Goal: Task Accomplishment & Management: Manage account settings

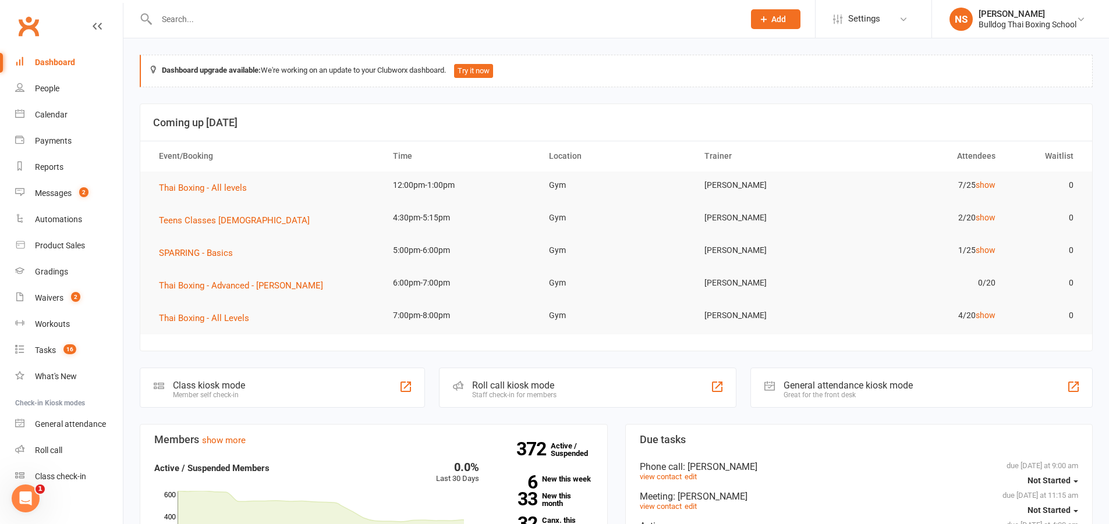
drag, startPoint x: 207, startPoint y: 17, endPoint x: 210, endPoint y: 1, distance: 16.5
click at [208, 17] on input "text" at bounding box center [444, 19] width 583 height 16
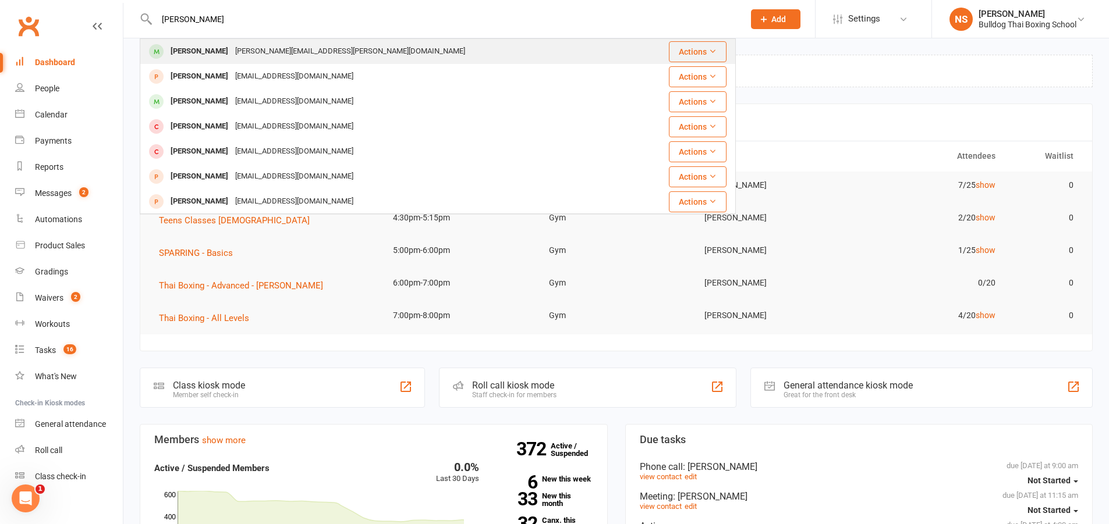
type input "[PERSON_NAME]"
click at [232, 54] on div "[PERSON_NAME][EMAIL_ADDRESS][PERSON_NAME][DOMAIN_NAME]" at bounding box center [350, 51] width 237 height 17
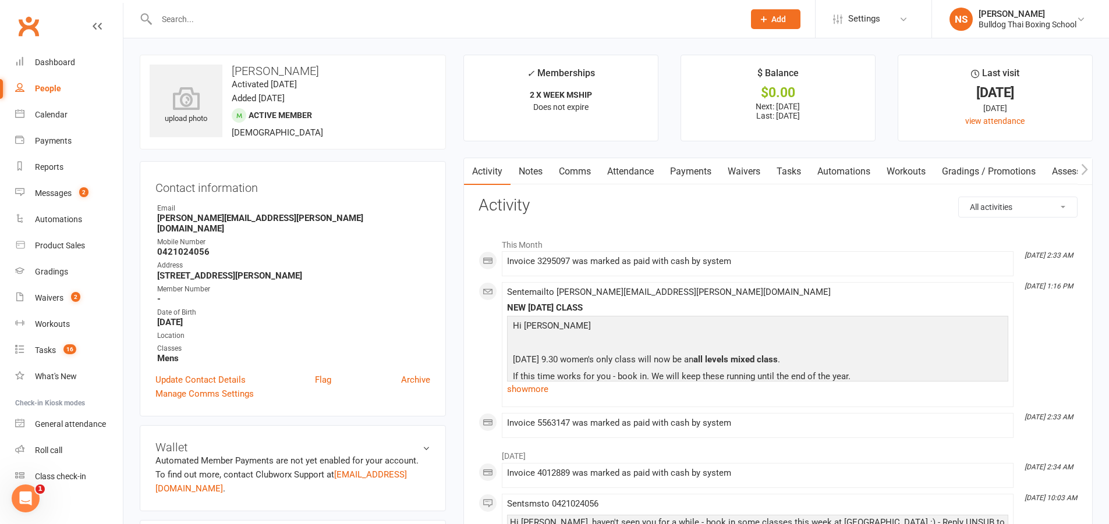
click at [795, 172] on link "Tasks" at bounding box center [788, 171] width 41 height 27
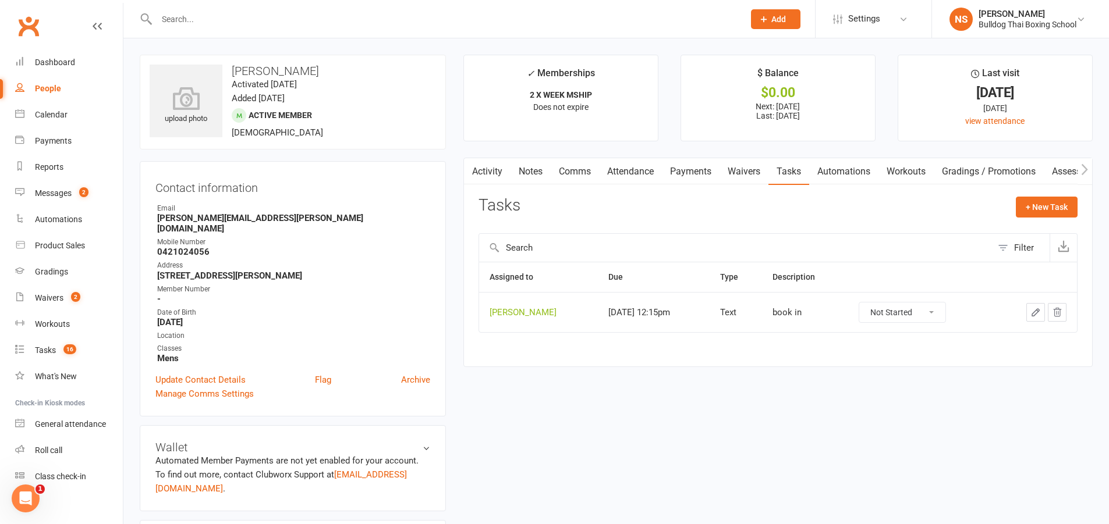
click at [1032, 312] on icon "button" at bounding box center [1035, 312] width 10 height 10
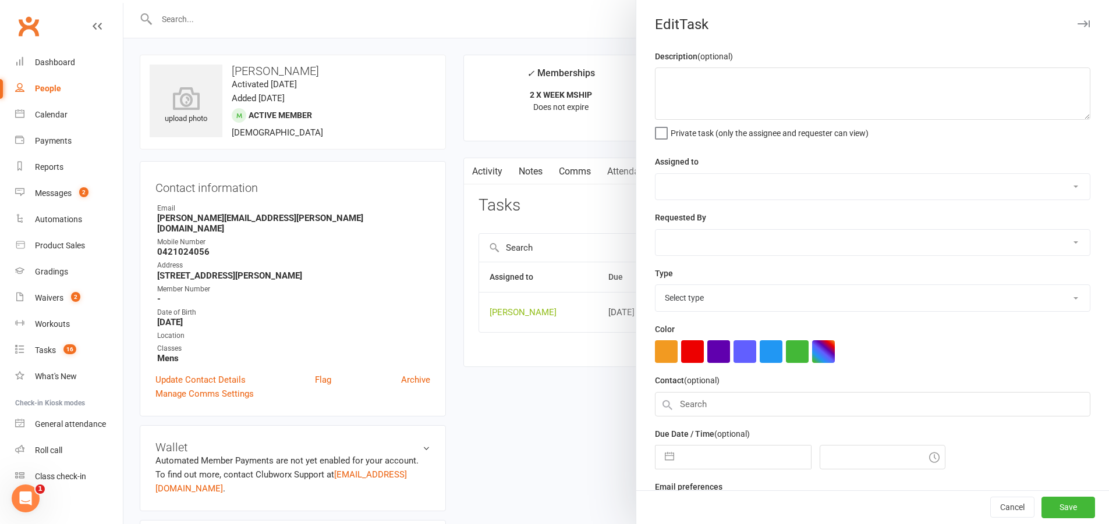
type textarea "book in"
select select "12940"
type input "[DATE]"
type input "12:15pm"
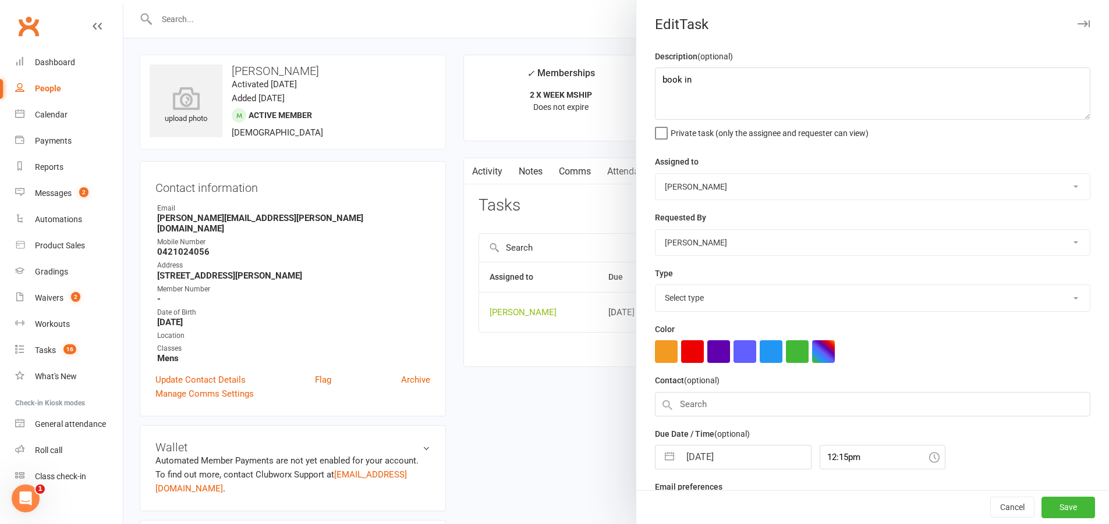
select select "13825"
click at [703, 79] on textarea "book in" at bounding box center [872, 94] width 435 height 52
type textarea "b"
drag, startPoint x: 770, startPoint y: 81, endPoint x: 639, endPoint y: 79, distance: 131.0
click at [639, 79] on div "Description (optional) lock in classes sms and pin Private task (only the assig…" at bounding box center [872, 284] width 473 height 470
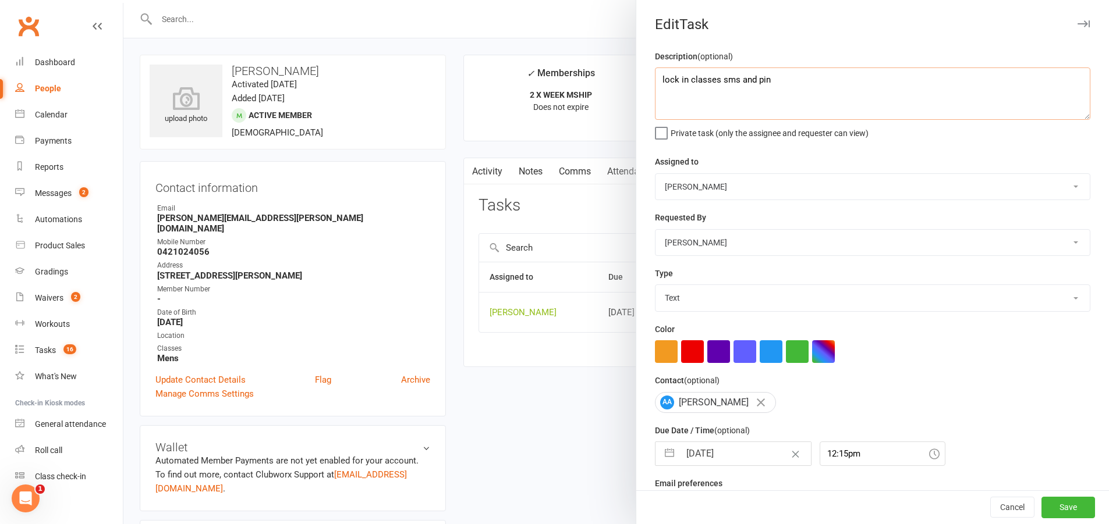
click at [681, 105] on textarea "lock in classes sms and pin" at bounding box center [872, 94] width 435 height 52
type textarea "lock in classes sms and pin"
select select "7"
select select "2025"
select select "8"
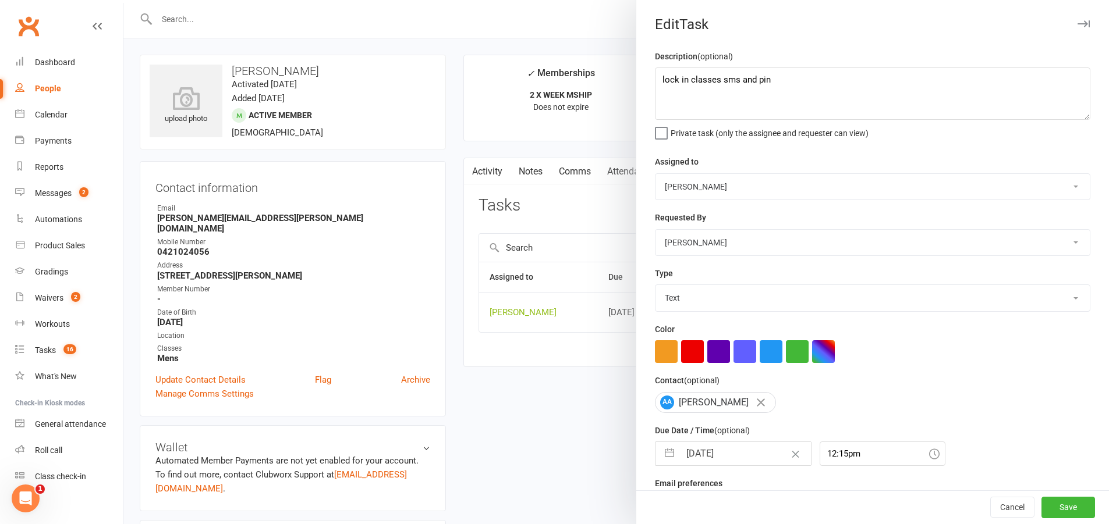
select select "2025"
select select "9"
select select "2025"
click at [739, 462] on input "[DATE]" at bounding box center [745, 453] width 131 height 23
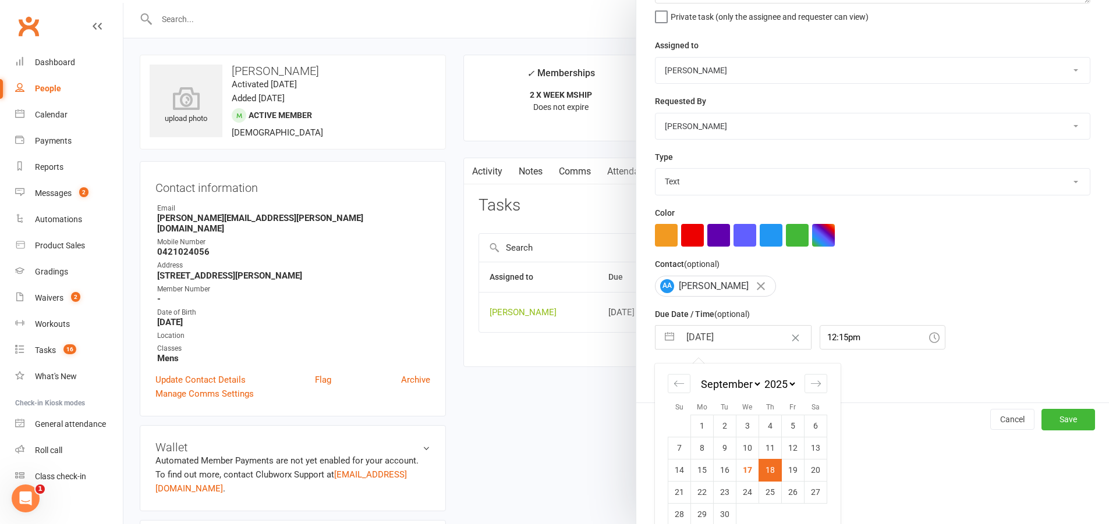
drag, startPoint x: 697, startPoint y: 497, endPoint x: 740, endPoint y: 495, distance: 43.1
click at [697, 497] on td "22" at bounding box center [702, 492] width 23 height 22
type input "[DATE]"
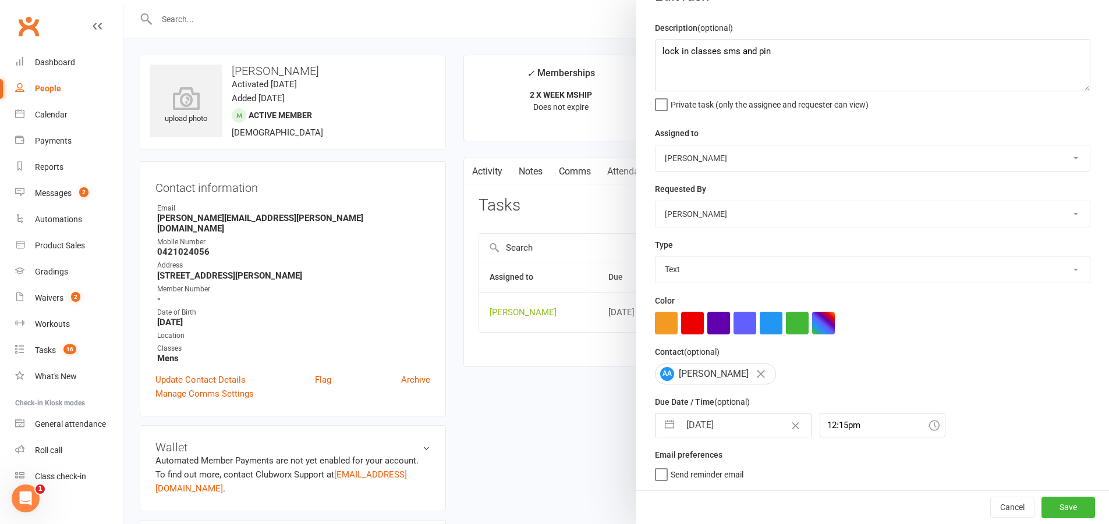
scroll to position [33, 0]
drag, startPoint x: 1045, startPoint y: 504, endPoint x: 1036, endPoint y: 502, distance: 9.0
click at [1044, 504] on button "Save" at bounding box center [1068, 507] width 54 height 21
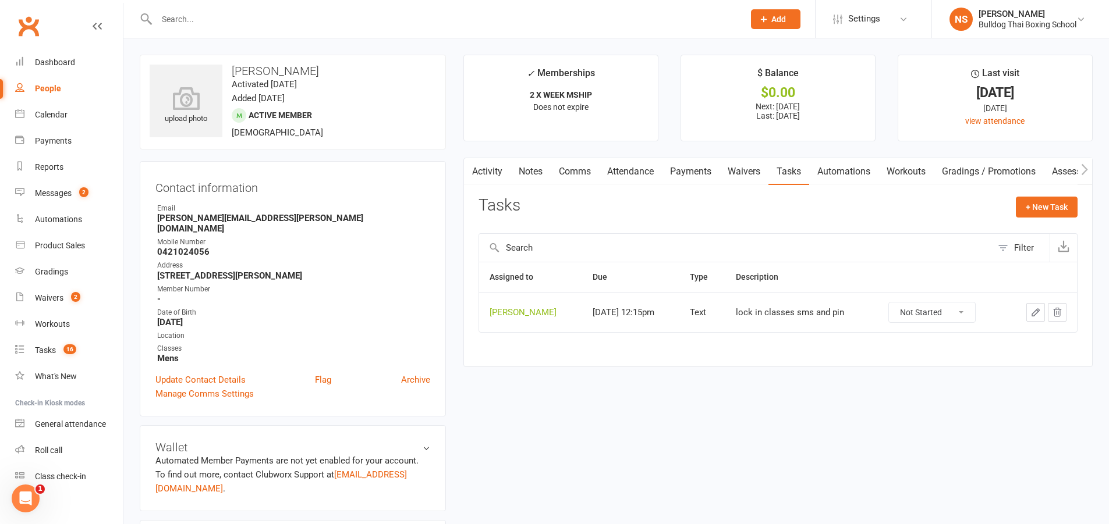
click at [213, 20] on input "text" at bounding box center [444, 19] width 583 height 16
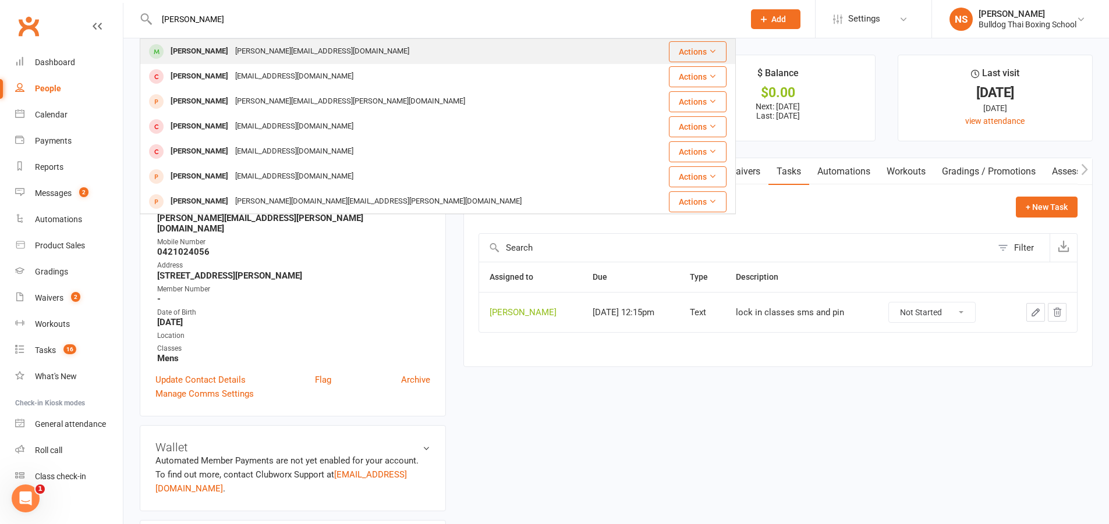
type input "[PERSON_NAME]"
click at [237, 57] on div "[PERSON_NAME][EMAIL_ADDRESS][DOMAIN_NAME]" at bounding box center [322, 51] width 181 height 17
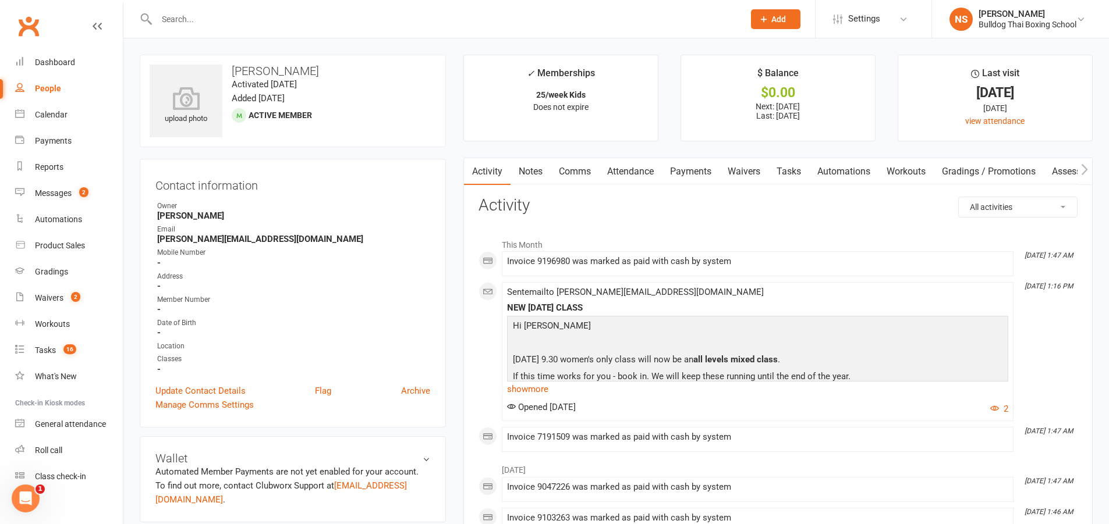
click at [531, 167] on link "Notes" at bounding box center [530, 171] width 40 height 27
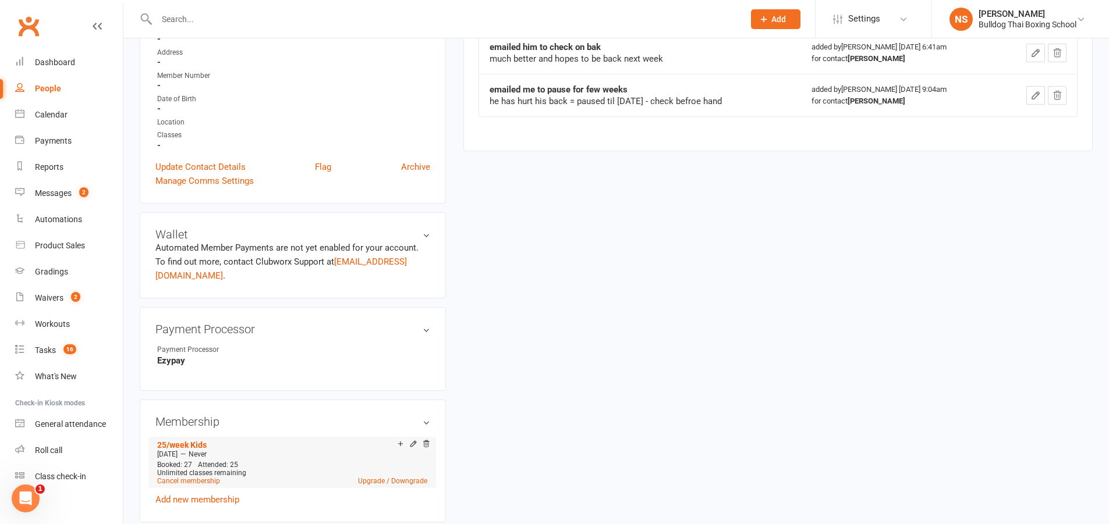
scroll to position [233, 0]
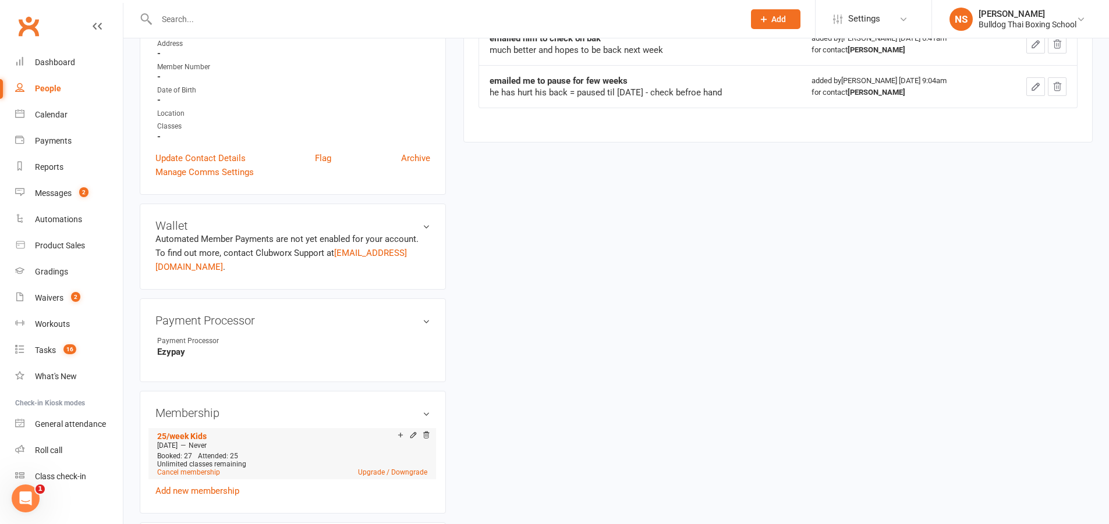
click at [208, 462] on li "25/week Kids [DATE] — Never Booked: 27 Attended: 25 Unlimited classes remaining…" at bounding box center [292, 453] width 276 height 51
click at [211, 469] on link "Cancel membership" at bounding box center [188, 473] width 63 height 8
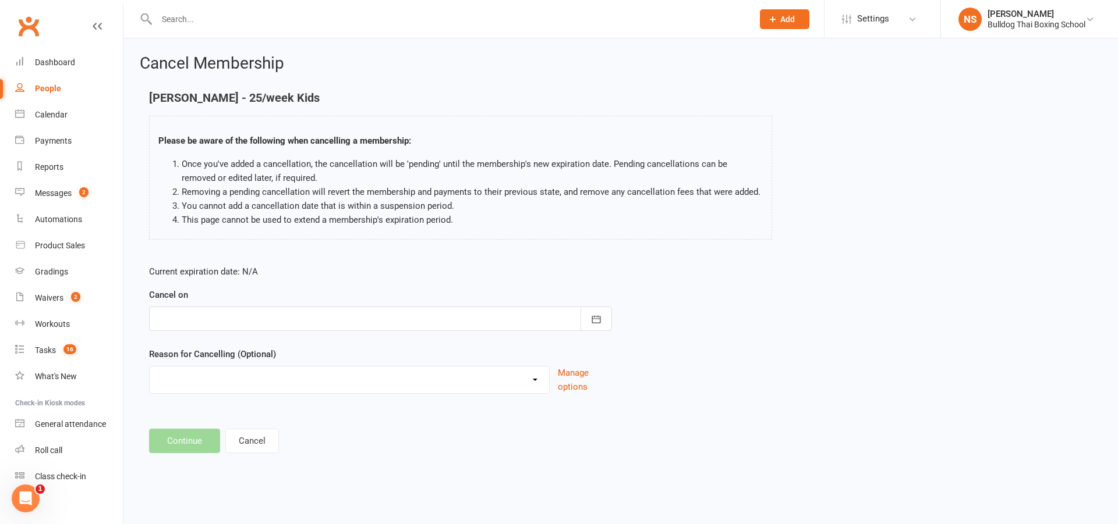
click at [239, 323] on div at bounding box center [380, 319] width 463 height 24
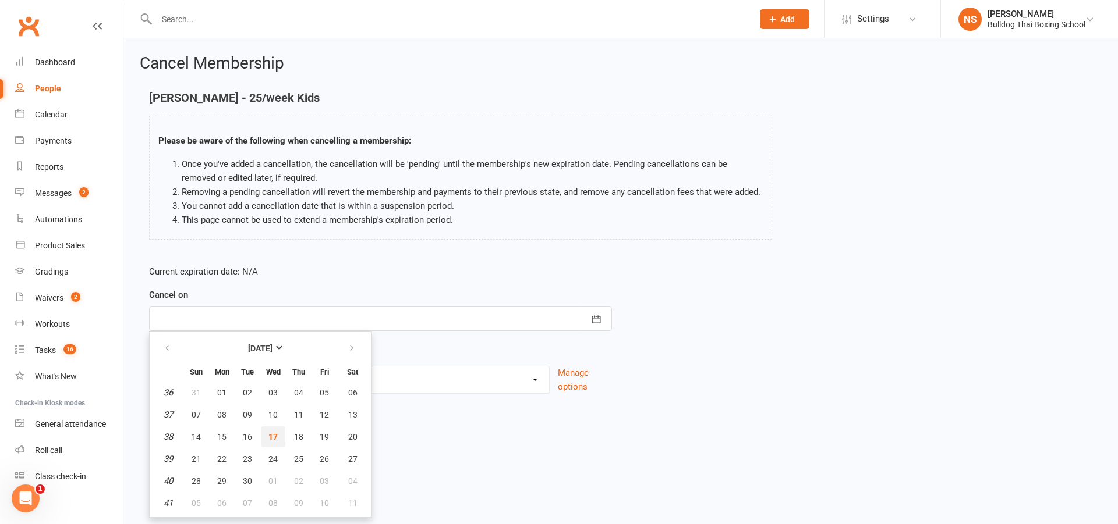
click at [267, 438] on button "17" at bounding box center [273, 437] width 24 height 21
type input "[DATE]"
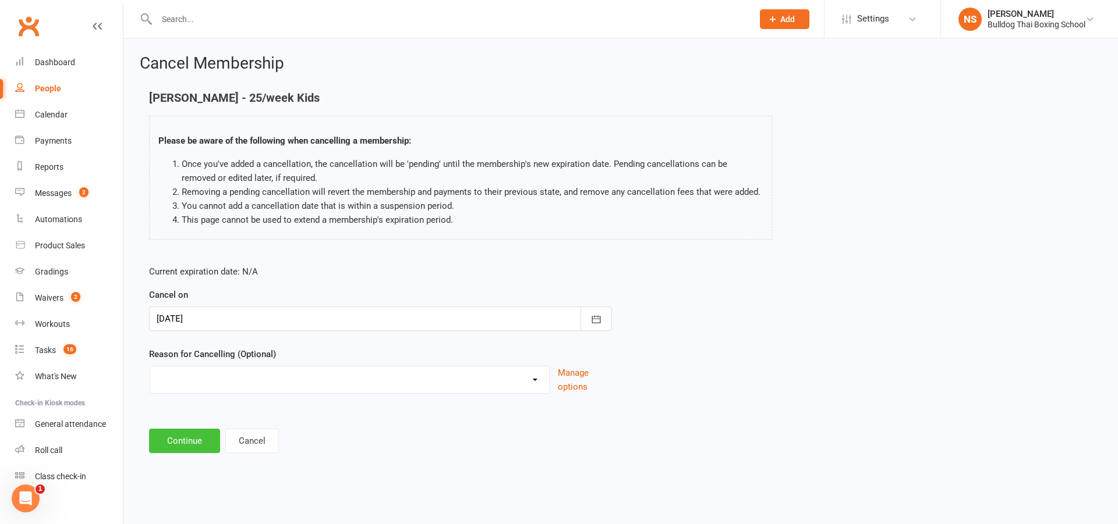
click at [183, 442] on button "Continue" at bounding box center [184, 441] width 71 height 24
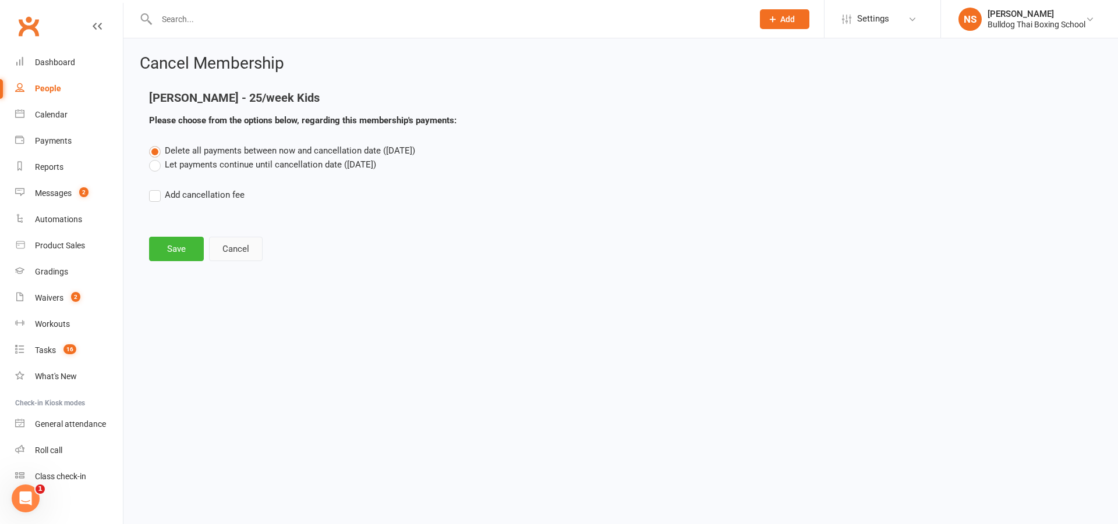
click at [244, 238] on button "Cancel" at bounding box center [236, 249] width 54 height 24
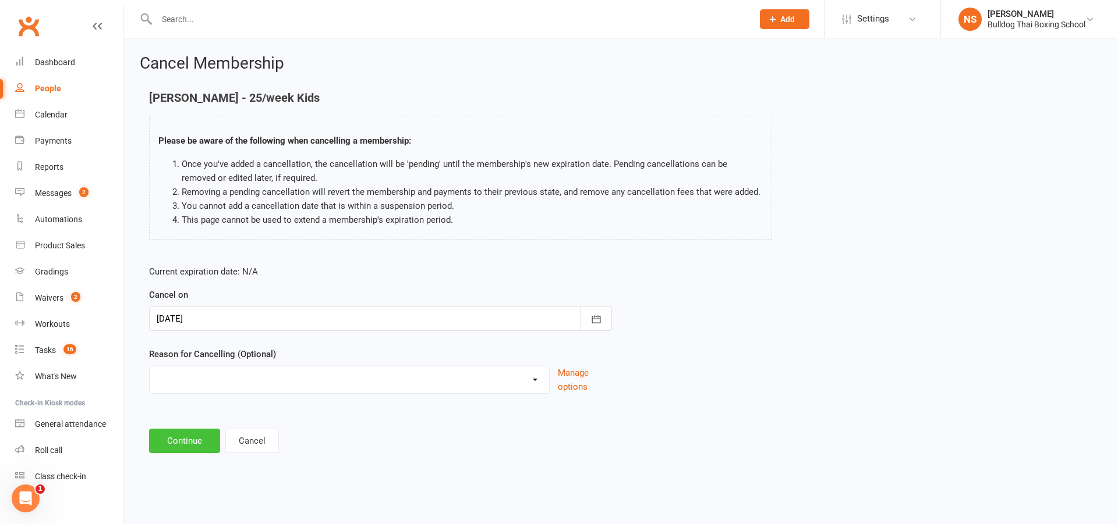
drag, startPoint x: 196, startPoint y: 438, endPoint x: 194, endPoint y: 417, distance: 21.0
click at [195, 437] on button "Continue" at bounding box center [184, 441] width 71 height 24
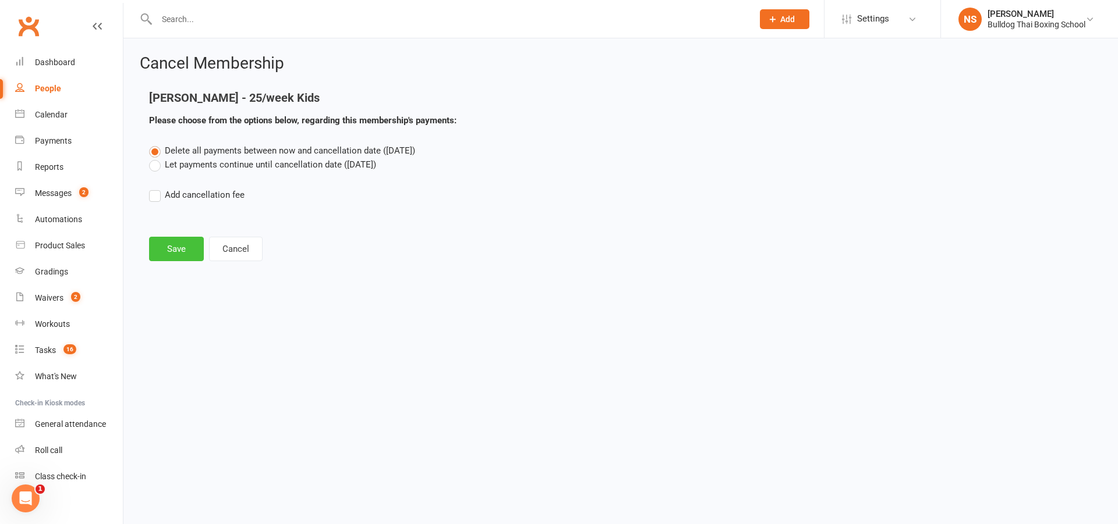
click at [176, 253] on button "Save" at bounding box center [176, 249] width 55 height 24
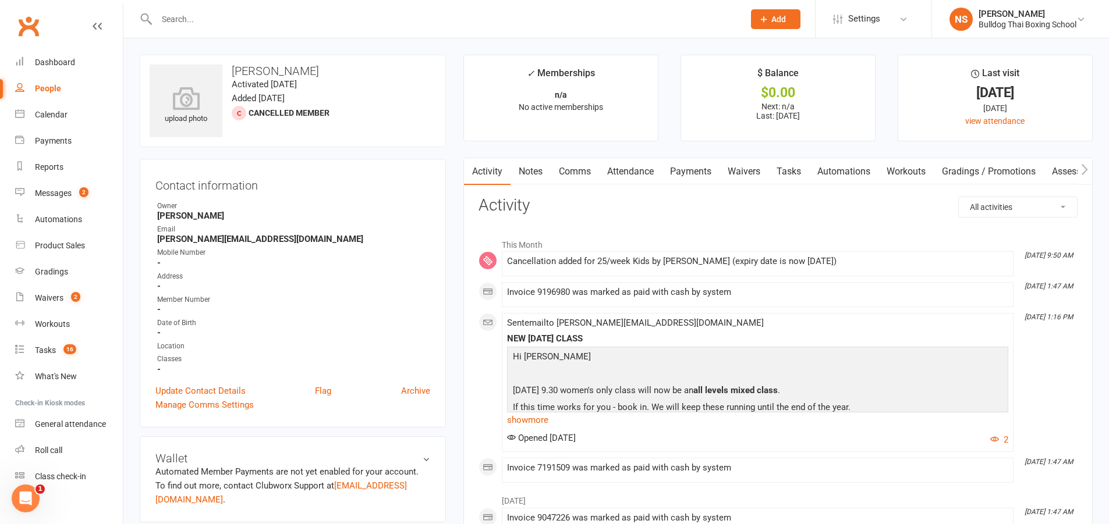
click at [235, 12] on input "text" at bounding box center [444, 19] width 583 height 16
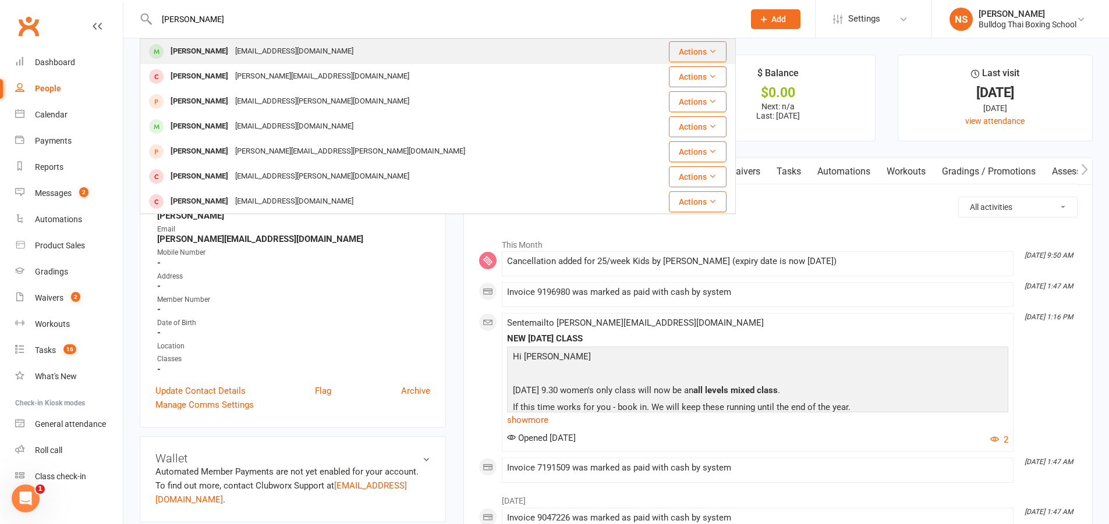
type input "[PERSON_NAME]"
click at [236, 49] on div "[EMAIL_ADDRESS][DOMAIN_NAME]" at bounding box center [294, 51] width 125 height 17
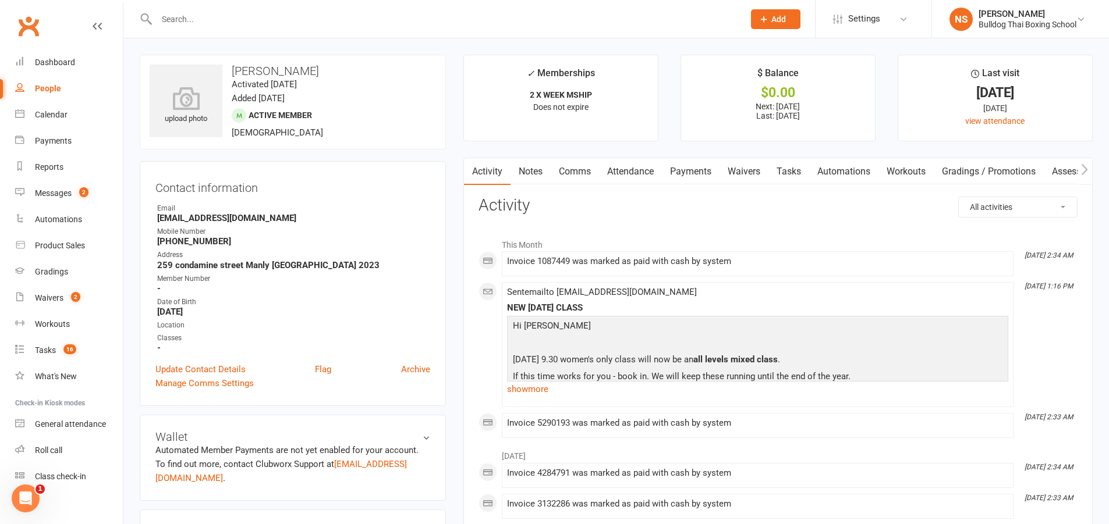
click at [785, 171] on link "Tasks" at bounding box center [788, 171] width 41 height 27
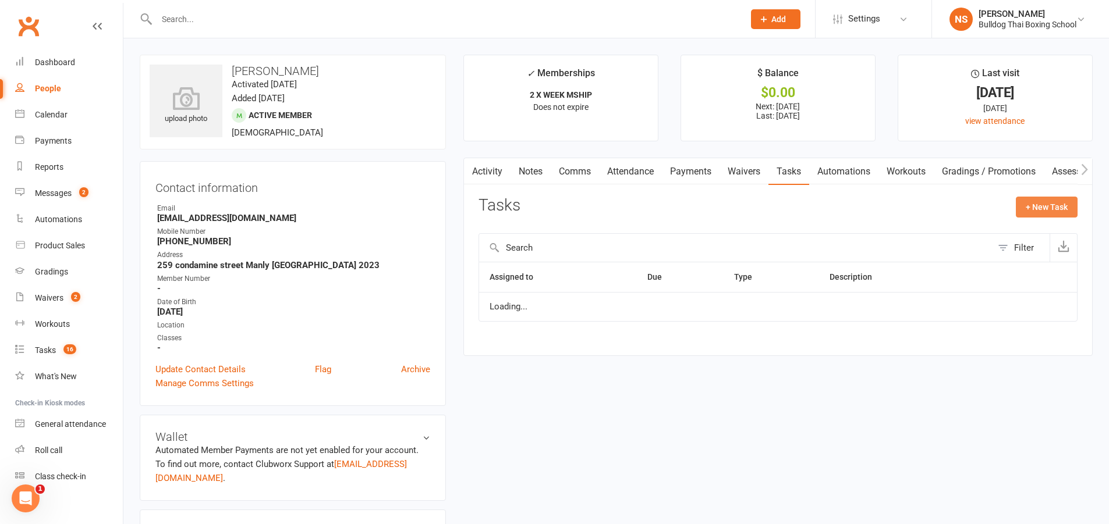
click at [1037, 208] on button "+ New Task" at bounding box center [1047, 207] width 62 height 21
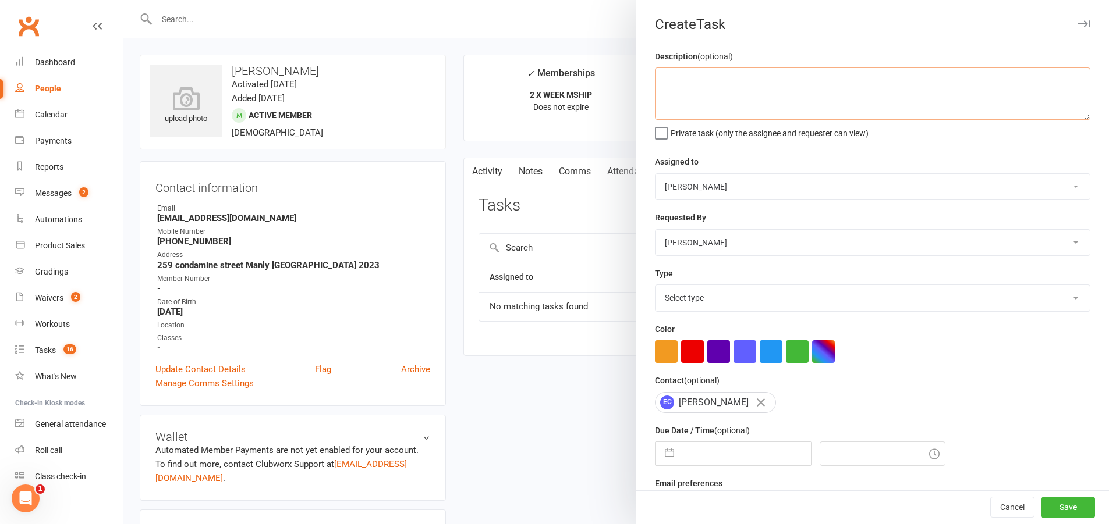
paste textarea "lock in classes sms and pin"
type textarea "lock in classes sms and pin"
click at [678, 297] on select "Select type Action E-mail Meeting Phone call Text Add new task type" at bounding box center [872, 298] width 434 height 26
select select "13825"
click at [655, 288] on select "Select type Action E-mail Meeting Phone call Text Add new task type" at bounding box center [872, 298] width 434 height 26
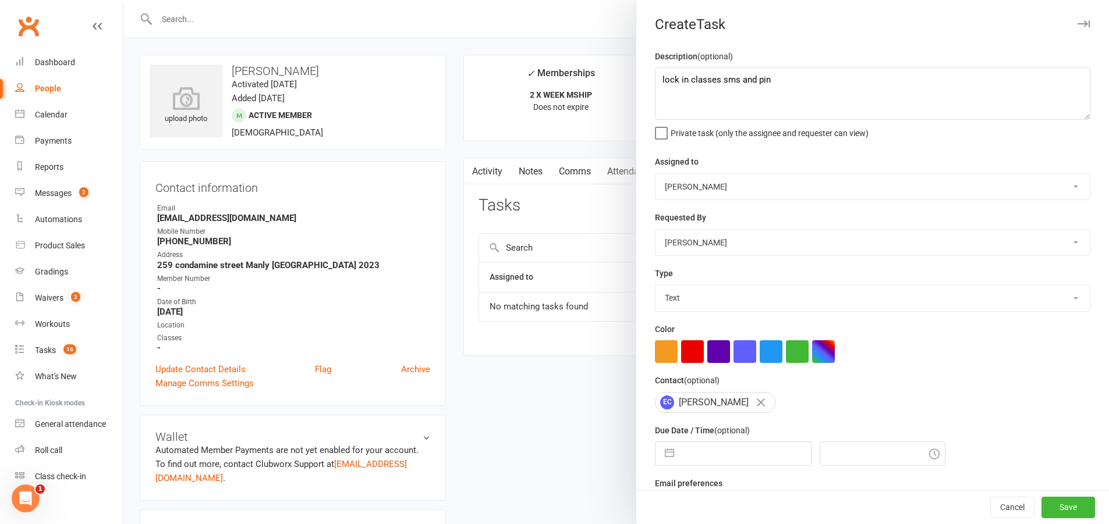
select select "7"
select select "2025"
select select "8"
select select "2025"
select select "9"
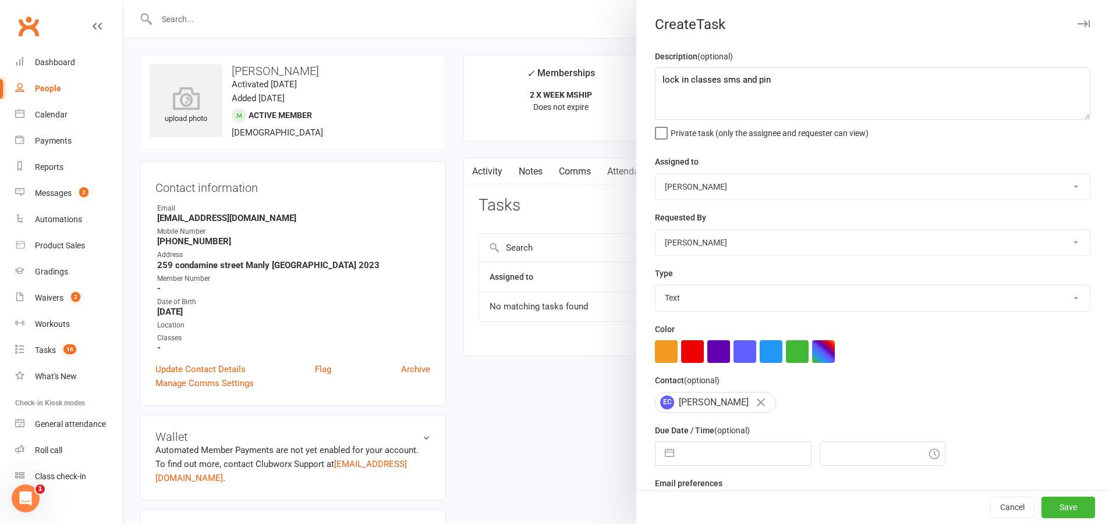
select select "2025"
click at [703, 456] on input "text" at bounding box center [745, 453] width 131 height 23
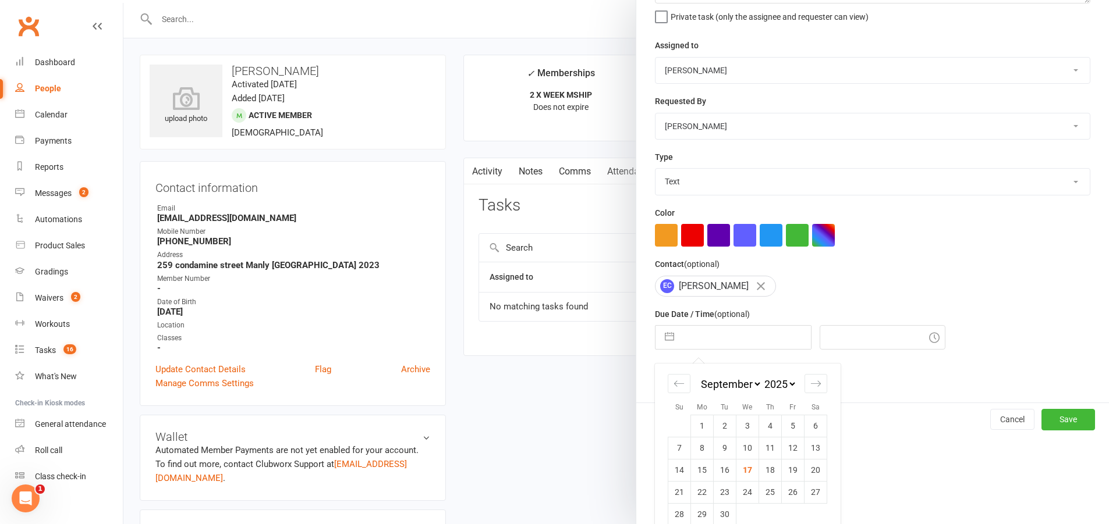
drag, startPoint x: 703, startPoint y: 494, endPoint x: 882, endPoint y: 506, distance: 179.7
click at [703, 493] on td "22" at bounding box center [702, 492] width 23 height 22
type input "[DATE]"
type input "10:00am"
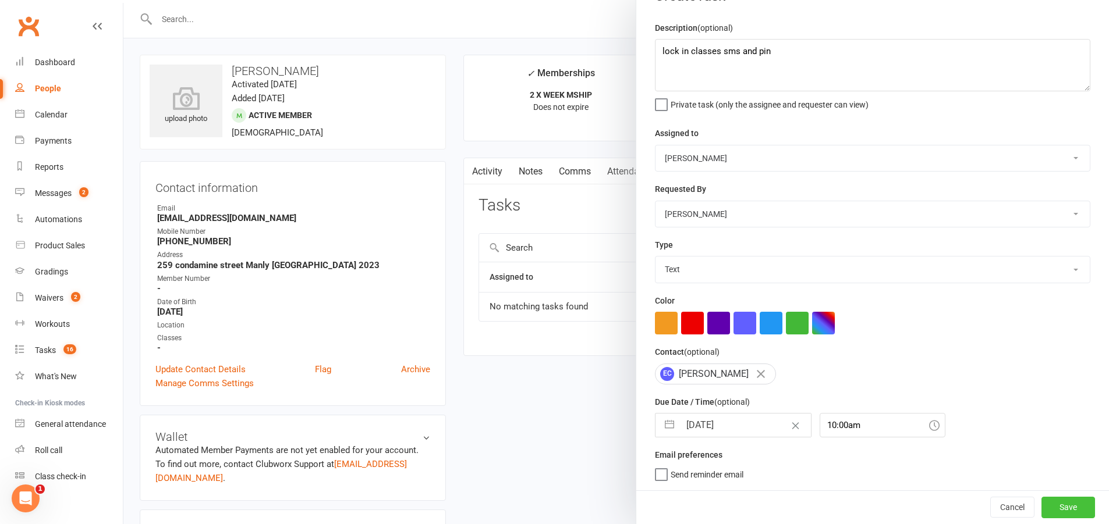
click at [1041, 508] on button "Save" at bounding box center [1068, 507] width 54 height 21
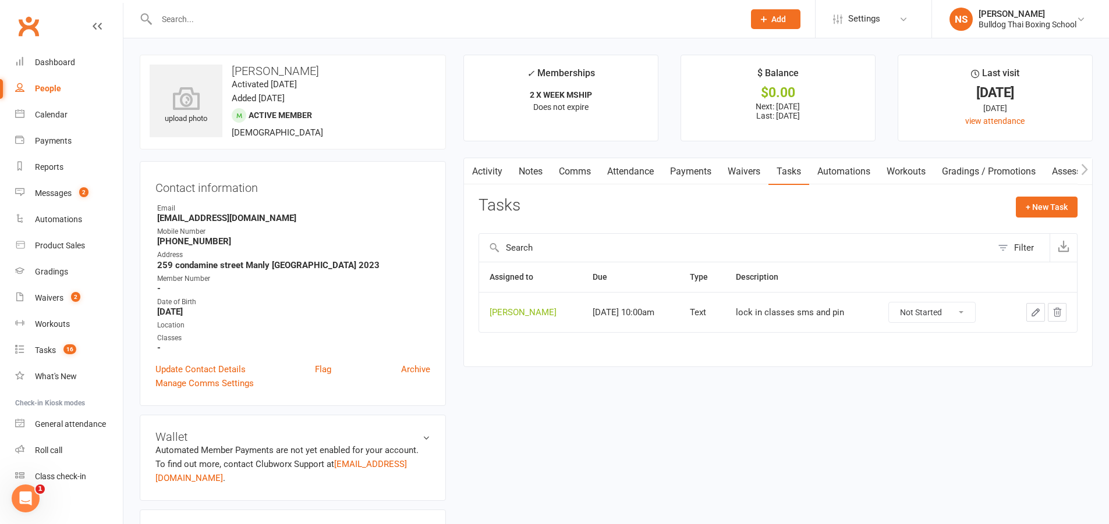
click at [207, 20] on input "text" at bounding box center [444, 19] width 583 height 16
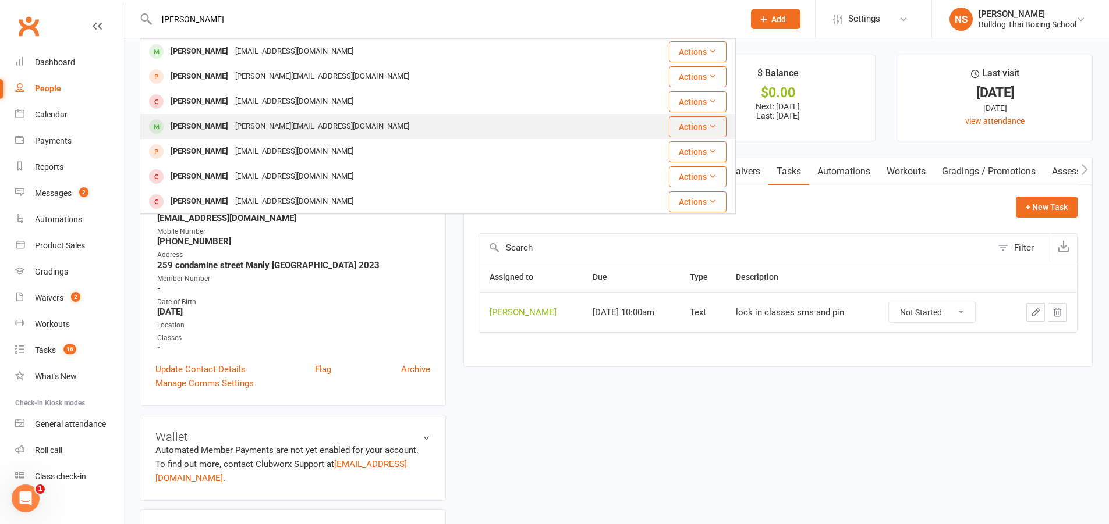
type input "[PERSON_NAME]"
click at [219, 127] on div "[PERSON_NAME]" at bounding box center [199, 126] width 65 height 17
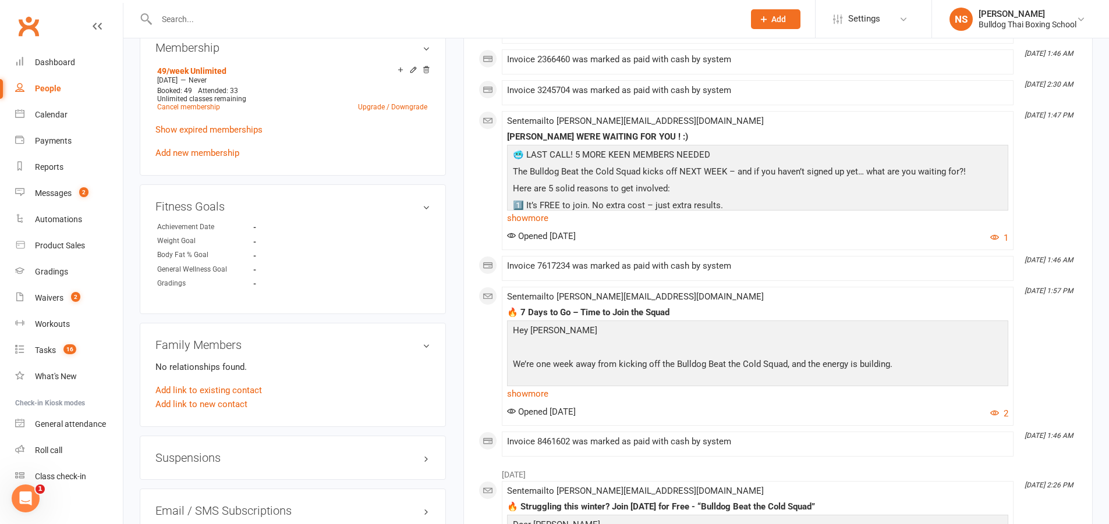
scroll to position [582, 0]
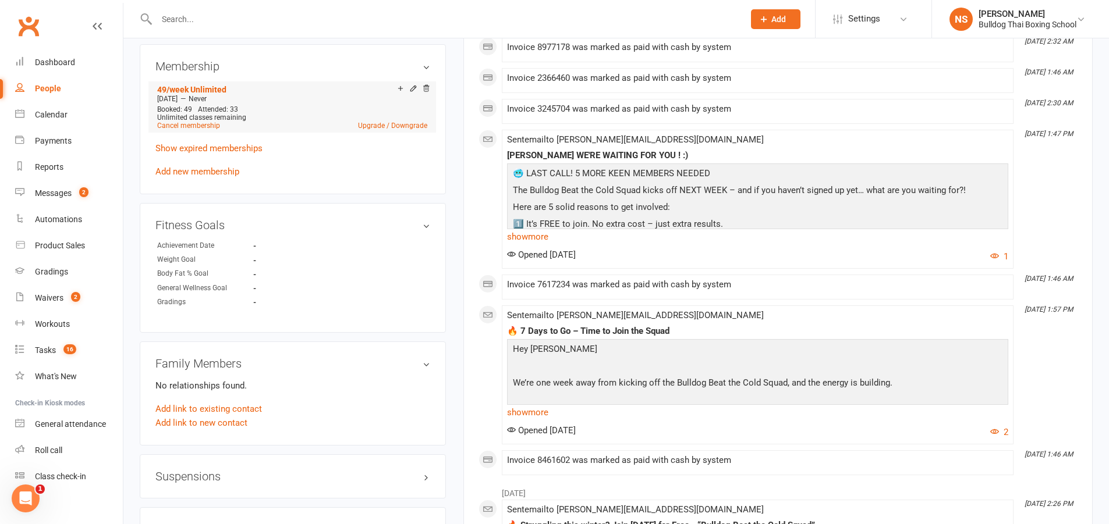
click at [194, 116] on li "49/week Unlimited [DATE] — Never Booked: 49 Attended: 33 Unlimited classes rema…" at bounding box center [292, 106] width 276 height 51
click at [194, 122] on link "Cancel membership" at bounding box center [188, 126] width 63 height 8
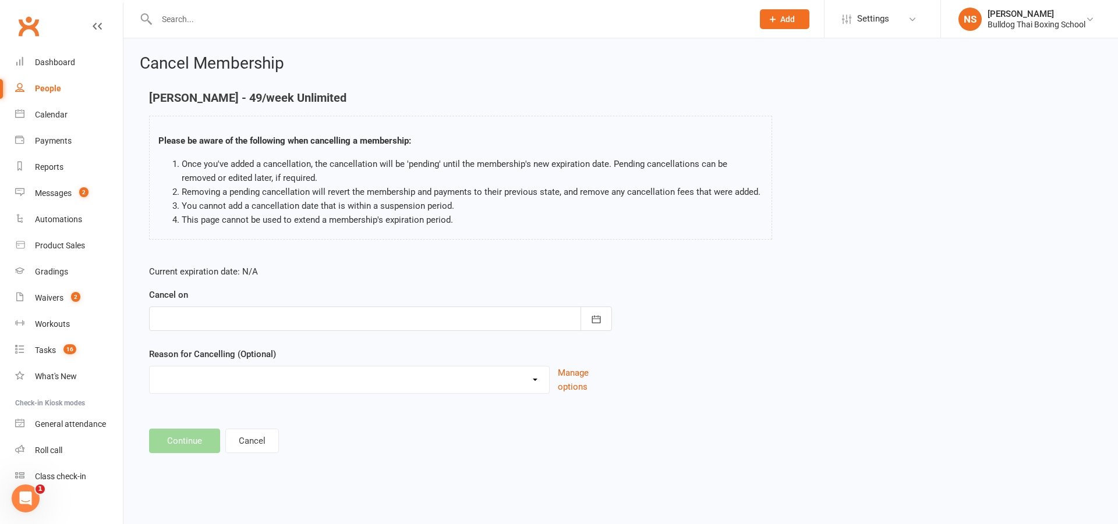
click at [382, 326] on div at bounding box center [380, 319] width 463 height 24
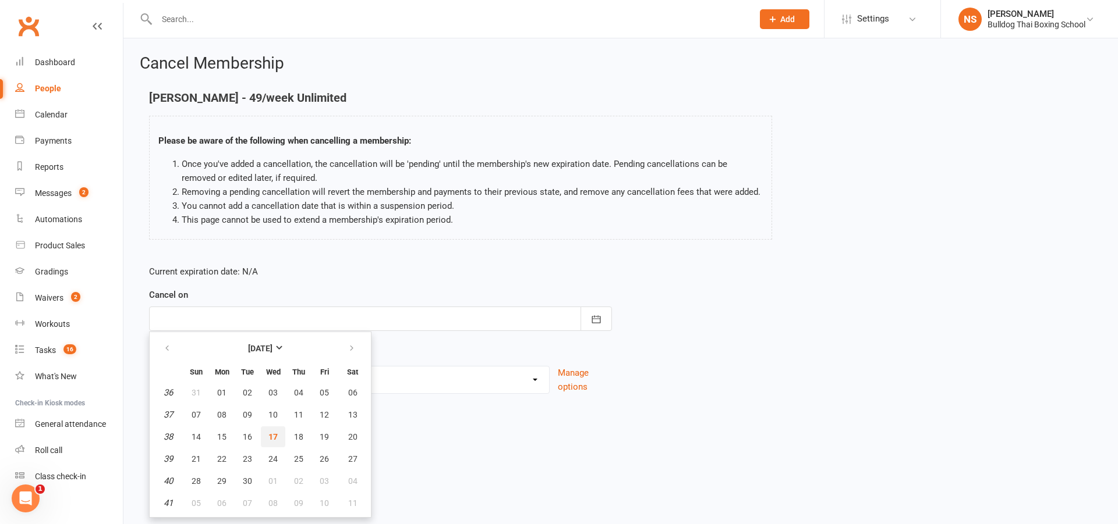
click at [275, 435] on span "17" at bounding box center [272, 436] width 9 height 9
type input "[DATE]"
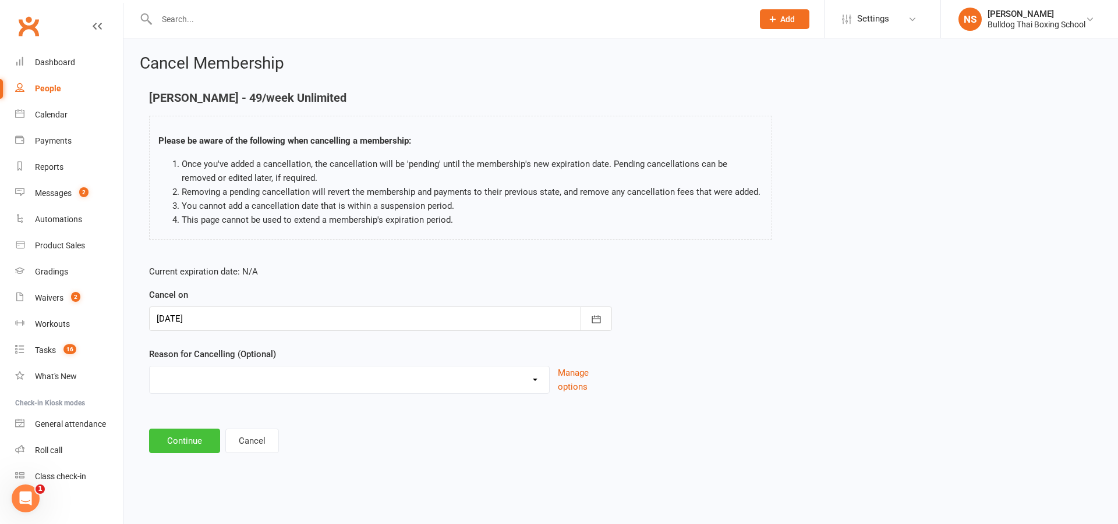
click at [192, 441] on button "Continue" at bounding box center [184, 441] width 71 height 24
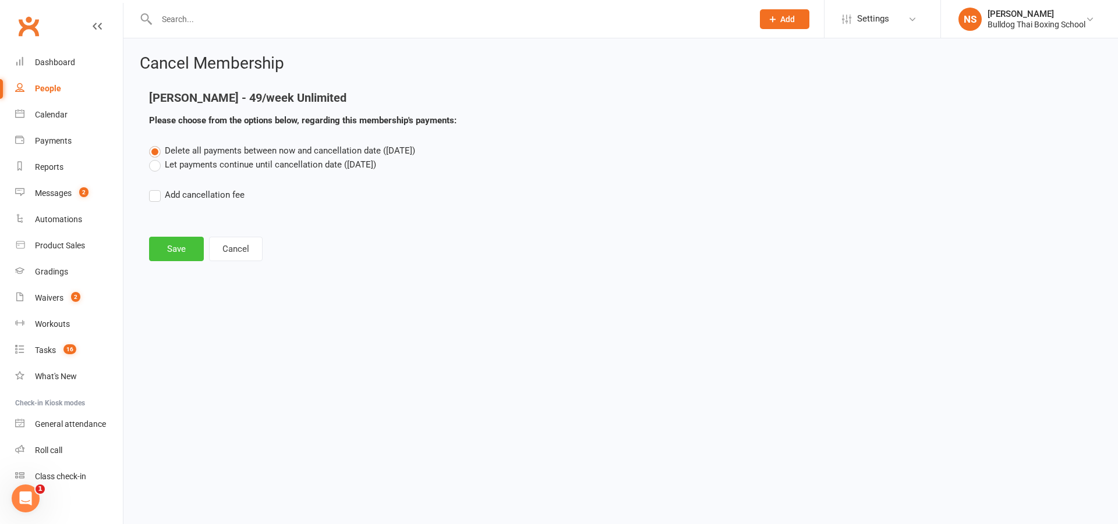
click at [166, 250] on button "Save" at bounding box center [176, 249] width 55 height 24
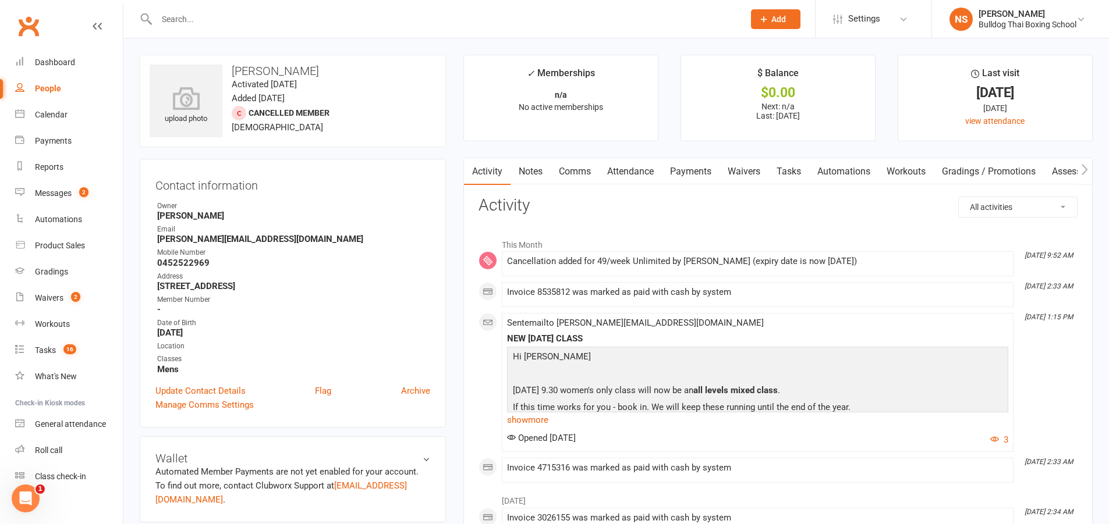
click at [187, 24] on input "text" at bounding box center [444, 19] width 583 height 16
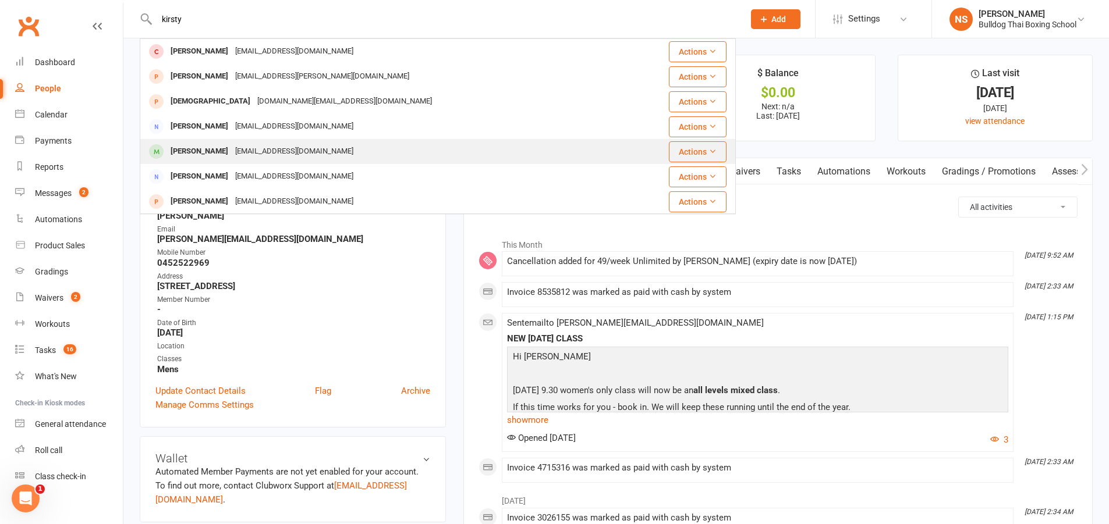
type input "kirsty"
click at [241, 148] on div "[EMAIL_ADDRESS][DOMAIN_NAME]" at bounding box center [294, 151] width 125 height 17
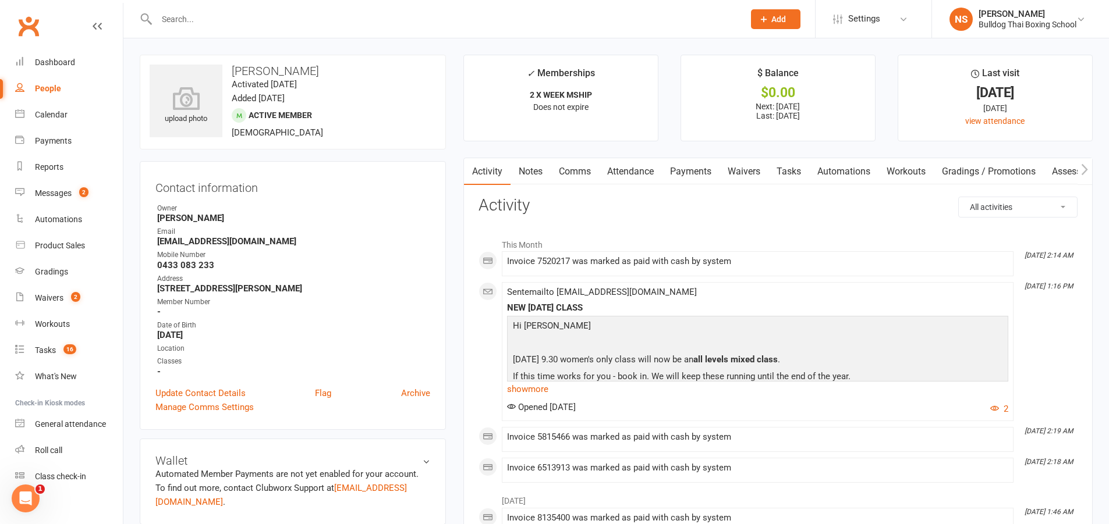
click at [798, 171] on link "Tasks" at bounding box center [788, 171] width 41 height 27
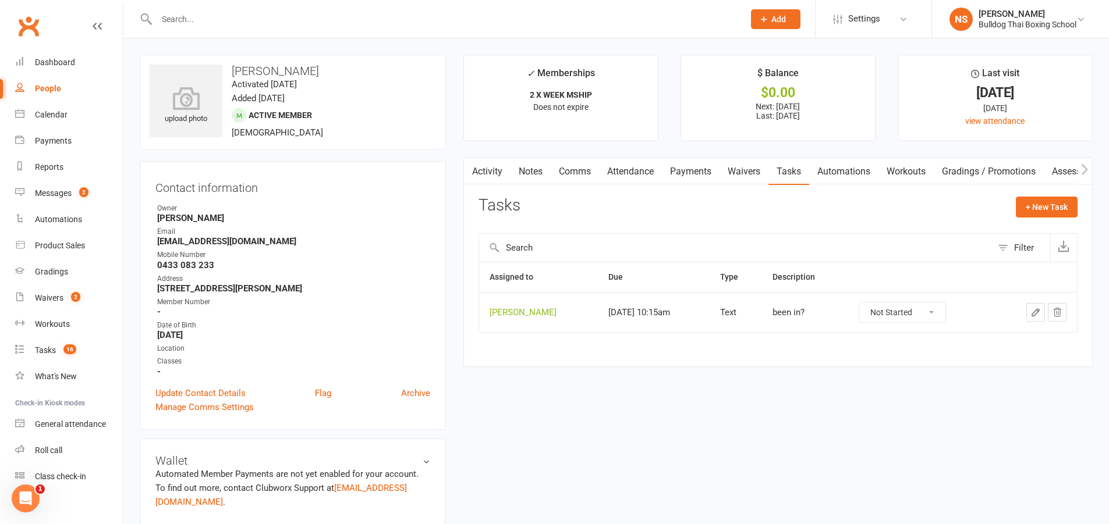
click at [1034, 310] on icon "button" at bounding box center [1035, 312] width 10 height 10
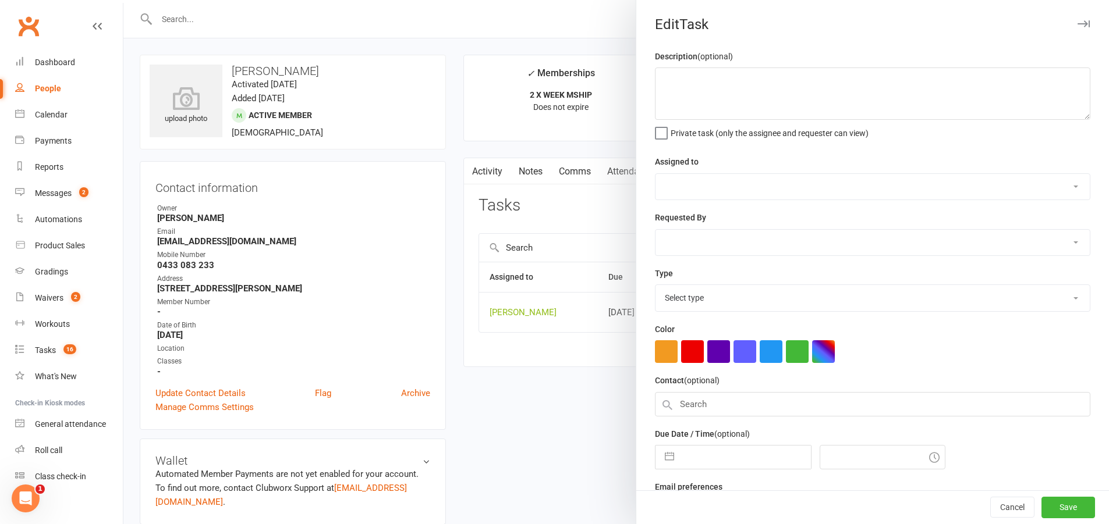
type textarea "been in?"
select select "12940"
type input "[DATE]"
type input "10:15am"
select select "13825"
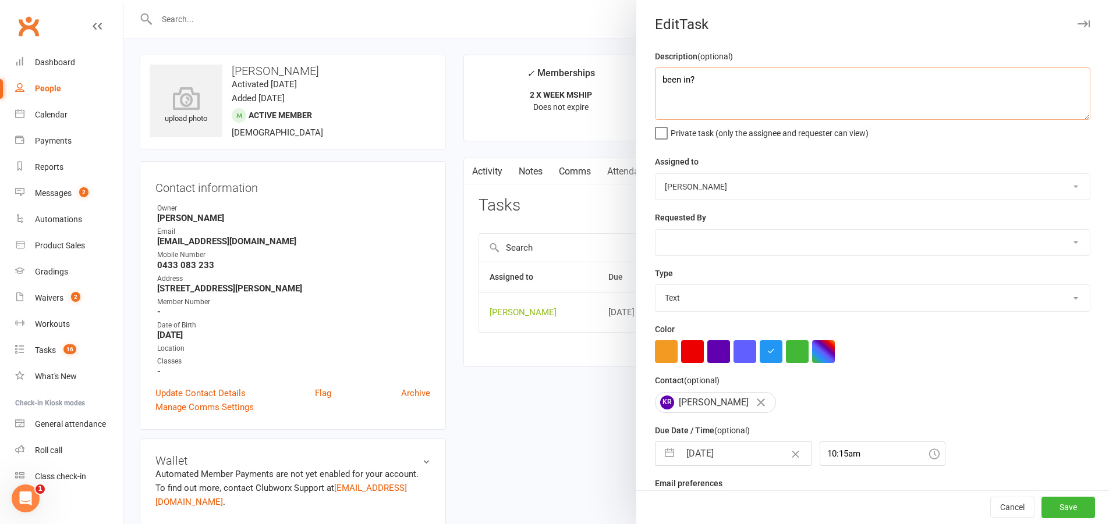
drag, startPoint x: 695, startPoint y: 80, endPoint x: 647, endPoint y: 77, distance: 48.4
click at [647, 77] on div "Description (optional) been in? Private task (only the assignee and requester c…" at bounding box center [872, 284] width 473 height 470
paste textarea "lock in classes sms and pin"
type textarea "lock in classes sms and pin"
click at [741, 452] on input "[DATE]" at bounding box center [745, 453] width 131 height 23
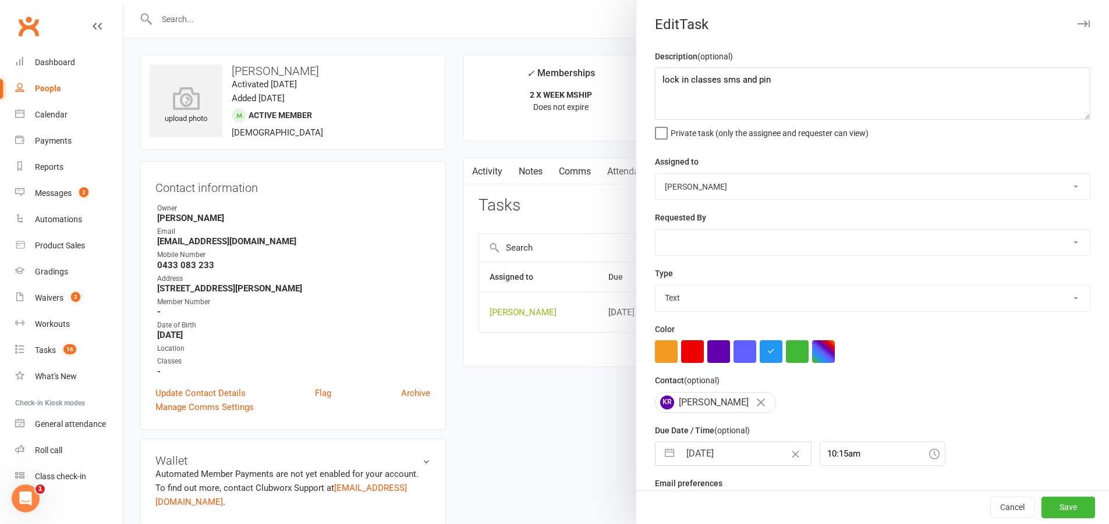
select select "7"
select select "2025"
select select "8"
select select "2025"
select select "9"
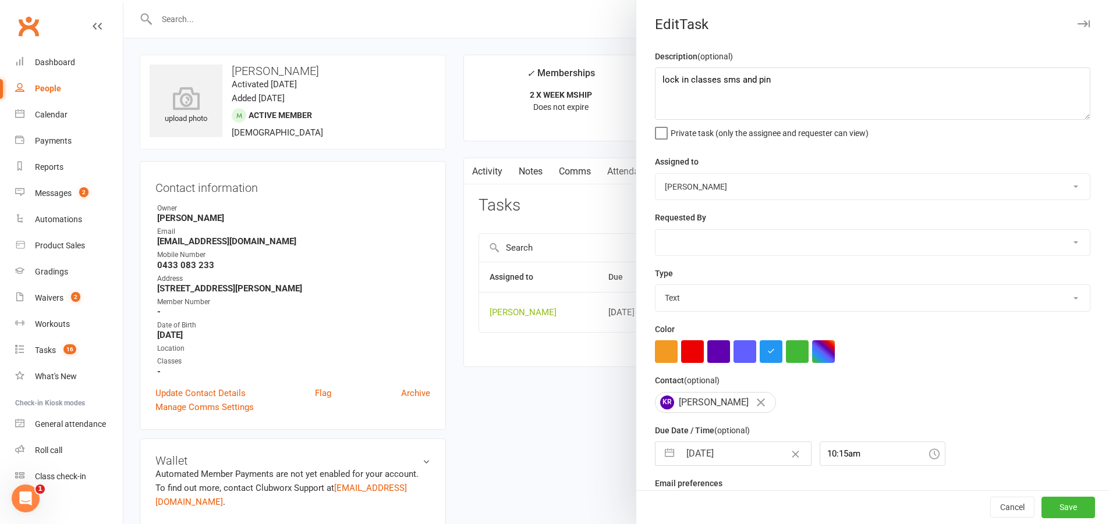
select select "2025"
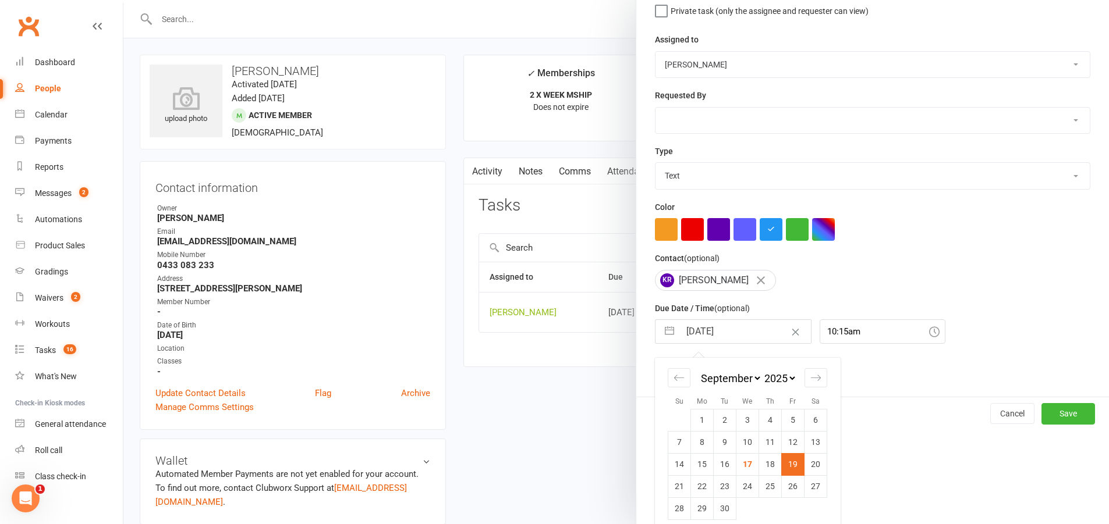
scroll to position [136, 0]
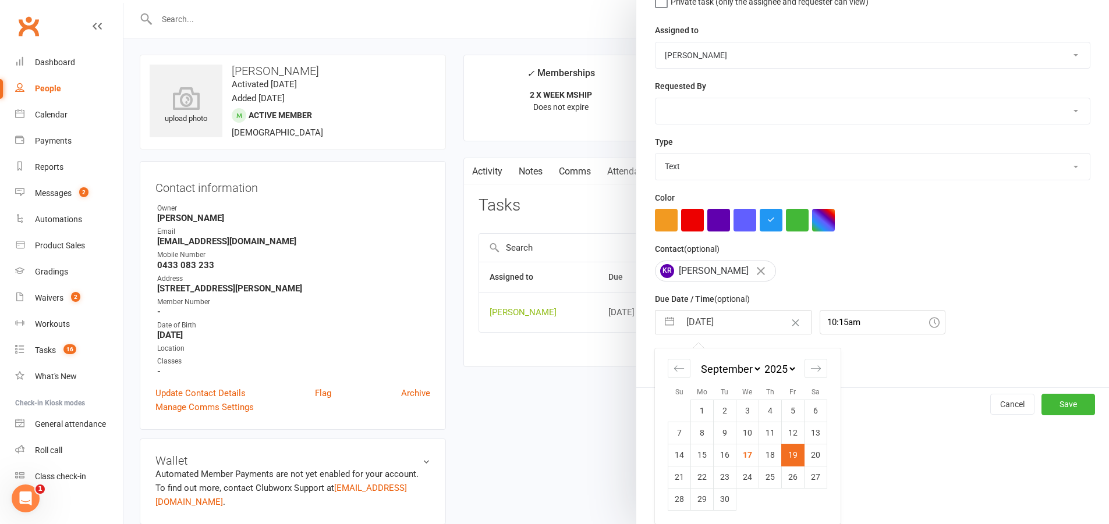
click at [698, 474] on td "22" at bounding box center [702, 477] width 23 height 22
type input "[DATE]"
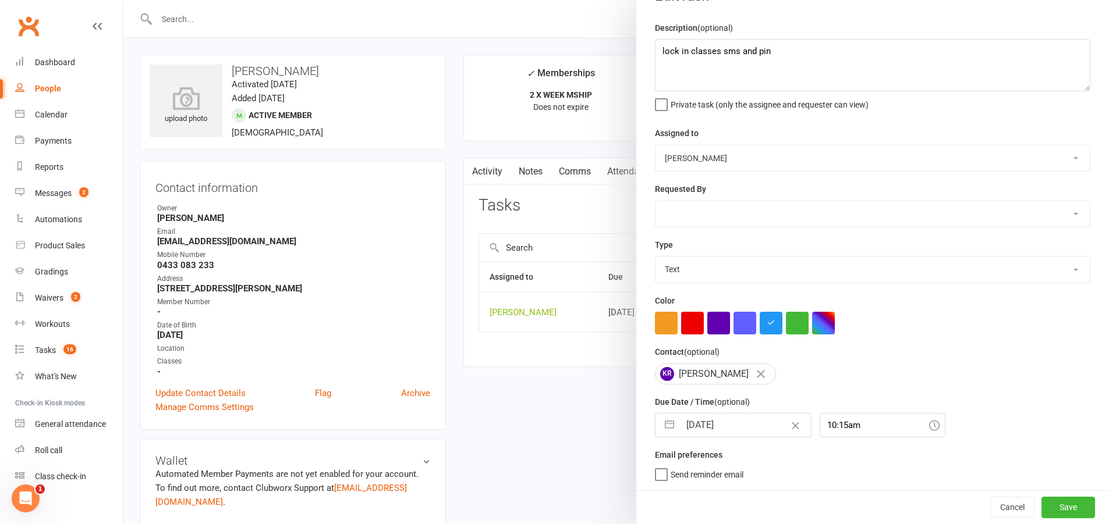
scroll to position [33, 0]
click at [1041, 504] on button "Save" at bounding box center [1068, 507] width 54 height 21
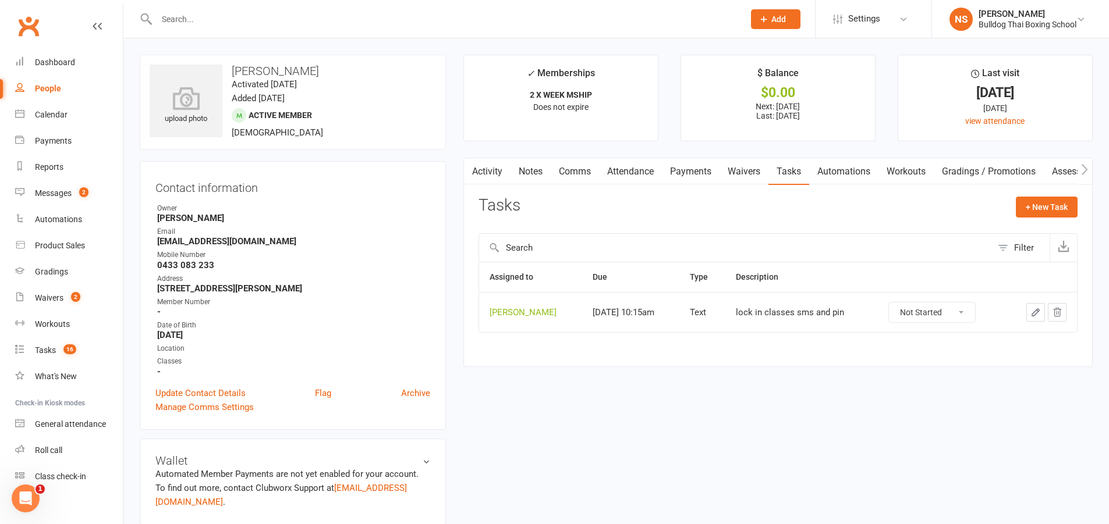
click at [190, 18] on input "text" at bounding box center [444, 19] width 583 height 16
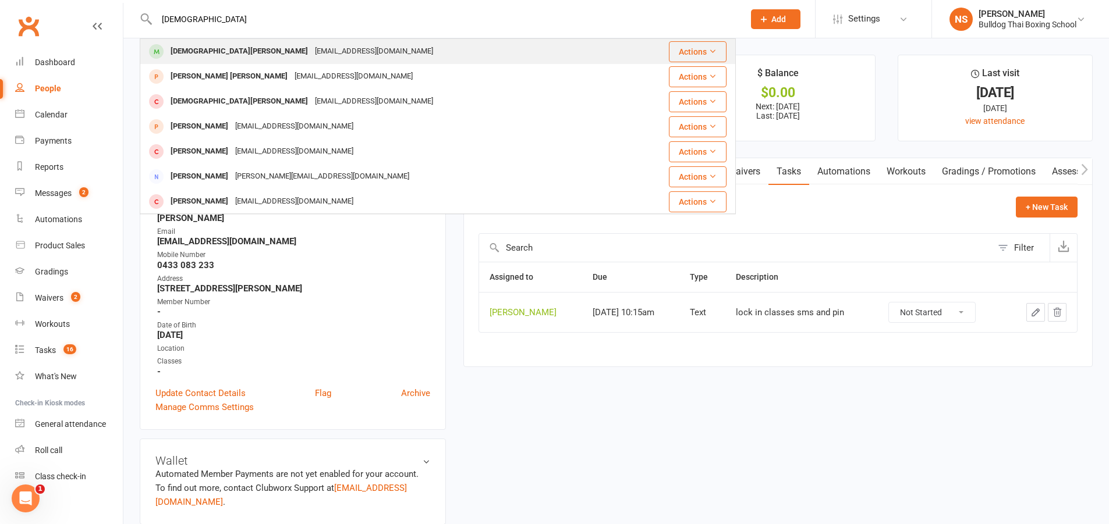
type input "[DEMOGRAPHIC_DATA]"
click at [201, 51] on div "[DEMOGRAPHIC_DATA][PERSON_NAME]" at bounding box center [239, 51] width 144 height 17
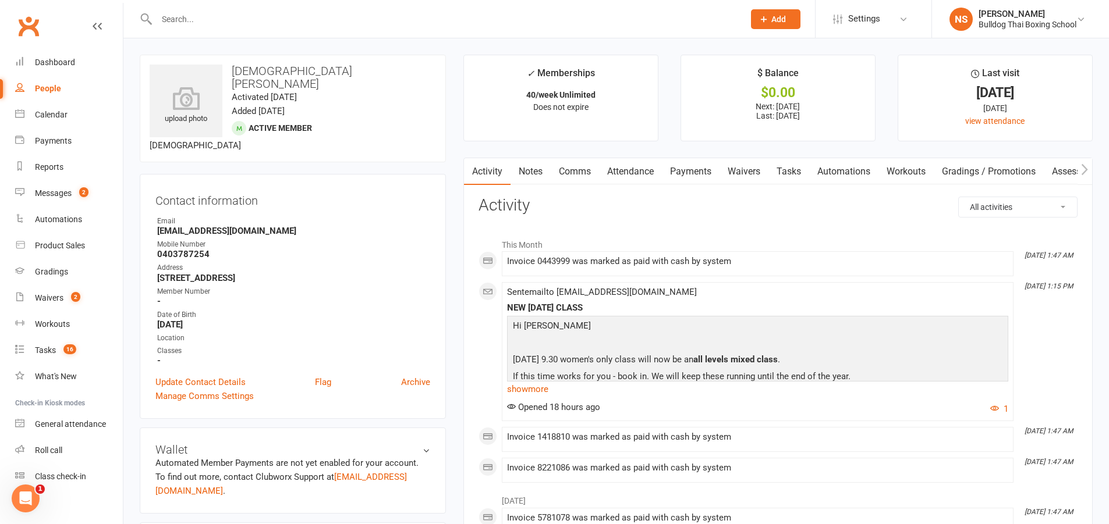
click at [792, 171] on link "Tasks" at bounding box center [788, 171] width 41 height 27
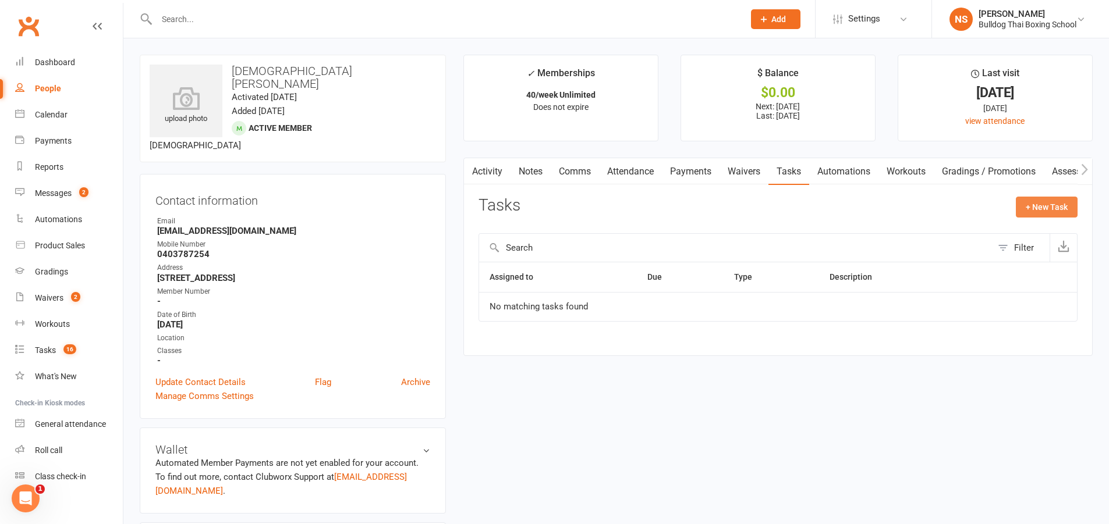
click at [1025, 200] on button "+ New Task" at bounding box center [1047, 207] width 62 height 21
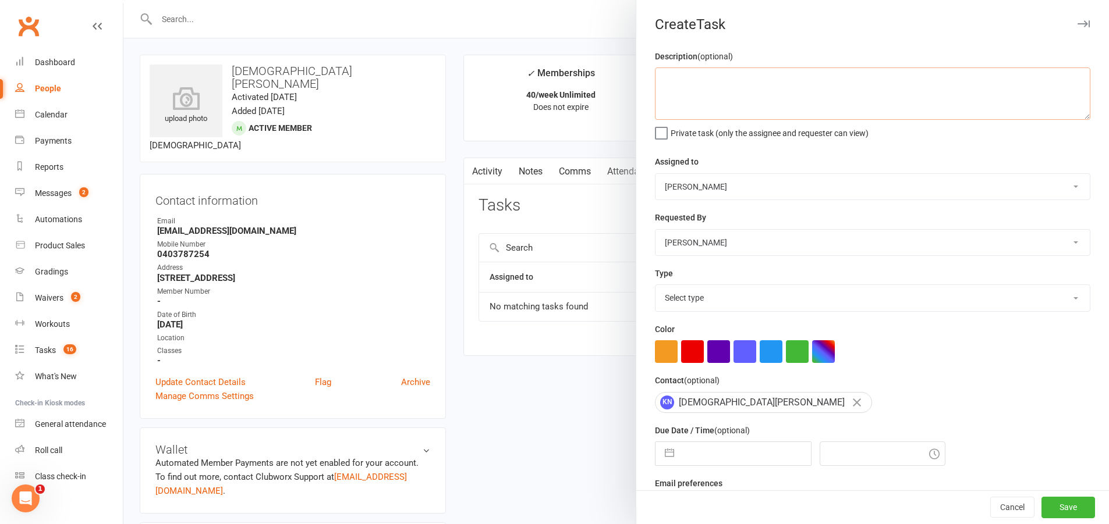
paste textarea "lock in classes sms and pin"
type textarea "lock in classes sms and pin"
click at [682, 306] on select "Select type Action E-mail Meeting Phone call Text Add new task type" at bounding box center [872, 298] width 434 height 26
select select "13825"
click at [655, 288] on select "Select type Action E-mail Meeting Phone call Text Add new task type" at bounding box center [872, 298] width 434 height 26
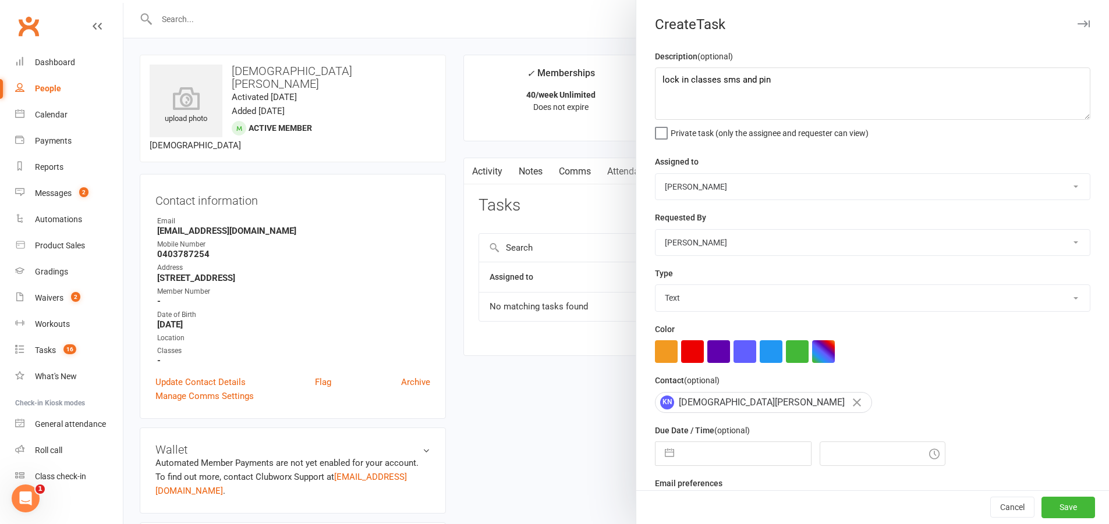
select select "7"
select select "2025"
select select "8"
select select "2025"
select select "9"
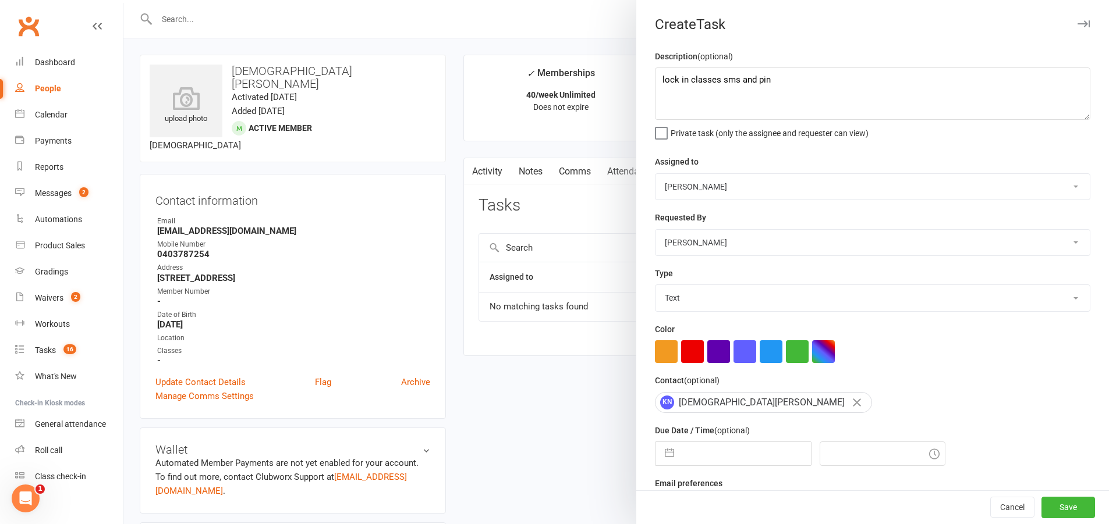
select select "2025"
click at [707, 460] on input "text" at bounding box center [745, 453] width 131 height 23
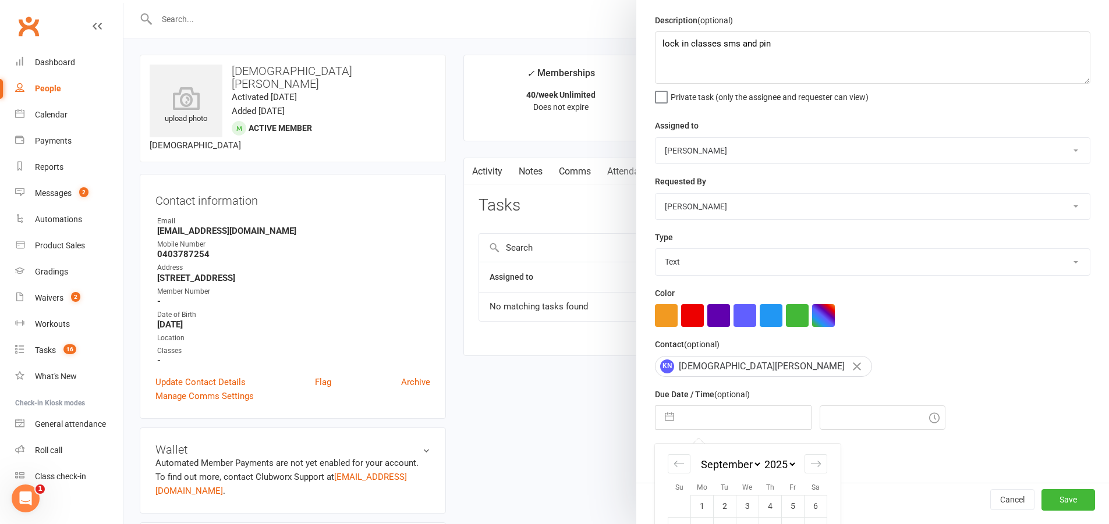
scroll to position [136, 0]
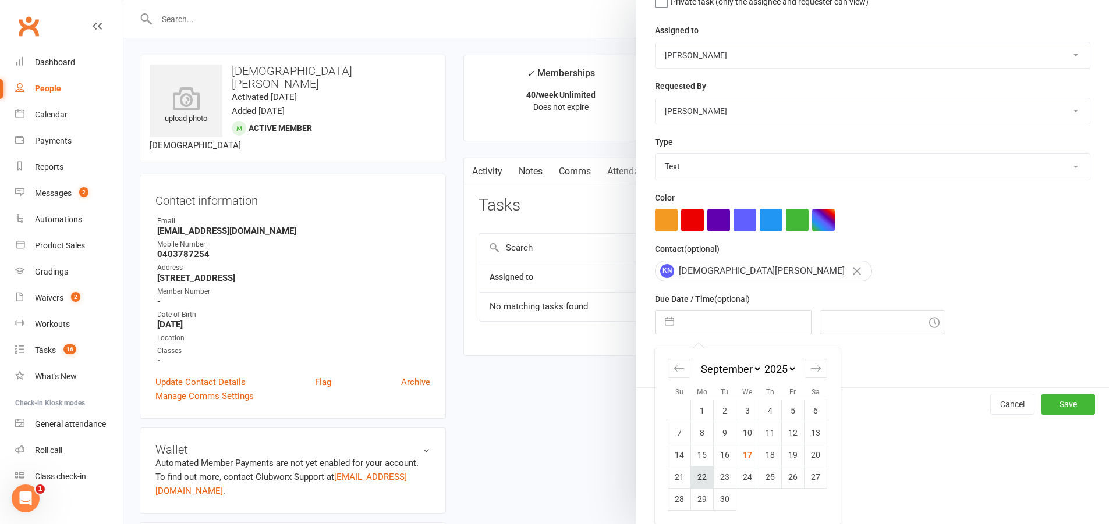
click at [701, 478] on td "22" at bounding box center [702, 477] width 23 height 22
type input "[DATE]"
type input "10:00am"
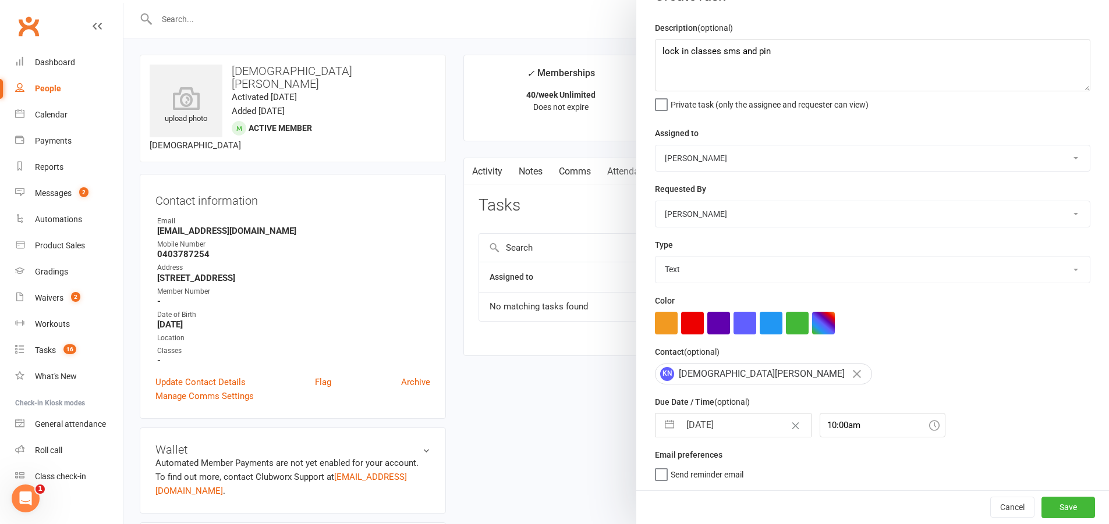
scroll to position [33, 0]
click at [1060, 505] on button "Save" at bounding box center [1068, 507] width 54 height 21
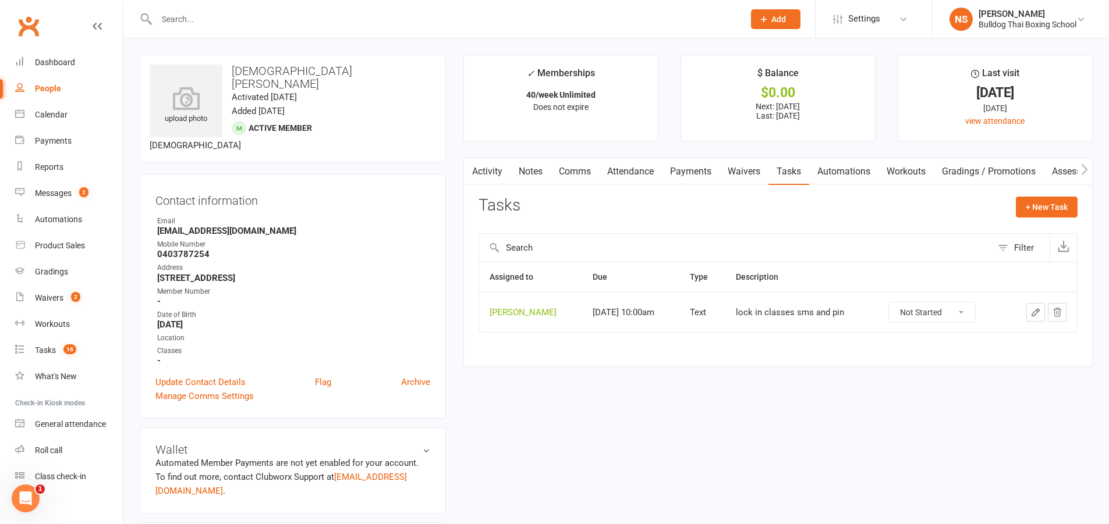
click at [242, 6] on div at bounding box center [438, 19] width 596 height 38
click at [222, 20] on input "text" at bounding box center [444, 19] width 583 height 16
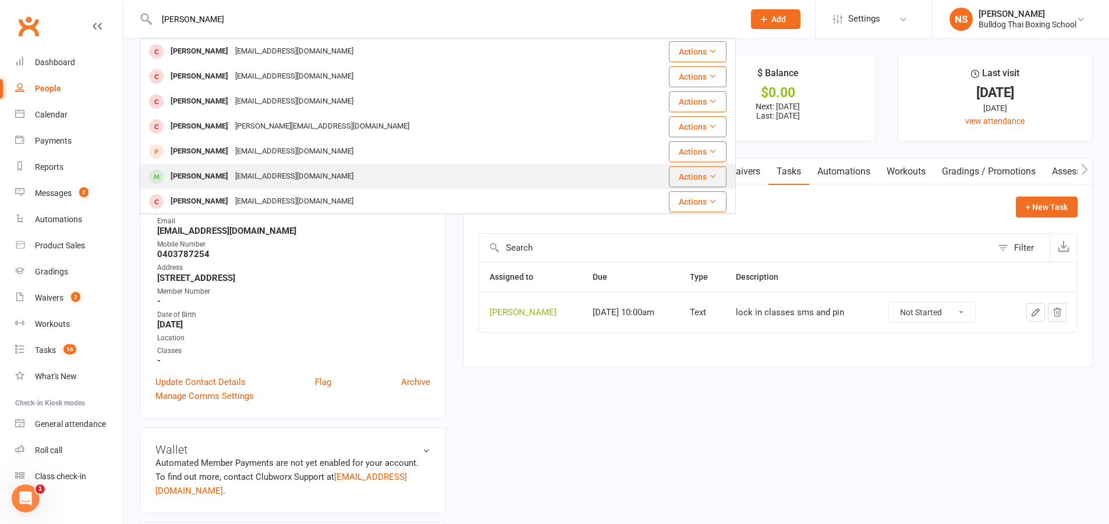
type input "[PERSON_NAME]"
click at [251, 172] on div "[EMAIL_ADDRESS][DOMAIN_NAME]" at bounding box center [294, 176] width 125 height 17
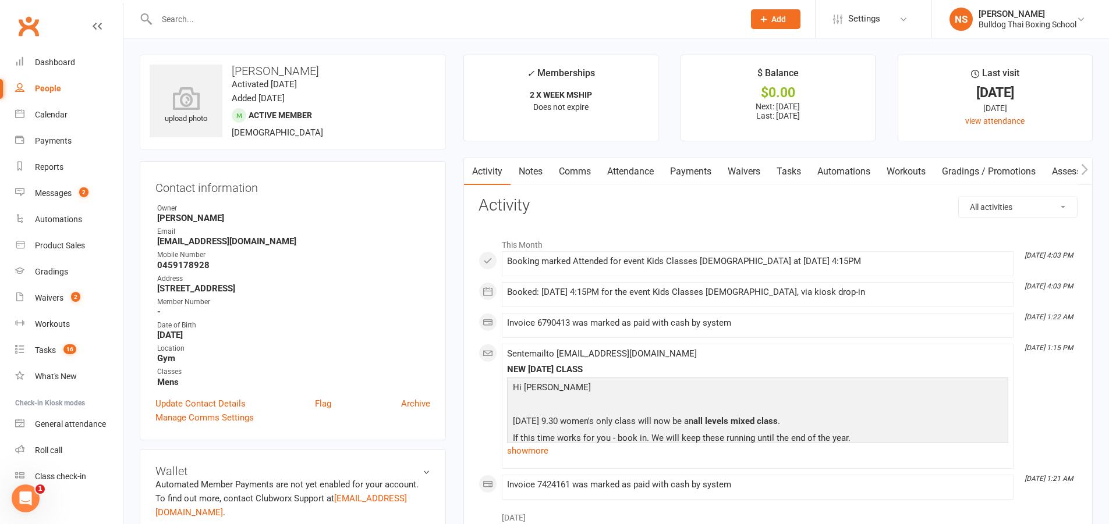
click at [793, 172] on link "Tasks" at bounding box center [788, 171] width 41 height 27
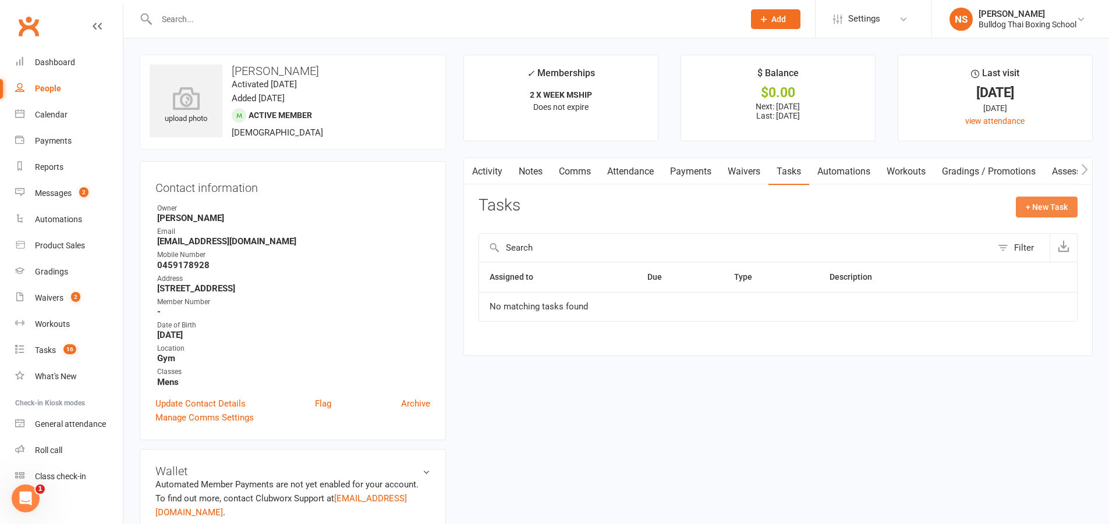
click at [1047, 211] on button "+ New Task" at bounding box center [1047, 207] width 62 height 21
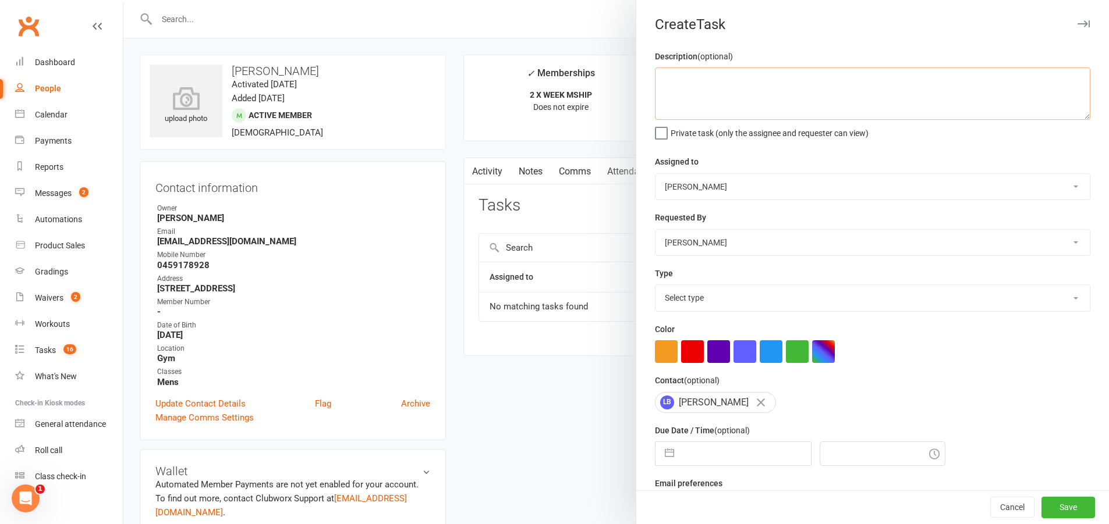
paste textarea "lock in classes sms and pin"
type textarea "lock in classes sms and pin"
drag, startPoint x: 705, startPoint y: 303, endPoint x: 701, endPoint y: 311, distance: 8.6
click at [705, 303] on select "Select type Action E-mail Meeting Phone call Text Add new task type" at bounding box center [872, 298] width 434 height 26
select select "13825"
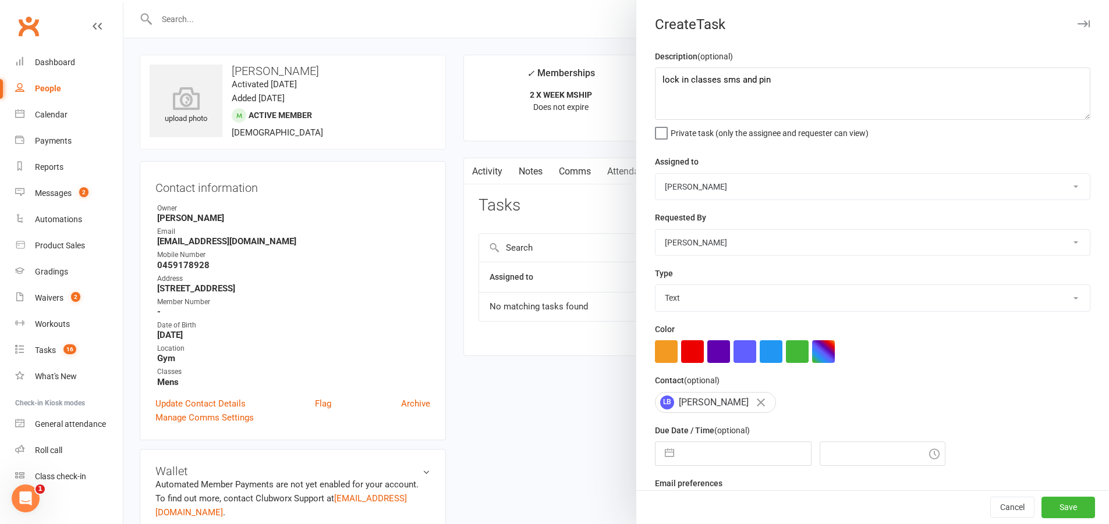
click at [655, 288] on select "Select type Action E-mail Meeting Phone call Text Add new task type" at bounding box center [872, 298] width 434 height 26
select select "7"
select select "2025"
select select "8"
select select "2025"
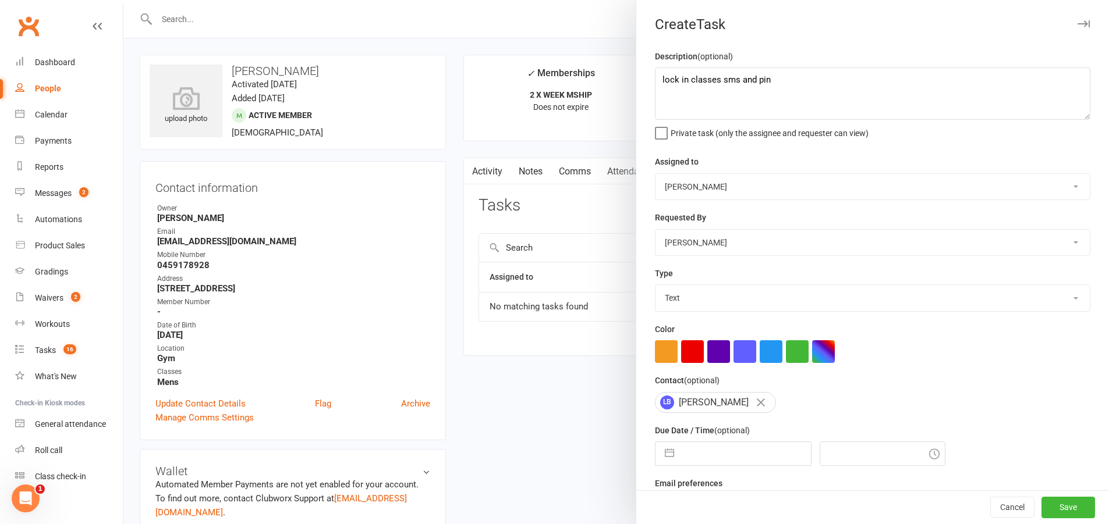
select select "9"
select select "2025"
click at [702, 463] on input "text" at bounding box center [745, 453] width 131 height 23
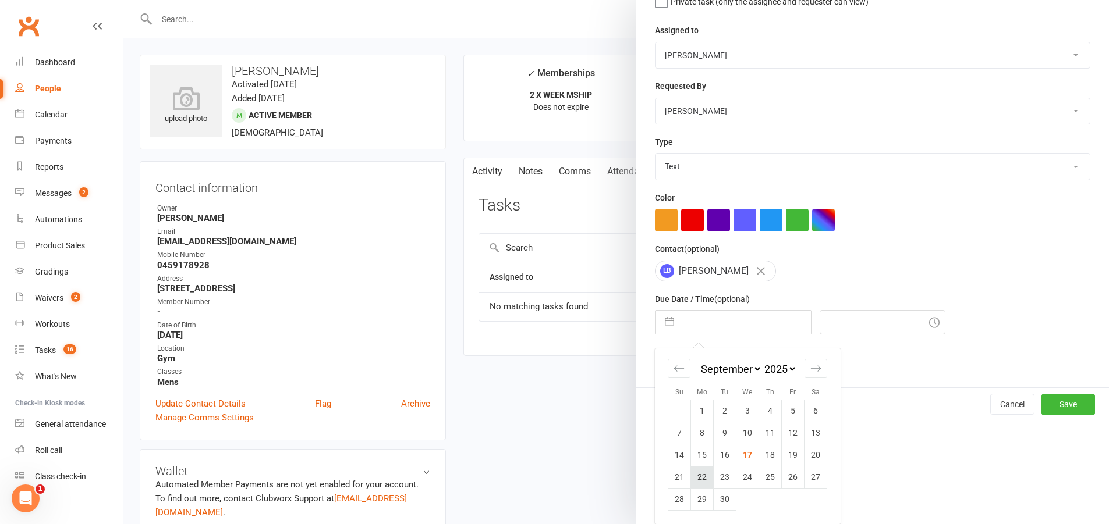
click at [694, 477] on td "22" at bounding box center [702, 477] width 23 height 22
type input "[DATE]"
type input "10:00am"
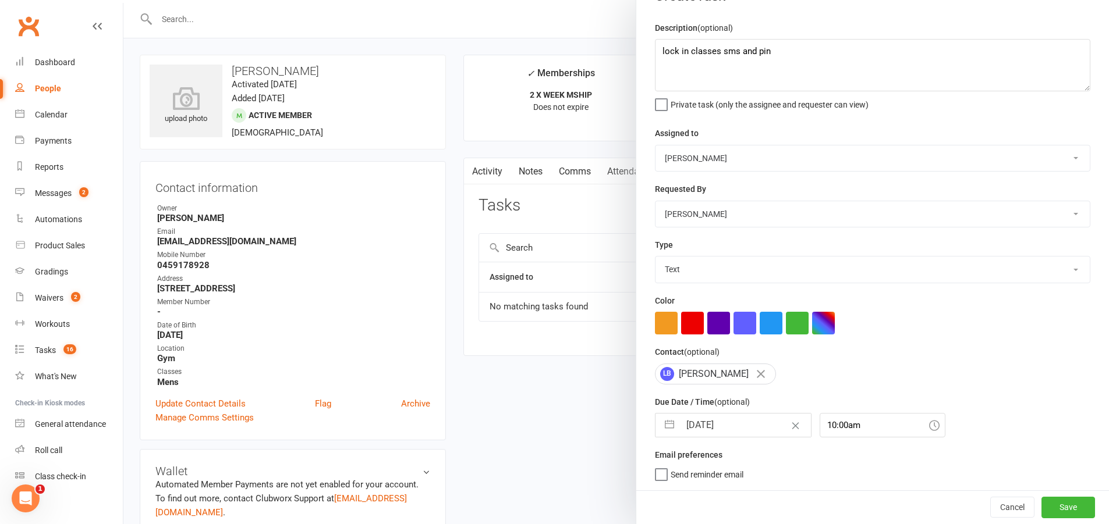
scroll to position [33, 0]
click at [1048, 507] on button "Save" at bounding box center [1068, 507] width 54 height 21
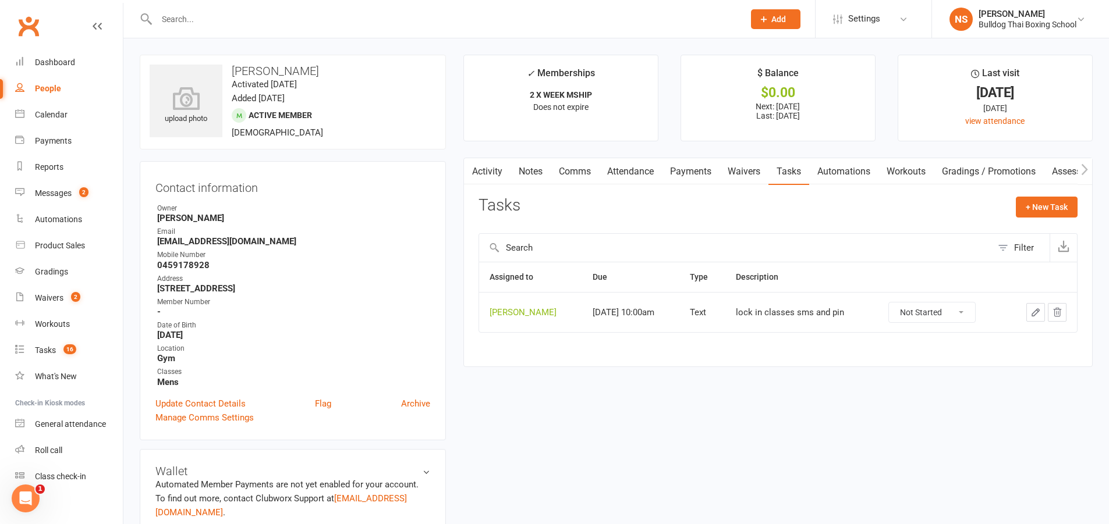
click at [231, 13] on input "text" at bounding box center [444, 19] width 583 height 16
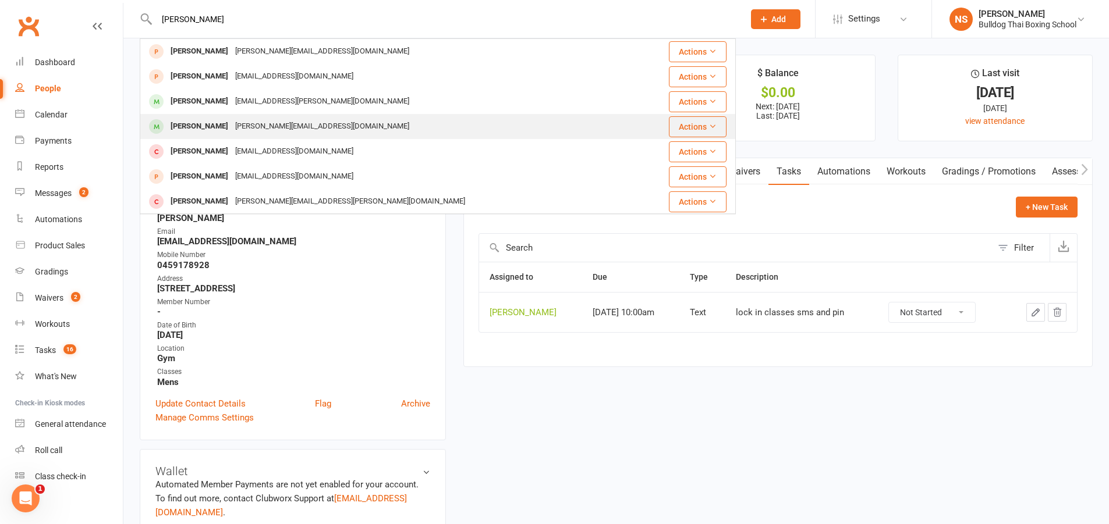
type input "[PERSON_NAME]"
click at [232, 117] on div "Lucas McKeown [EMAIL_ADDRESS][DOMAIN_NAME]" at bounding box center [388, 127] width 494 height 24
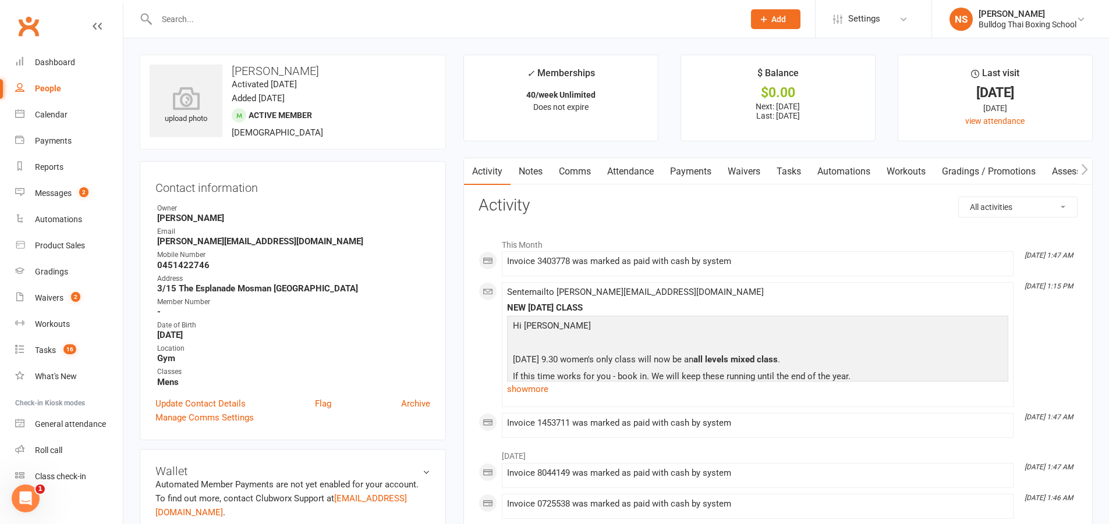
click at [791, 170] on link "Tasks" at bounding box center [788, 171] width 41 height 27
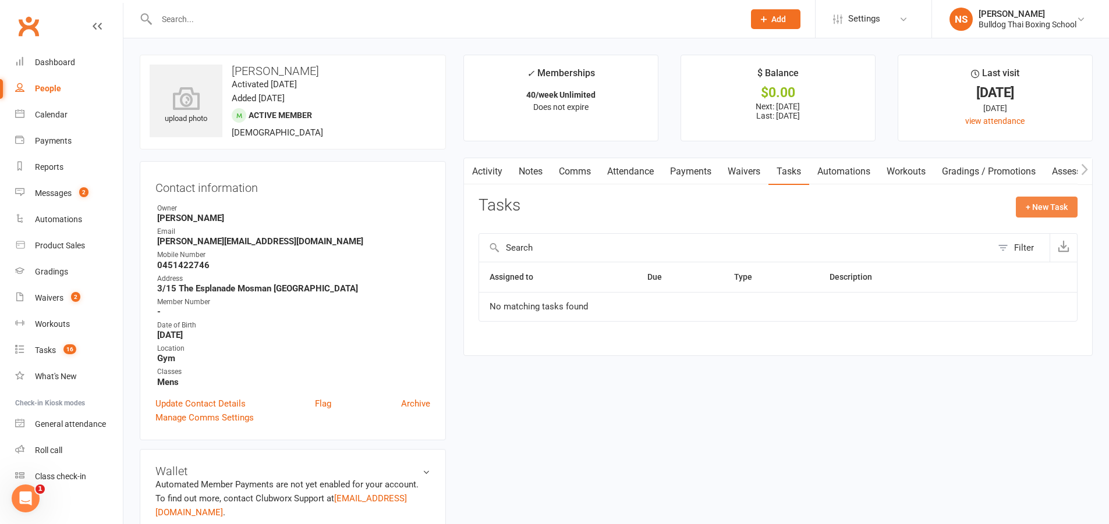
click at [1036, 204] on button "+ New Task" at bounding box center [1047, 207] width 62 height 21
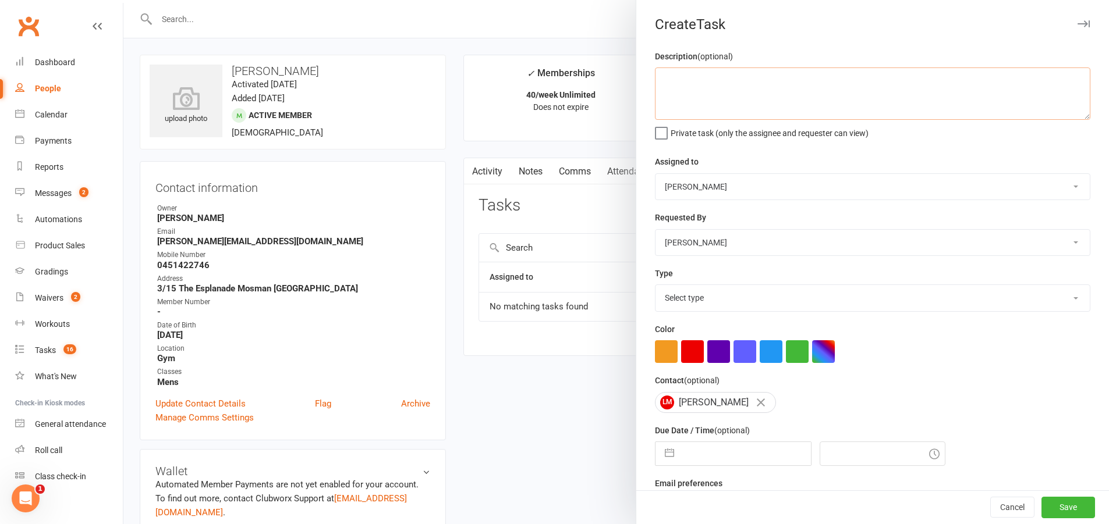
click at [685, 91] on textarea at bounding box center [872, 94] width 435 height 52
paste textarea "lock in classes sms and pin"
type textarea "lock in classes sms and pin"
click at [700, 303] on select "Select type Action E-mail Meeting Phone call Text Add new task type" at bounding box center [872, 298] width 434 height 26
select select "13825"
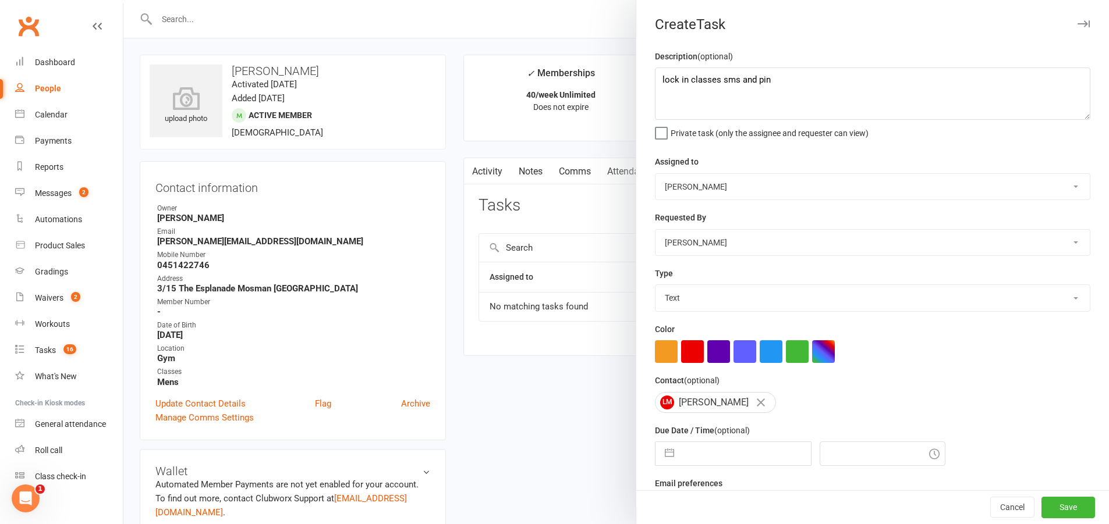
click at [655, 288] on select "Select type Action E-mail Meeting Phone call Text Add new task type" at bounding box center [872, 298] width 434 height 26
select select "7"
select select "2025"
select select "8"
select select "2025"
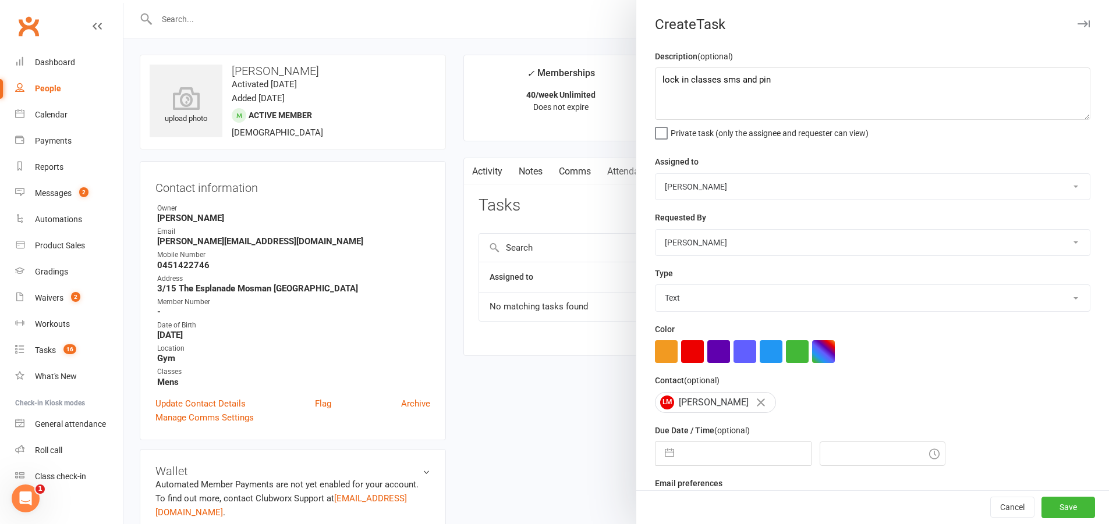
select select "9"
select select "2025"
click at [706, 458] on input "text" at bounding box center [745, 453] width 131 height 23
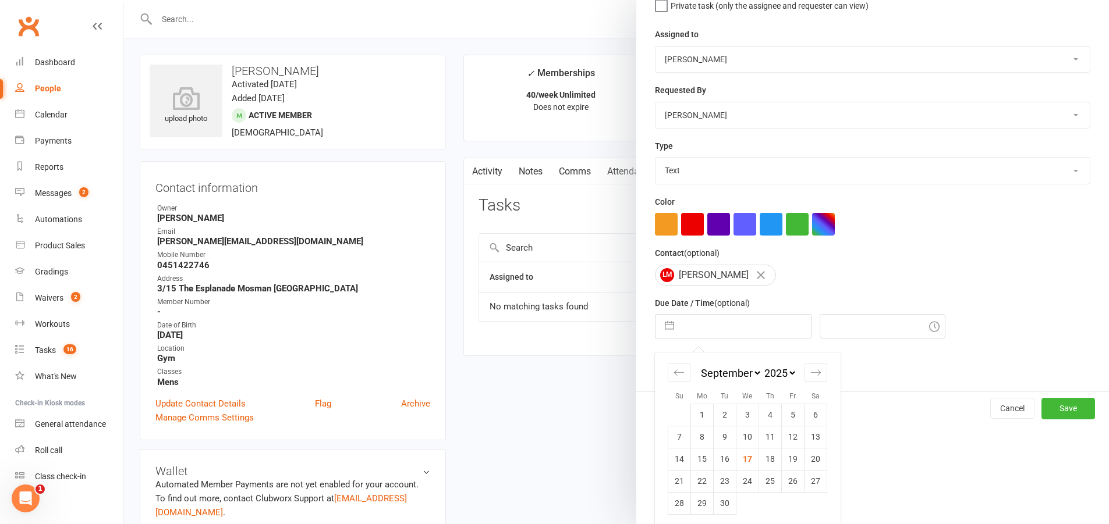
scroll to position [136, 0]
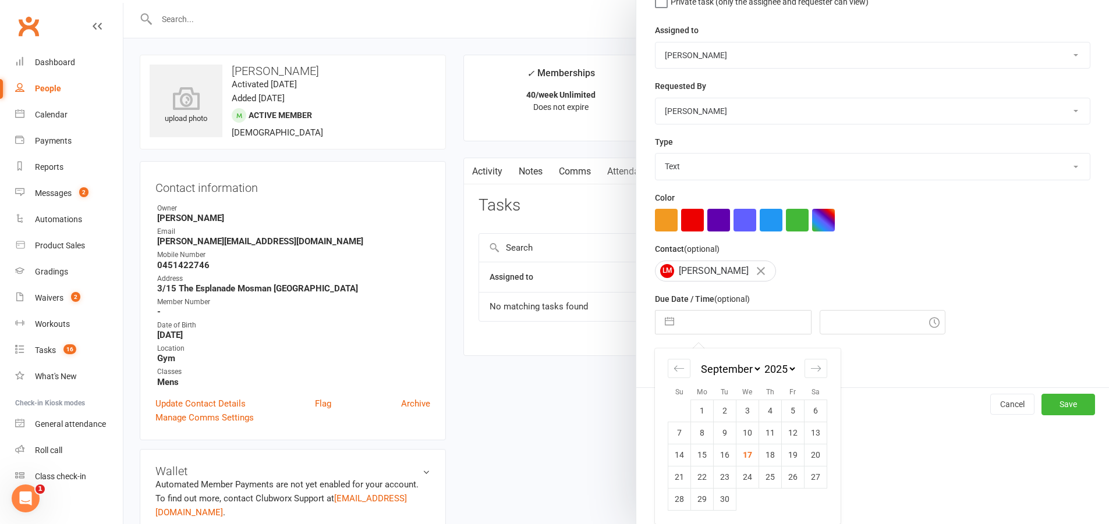
drag, startPoint x: 696, startPoint y: 478, endPoint x: 811, endPoint y: 491, distance: 115.4
click at [697, 478] on td "22" at bounding box center [702, 477] width 23 height 22
type input "[DATE]"
type input "10:00am"
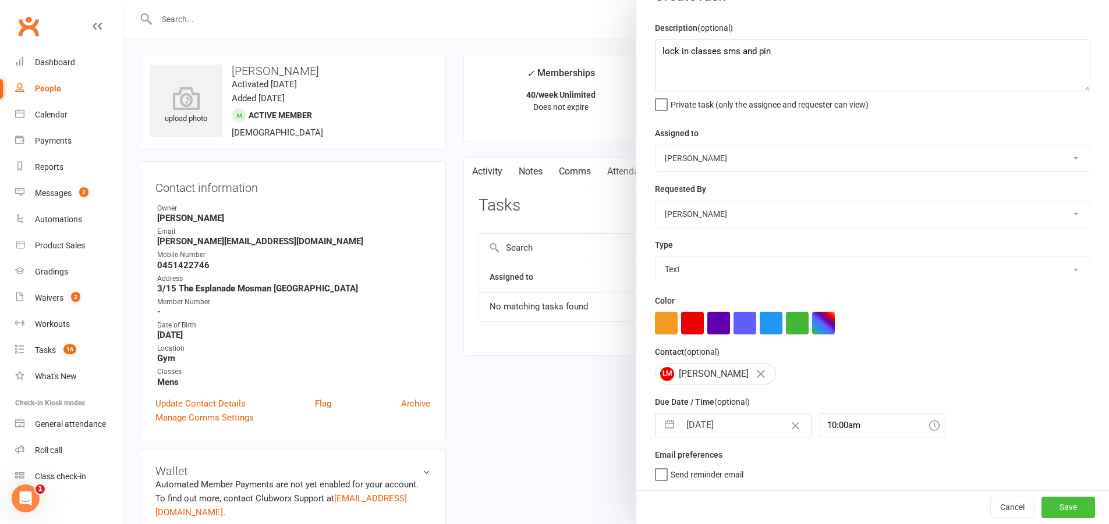
click at [1056, 505] on button "Save" at bounding box center [1068, 507] width 54 height 21
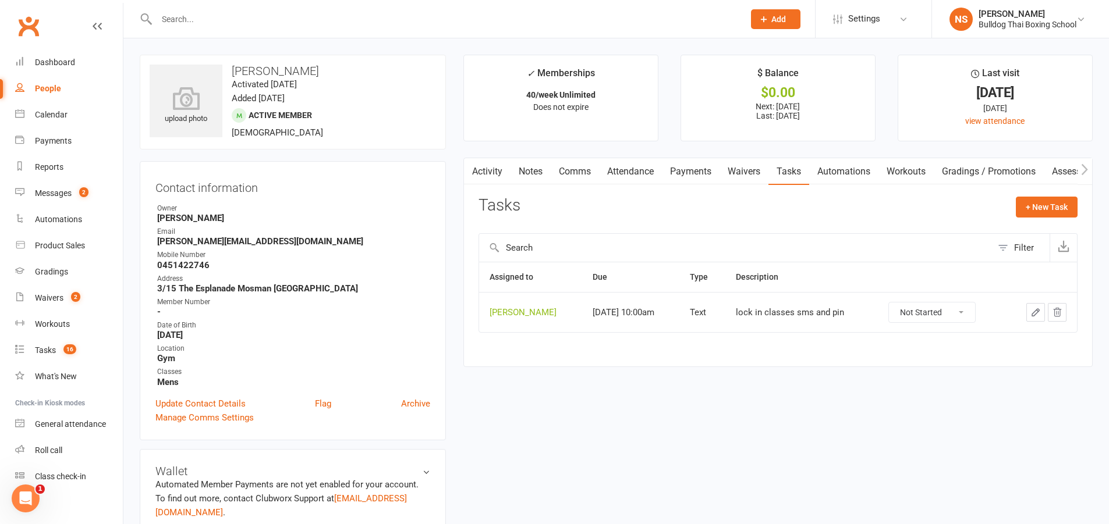
click at [224, 15] on input "text" at bounding box center [444, 19] width 583 height 16
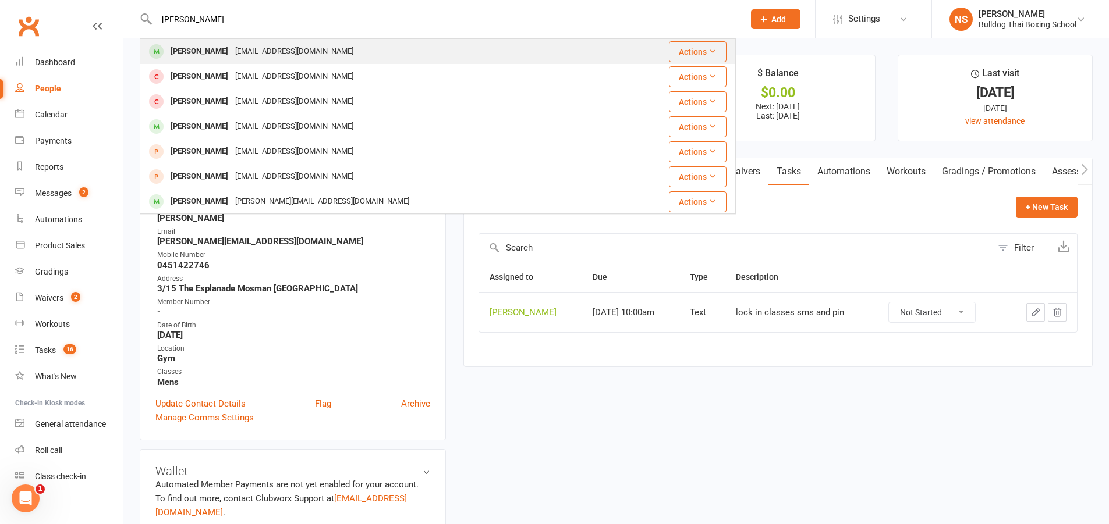
type input "[PERSON_NAME]"
click at [232, 55] on div "[EMAIL_ADDRESS][DOMAIN_NAME]" at bounding box center [294, 51] width 125 height 17
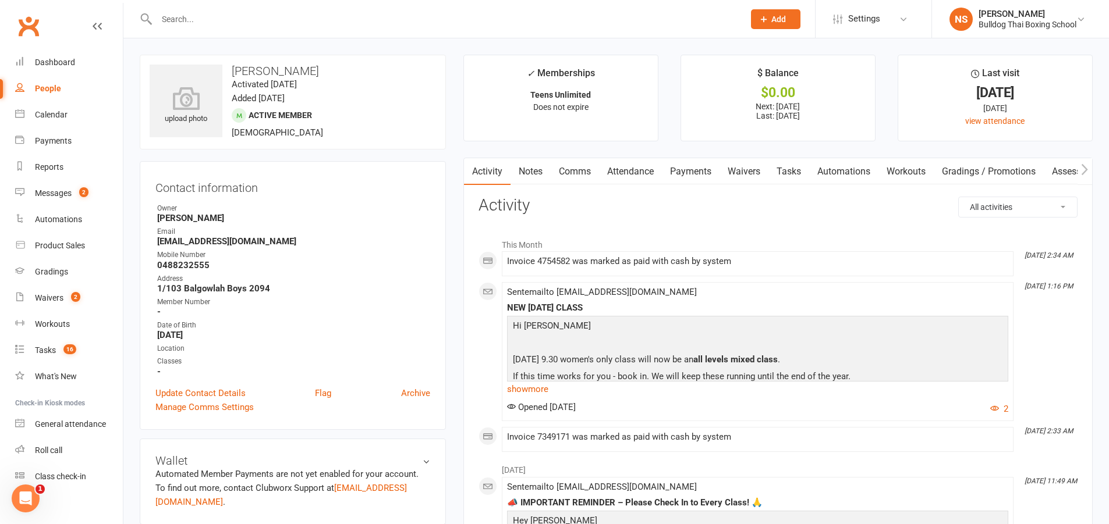
click at [792, 172] on link "Tasks" at bounding box center [788, 171] width 41 height 27
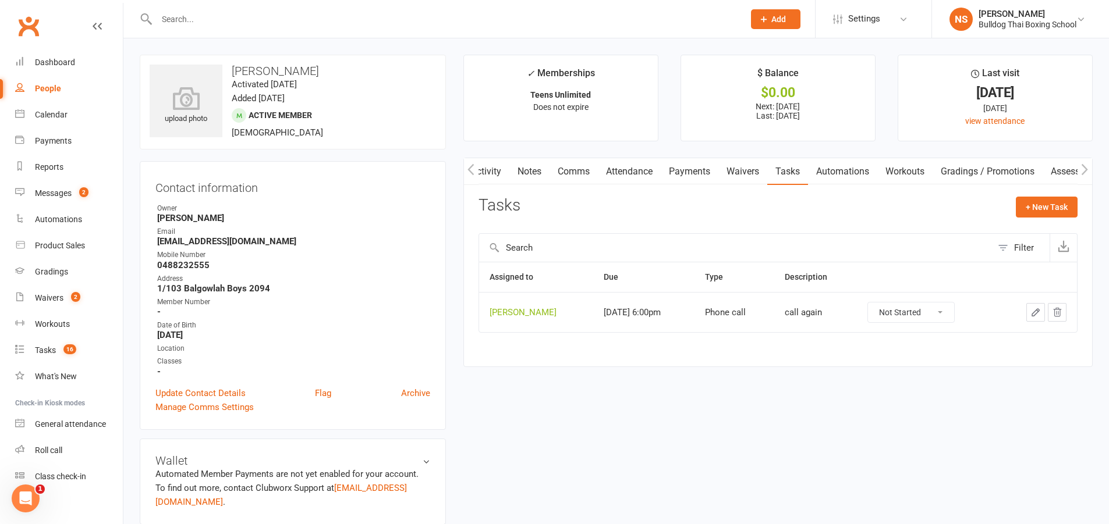
click at [1035, 311] on icon "button" at bounding box center [1035, 312] width 10 height 10
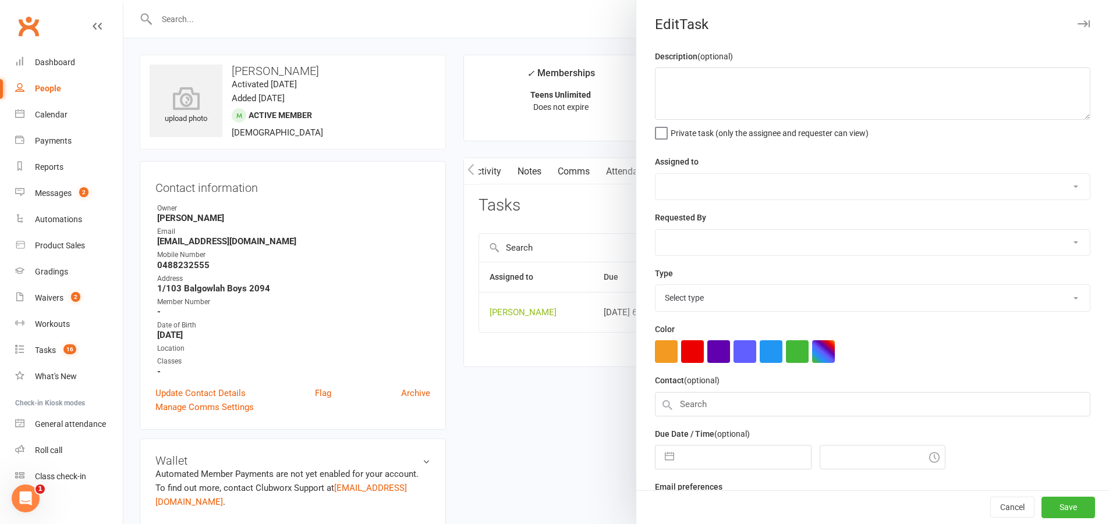
type textarea "call again"
select select "12940"
type input "[DATE]"
type input "6:00pm"
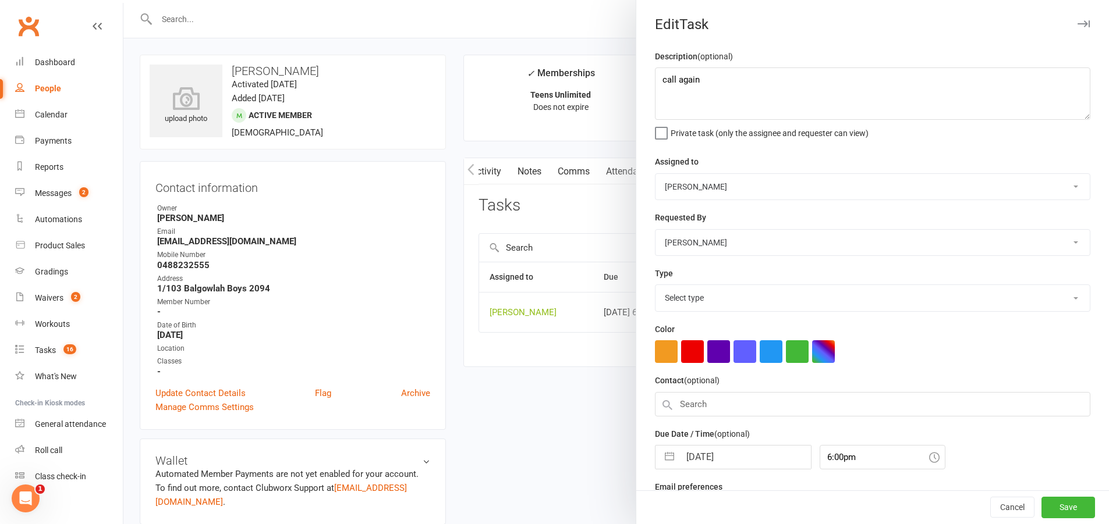
select select "12048"
drag, startPoint x: 679, startPoint y: 86, endPoint x: 654, endPoint y: 86, distance: 25.0
click at [655, 86] on textarea "call again" at bounding box center [872, 94] width 435 height 52
paste textarea "lock in classes sms and pin"
type textarea "lock in classes sms and pin"
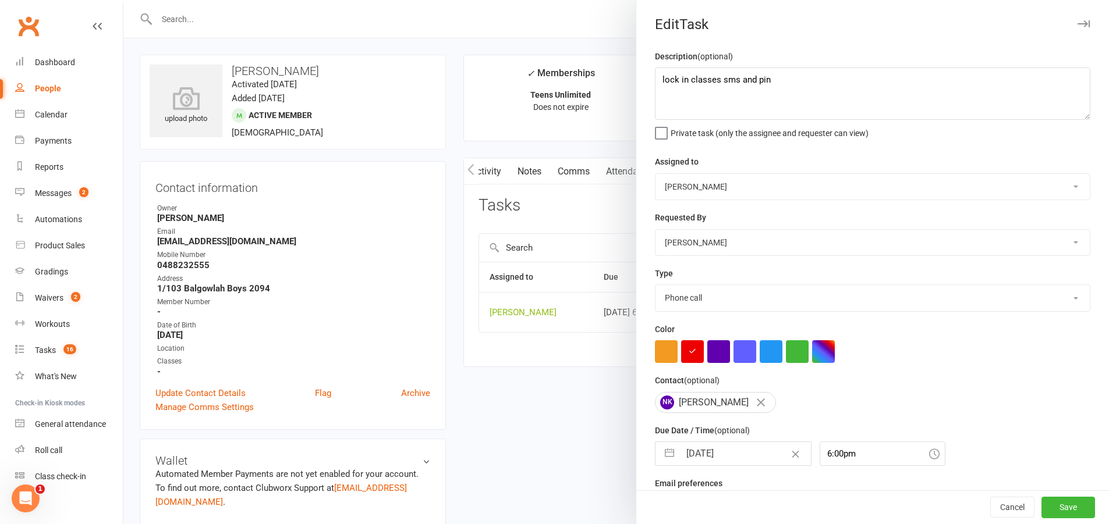
click at [681, 295] on select "Action E-mail Meeting Phone call Text Add new task type" at bounding box center [872, 298] width 434 height 26
select select "13825"
click at [655, 288] on select "Action E-mail Meeting Phone call Text Add new task type" at bounding box center [872, 298] width 434 height 26
click at [705, 454] on input "[DATE]" at bounding box center [745, 453] width 131 height 23
select select "7"
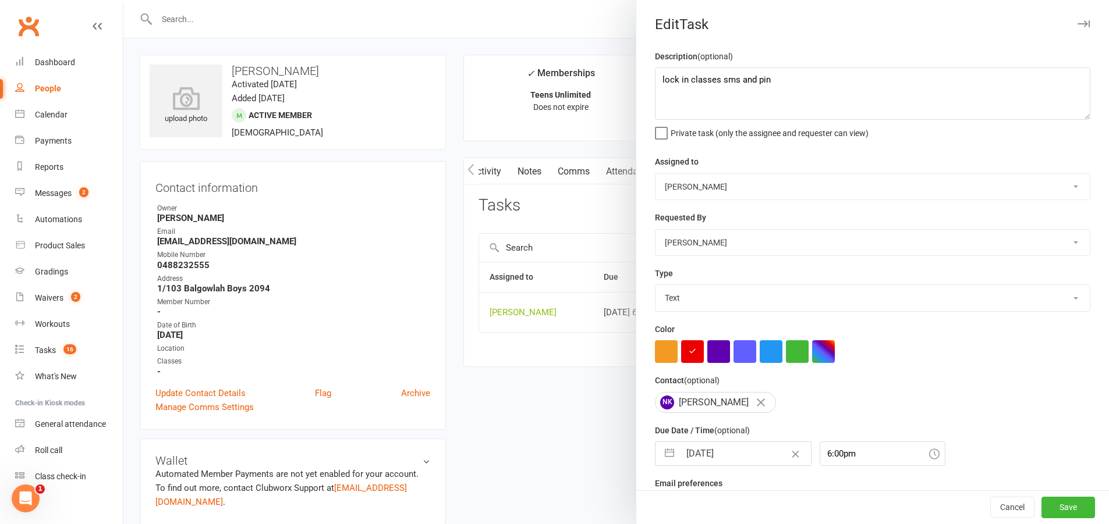
select select "2025"
select select "8"
select select "2025"
select select "9"
select select "2025"
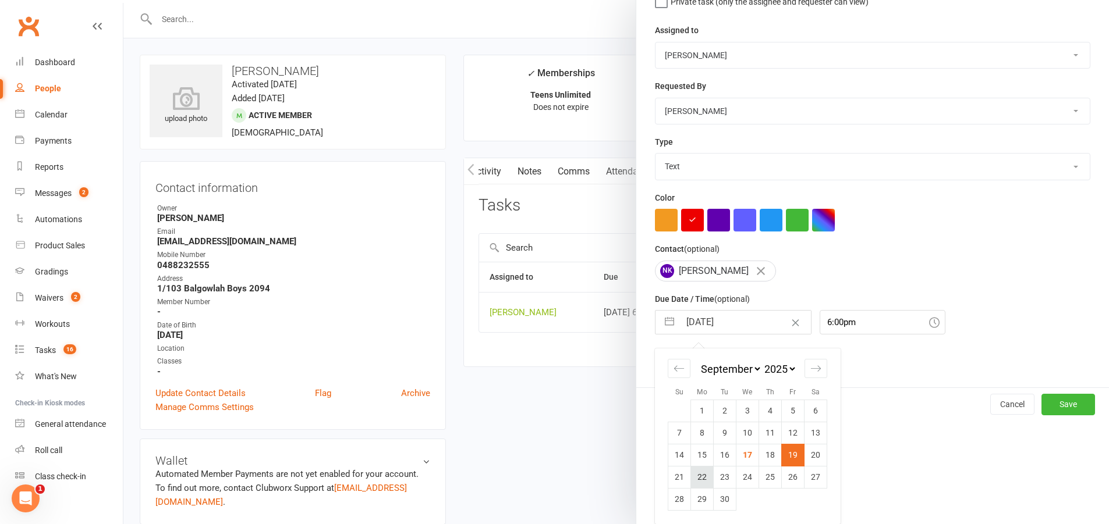
click at [700, 477] on td "22" at bounding box center [702, 477] width 23 height 22
type input "[DATE]"
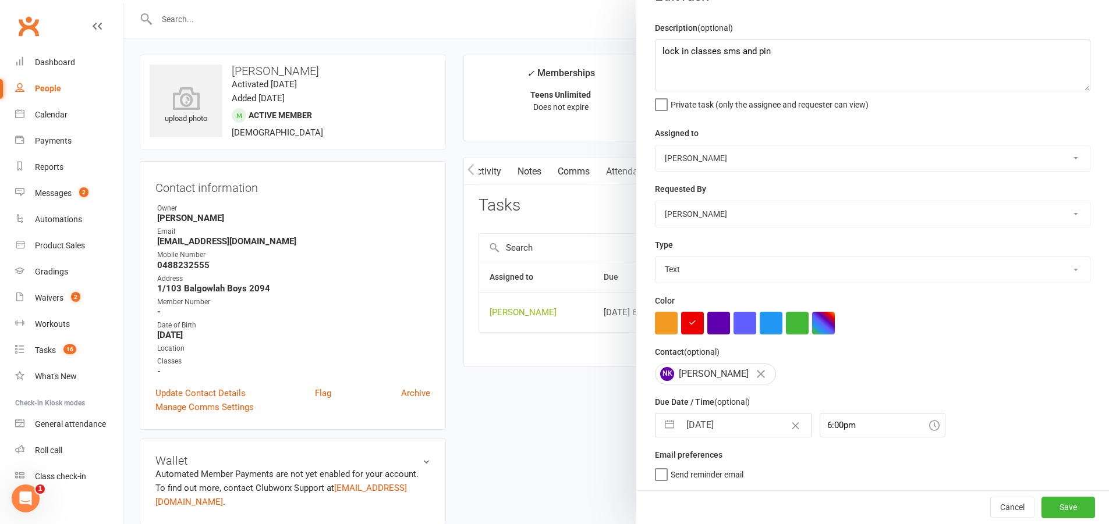
scroll to position [33, 0]
drag, startPoint x: 1043, startPoint y: 506, endPoint x: 1011, endPoint y: 455, distance: 60.9
click at [1042, 506] on button "Save" at bounding box center [1068, 507] width 54 height 21
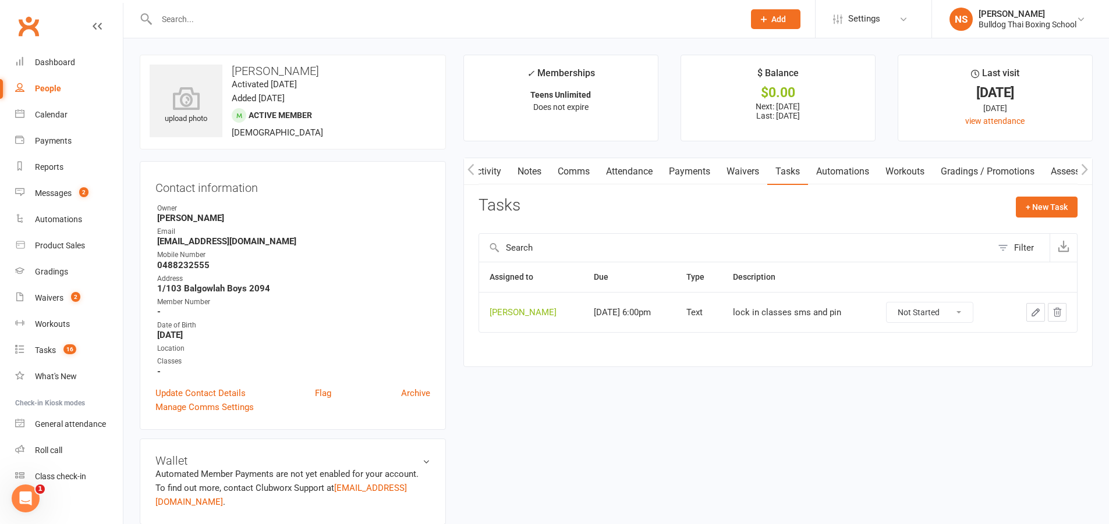
click at [242, 15] on input "text" at bounding box center [444, 19] width 583 height 16
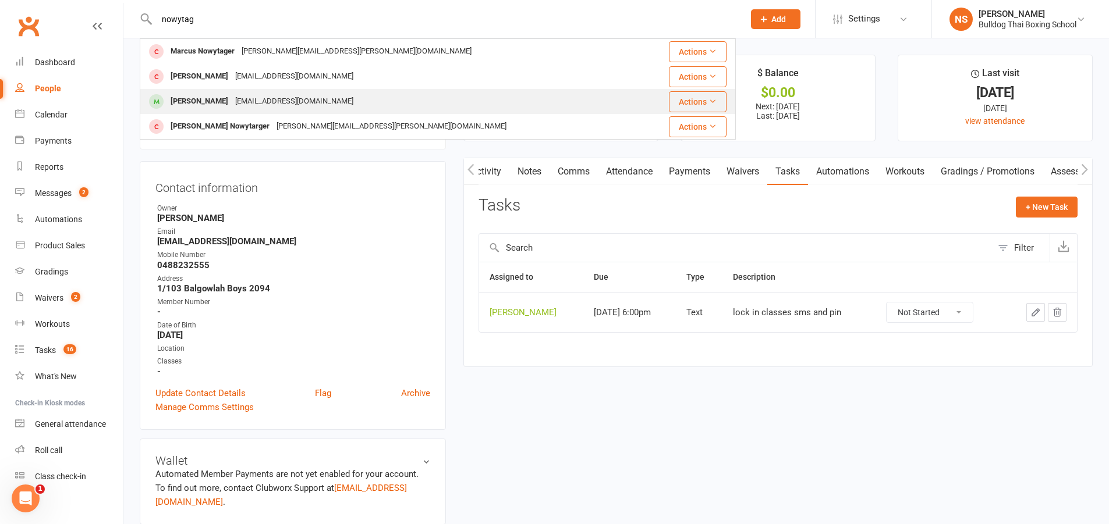
type input "nowytag"
click at [265, 97] on div "[EMAIL_ADDRESS][DOMAIN_NAME]" at bounding box center [294, 101] width 125 height 17
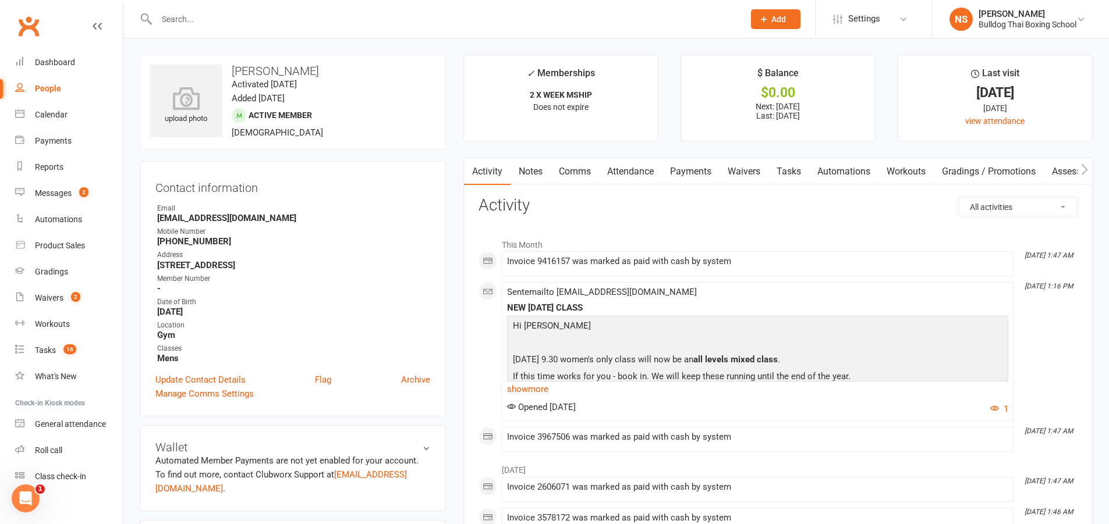
click at [791, 175] on link "Tasks" at bounding box center [788, 171] width 41 height 27
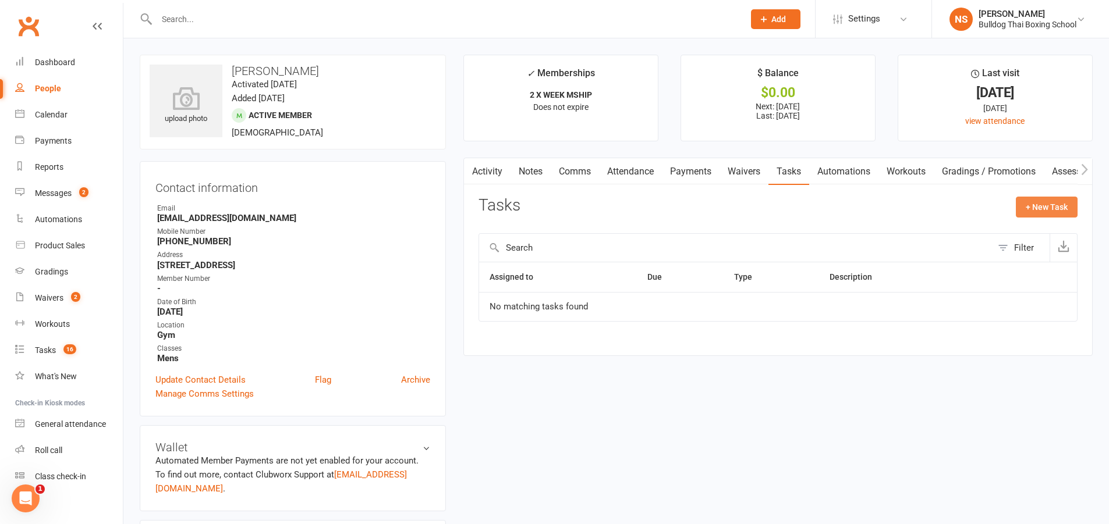
click at [1033, 209] on button "+ New Task" at bounding box center [1047, 207] width 62 height 21
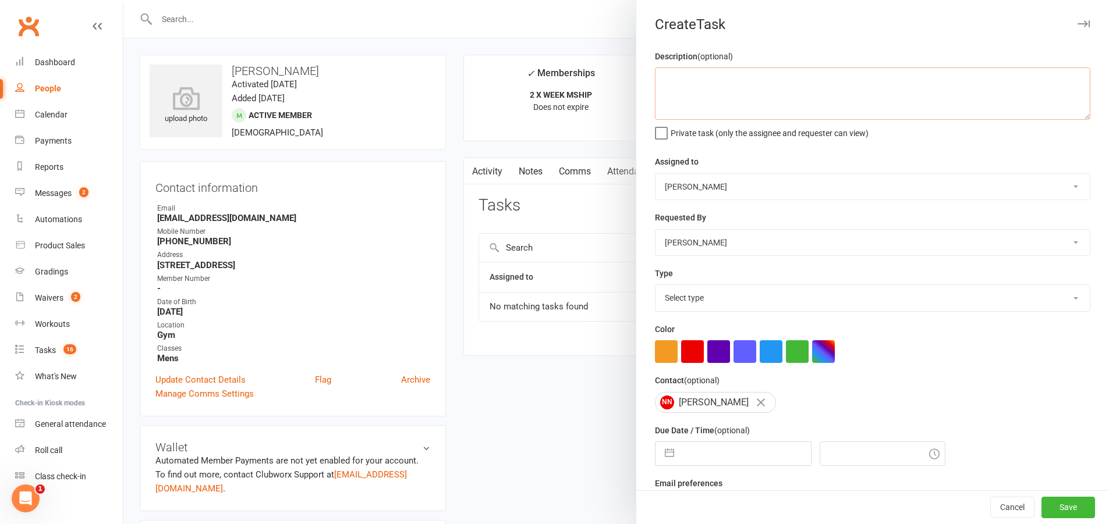
click at [701, 83] on textarea at bounding box center [872, 94] width 435 height 52
paste textarea "lock in classes sms and pin"
type textarea "lock in classes sms and pin"
click at [710, 302] on select "Select type Action E-mail Meeting Phone call Text Add new task type" at bounding box center [872, 298] width 434 height 26
select select "13825"
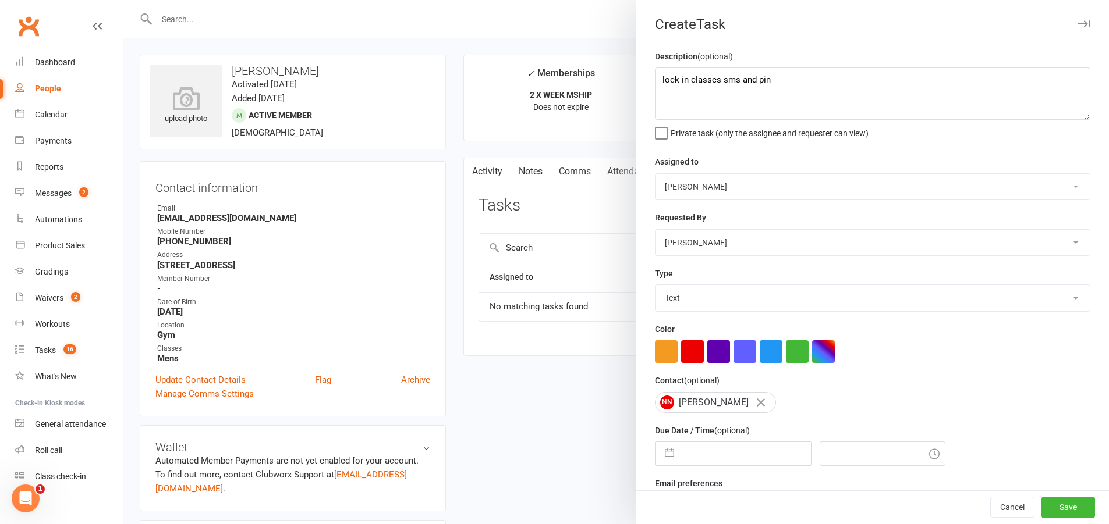
click at [655, 288] on select "Select type Action E-mail Meeting Phone call Text Add new task type" at bounding box center [872, 298] width 434 height 26
click at [703, 462] on input "text" at bounding box center [745, 453] width 131 height 23
select select "7"
select select "2025"
select select "8"
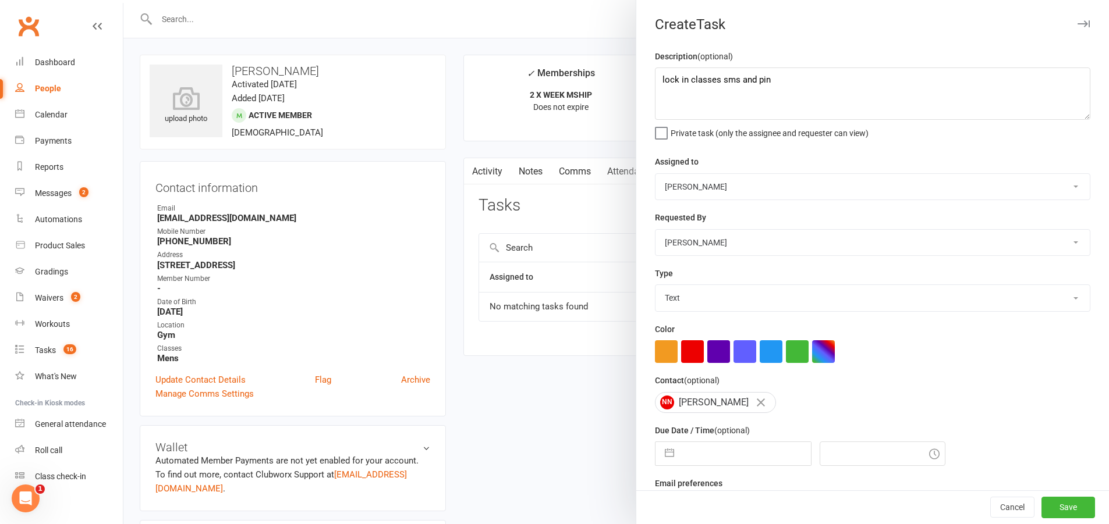
select select "2025"
select select "9"
select select "2025"
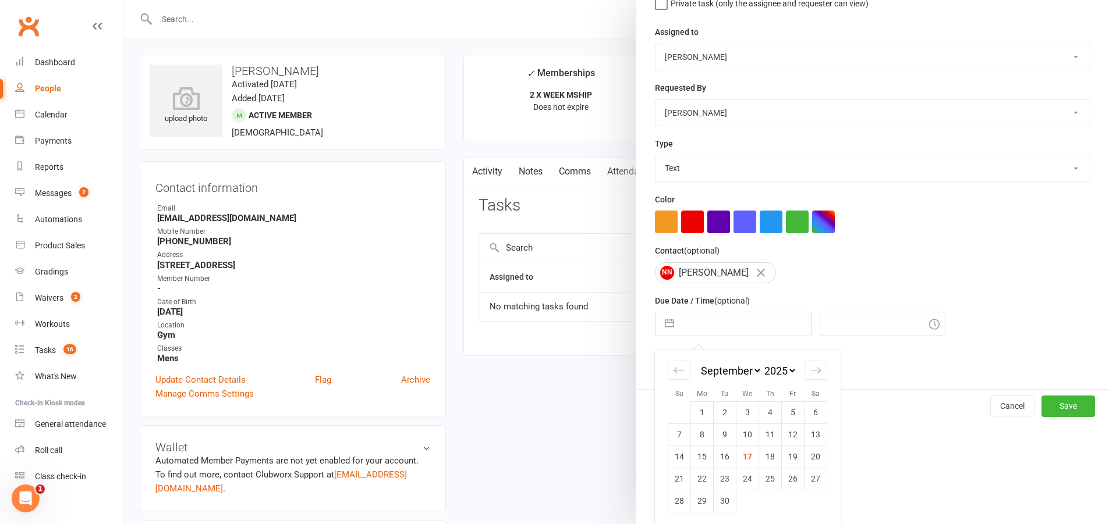
scroll to position [136, 0]
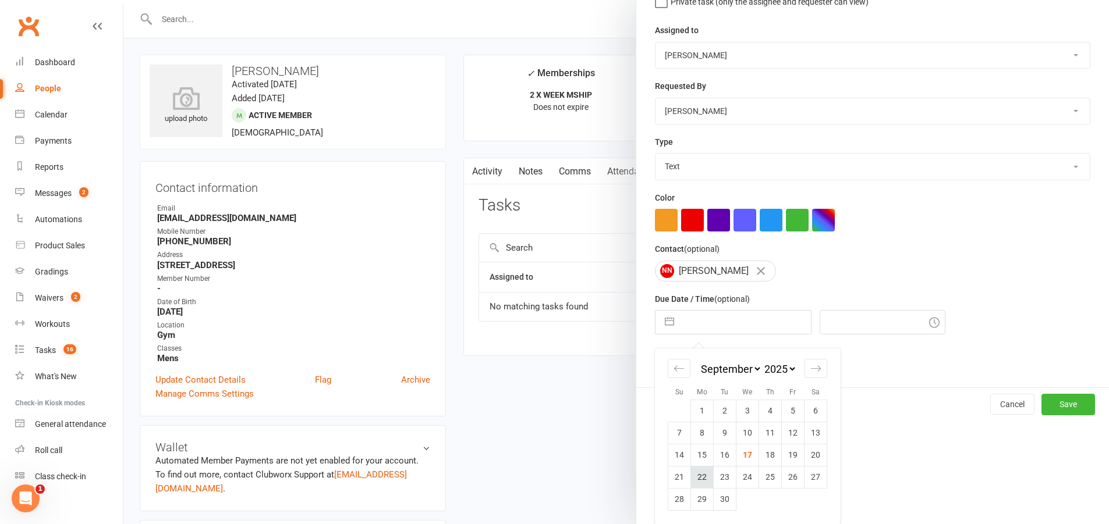
click at [698, 476] on td "22" at bounding box center [702, 477] width 23 height 22
type input "[DATE]"
type input "10:00am"
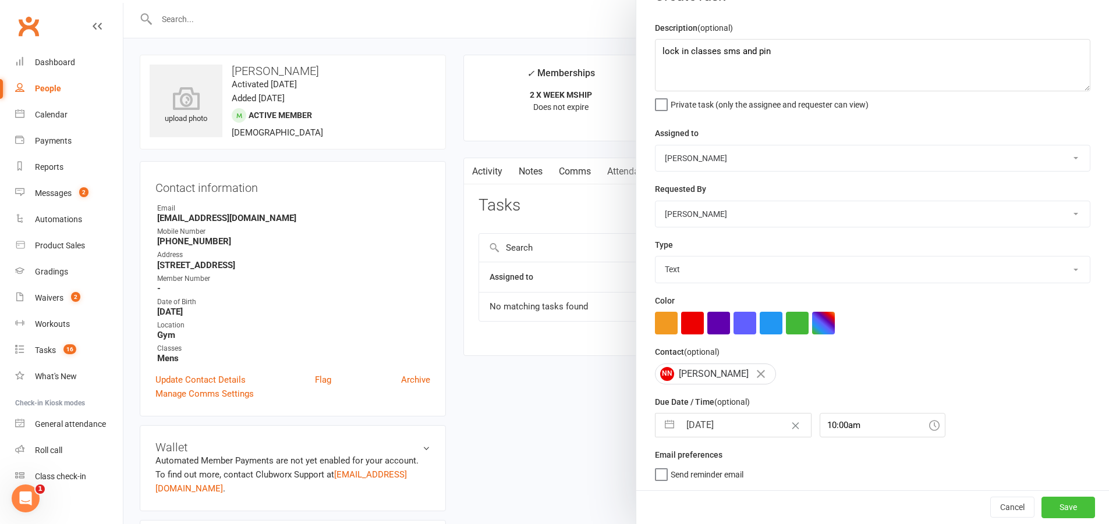
click at [1049, 509] on button "Save" at bounding box center [1068, 507] width 54 height 21
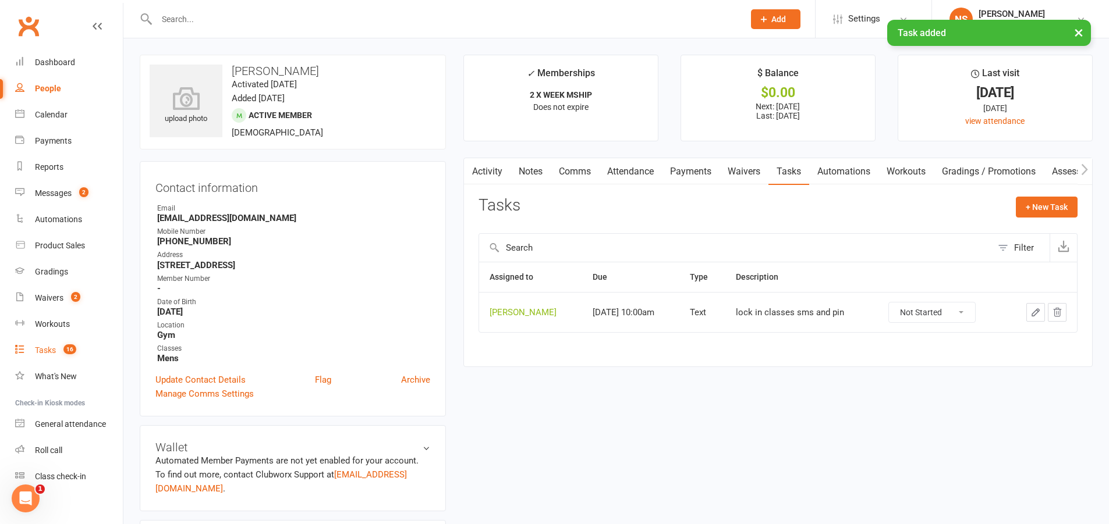
click at [49, 349] on div "Tasks" at bounding box center [45, 350] width 21 height 9
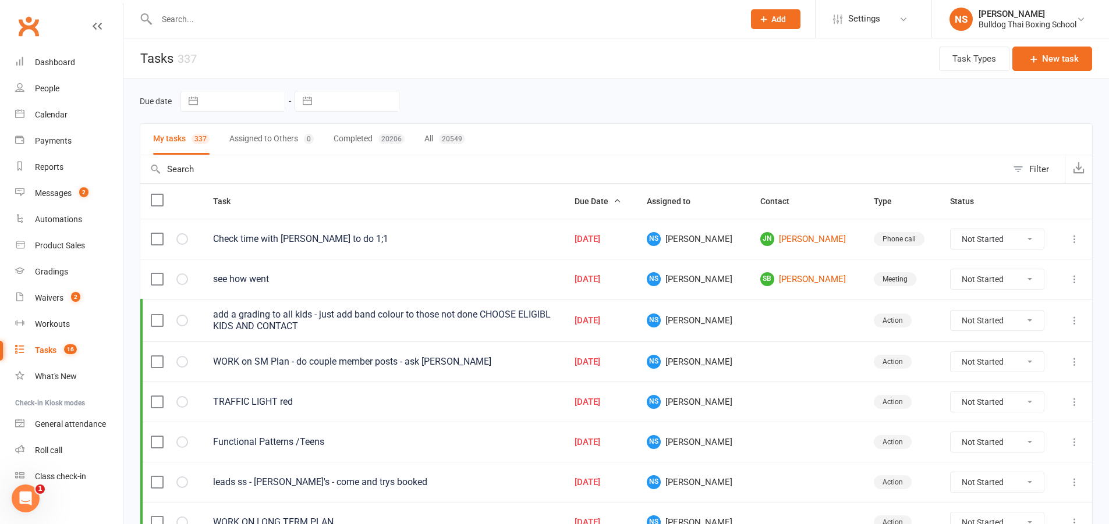
click at [197, 23] on input "text" at bounding box center [444, 19] width 583 height 16
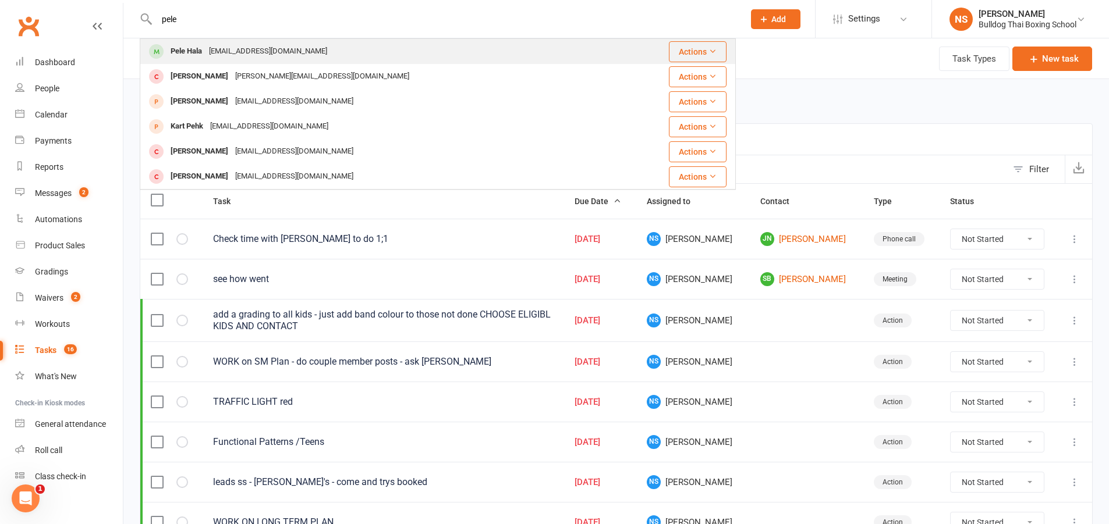
type input "pele"
click at [206, 51] on div "[EMAIL_ADDRESS][DOMAIN_NAME]" at bounding box center [267, 51] width 125 height 17
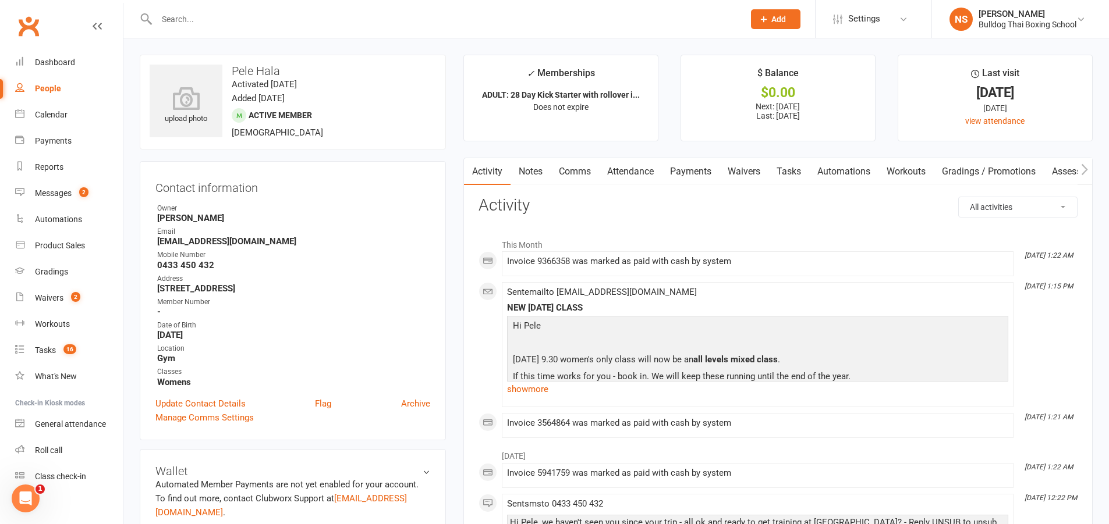
click at [797, 169] on link "Tasks" at bounding box center [788, 171] width 41 height 27
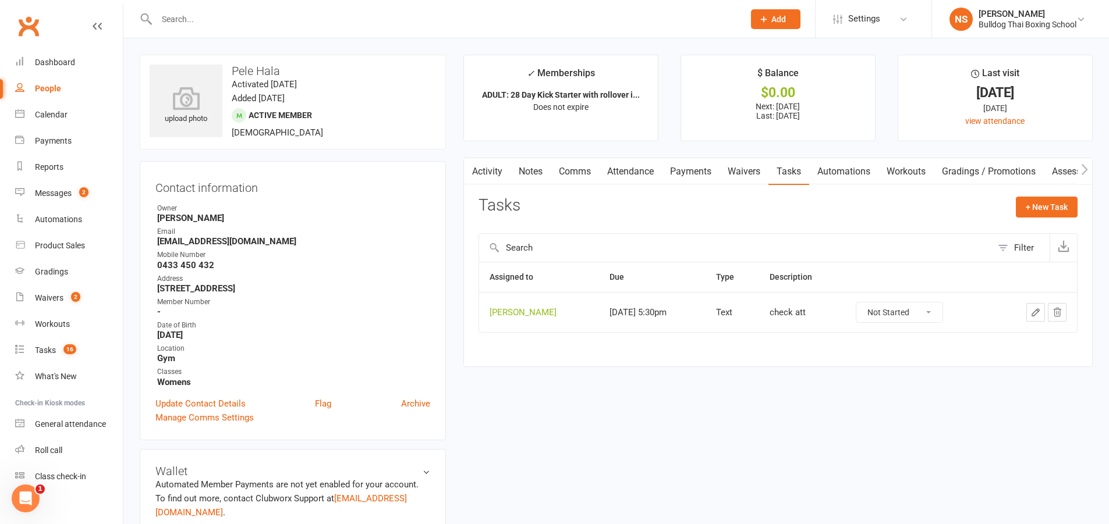
click at [1034, 310] on icon "button" at bounding box center [1035, 312] width 10 height 10
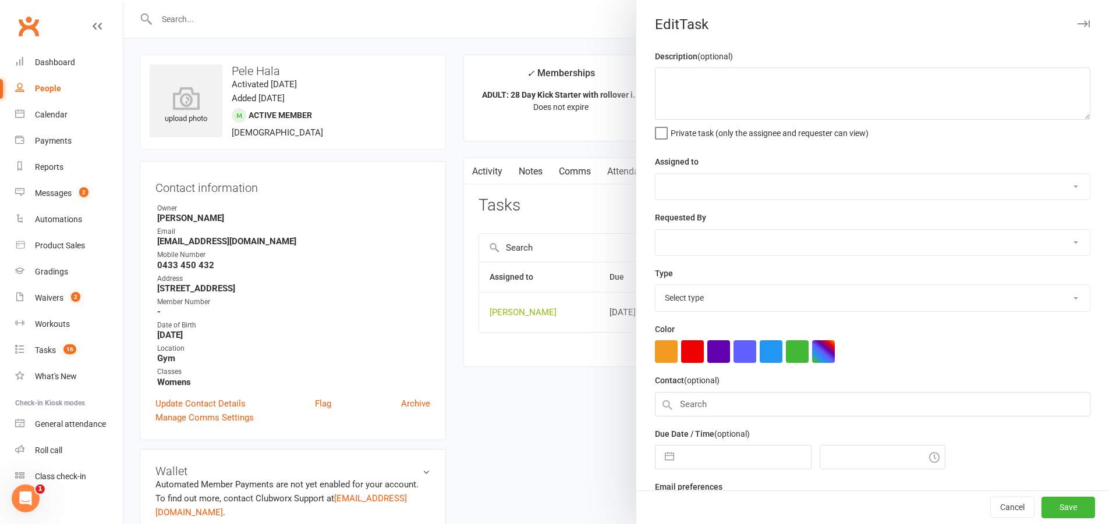
type textarea "check att"
select select "12940"
type input "[DATE]"
type input "5:30pm"
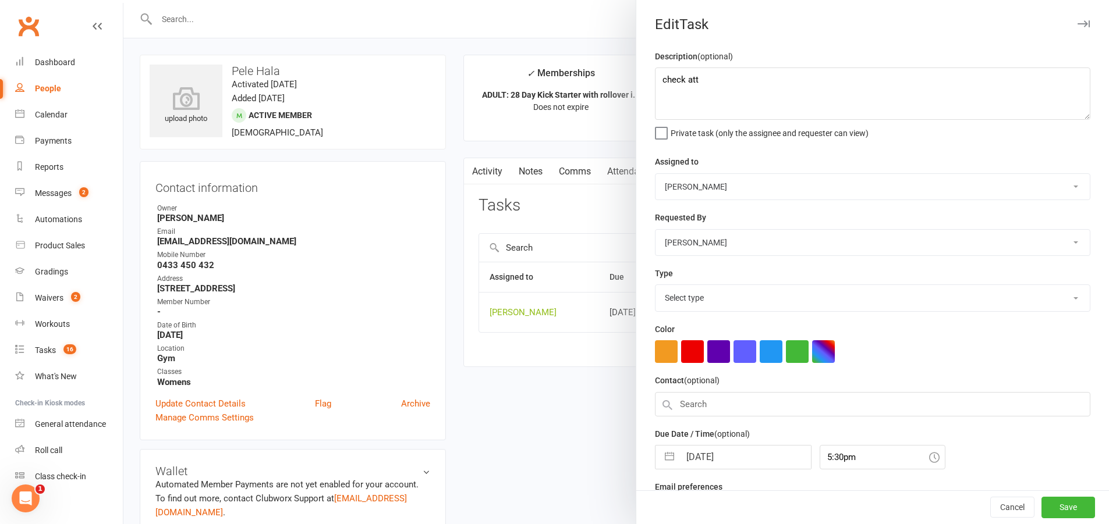
select select "13825"
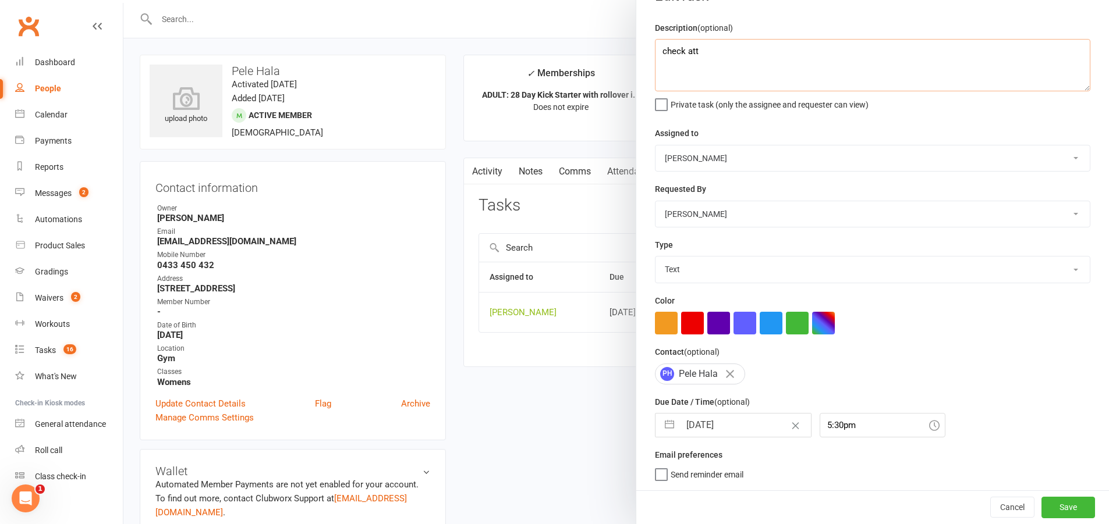
drag, startPoint x: 655, startPoint y: 52, endPoint x: 644, endPoint y: 52, distance: 11.1
click at [644, 52] on div "Description (optional) check att Private task (only the assignee and requester …" at bounding box center [872, 256] width 473 height 470
paste textarea "lock in classes sms and pin"
type textarea "lock in classes sms and pin"
click at [739, 424] on input "[DATE]" at bounding box center [745, 425] width 131 height 23
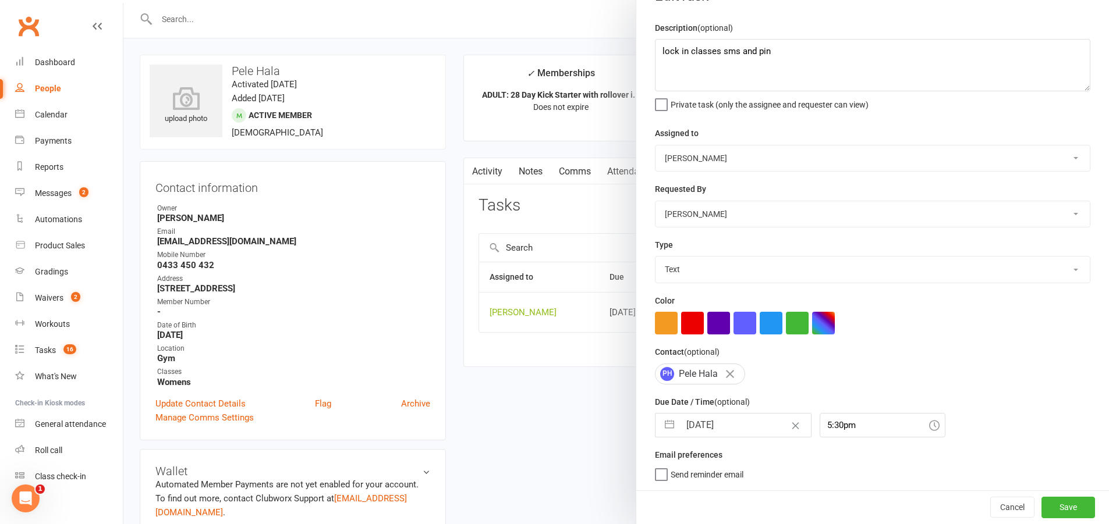
select select "7"
select select "2025"
select select "8"
select select "2025"
select select "9"
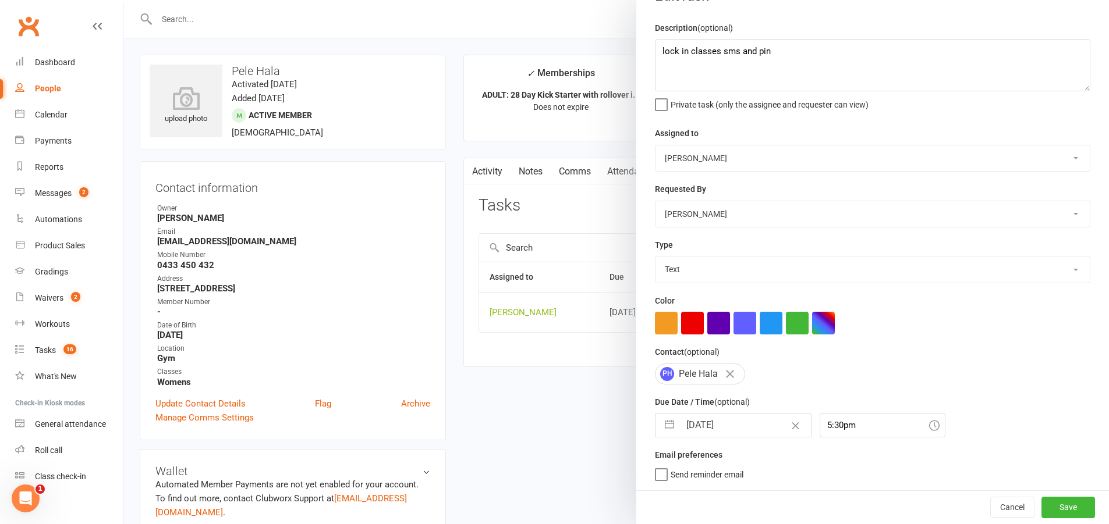
select select "2025"
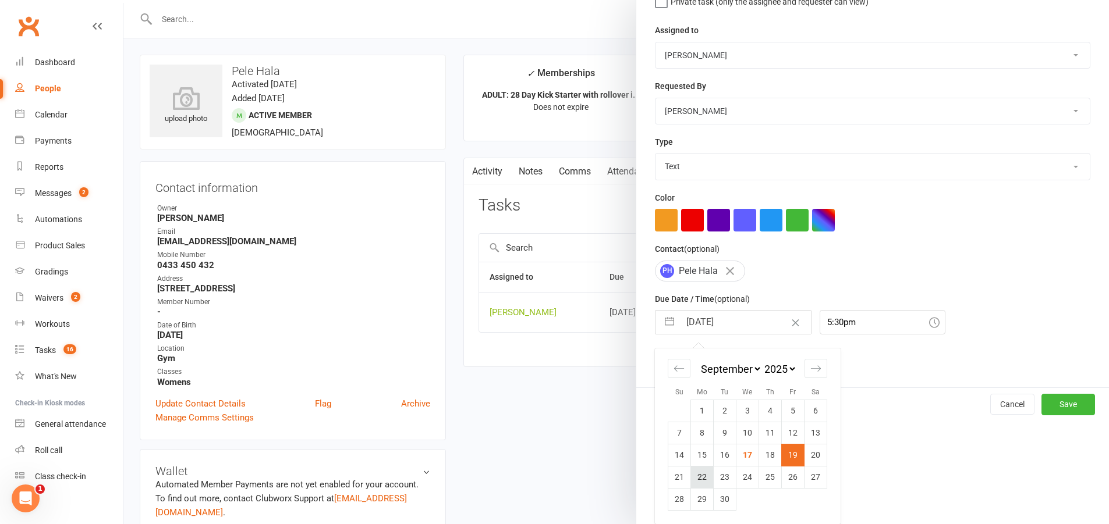
click at [699, 478] on td "22" at bounding box center [702, 477] width 23 height 22
type input "[DATE]"
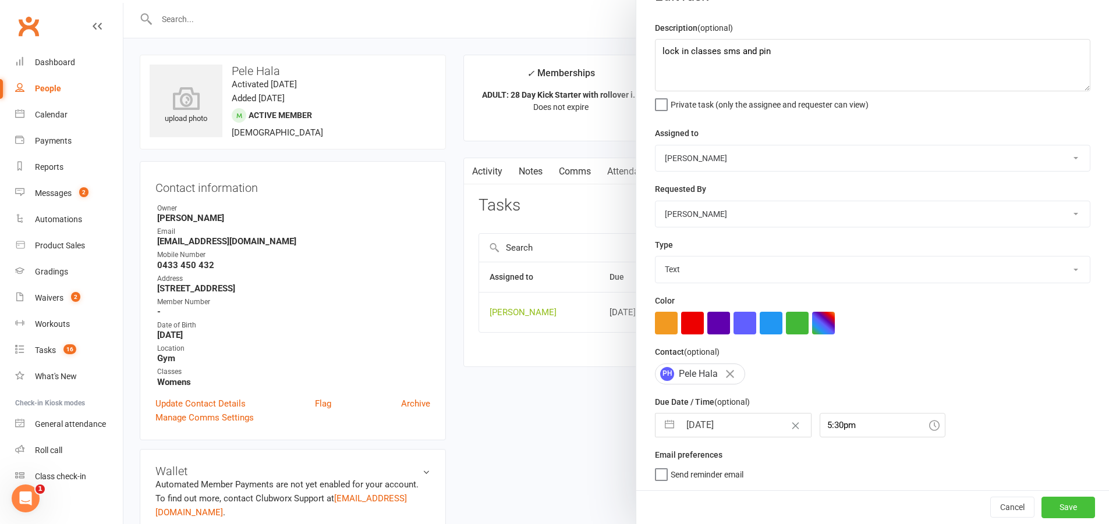
click at [1045, 504] on button "Save" at bounding box center [1068, 507] width 54 height 21
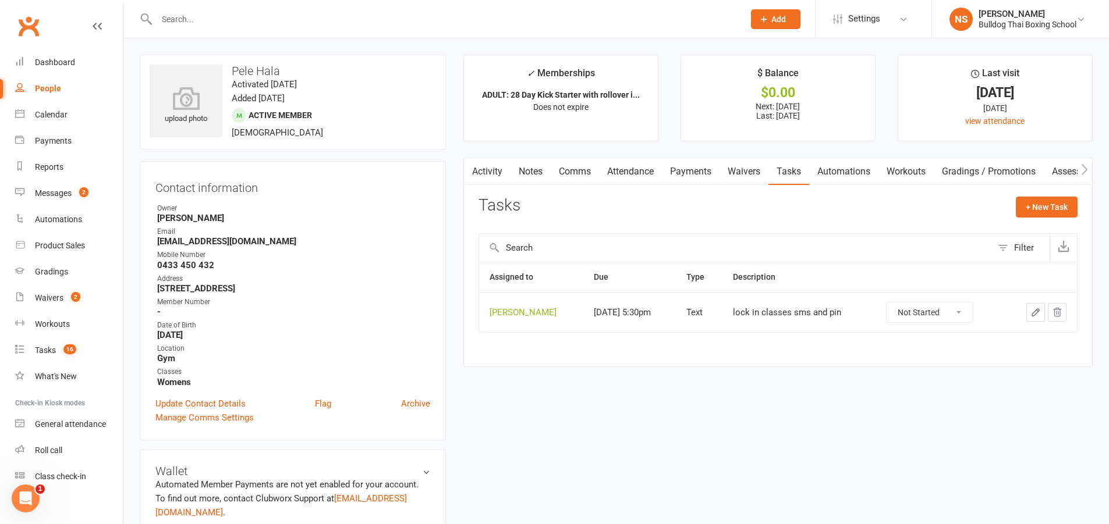
click at [196, 16] on input "text" at bounding box center [444, 19] width 583 height 16
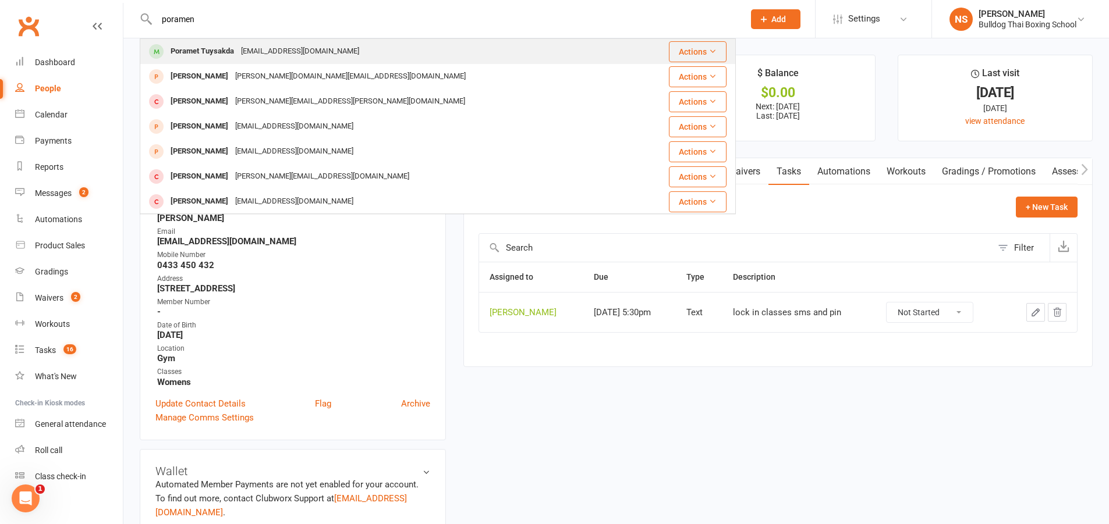
type input "poramen"
click at [210, 51] on div "Poramet Tuysakda" at bounding box center [202, 51] width 70 height 17
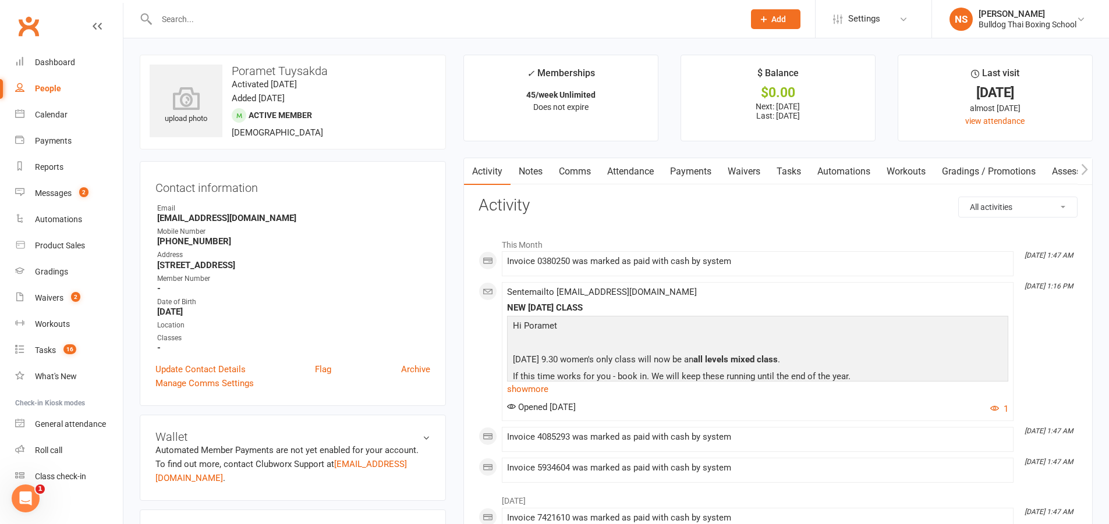
click at [792, 169] on link "Tasks" at bounding box center [788, 171] width 41 height 27
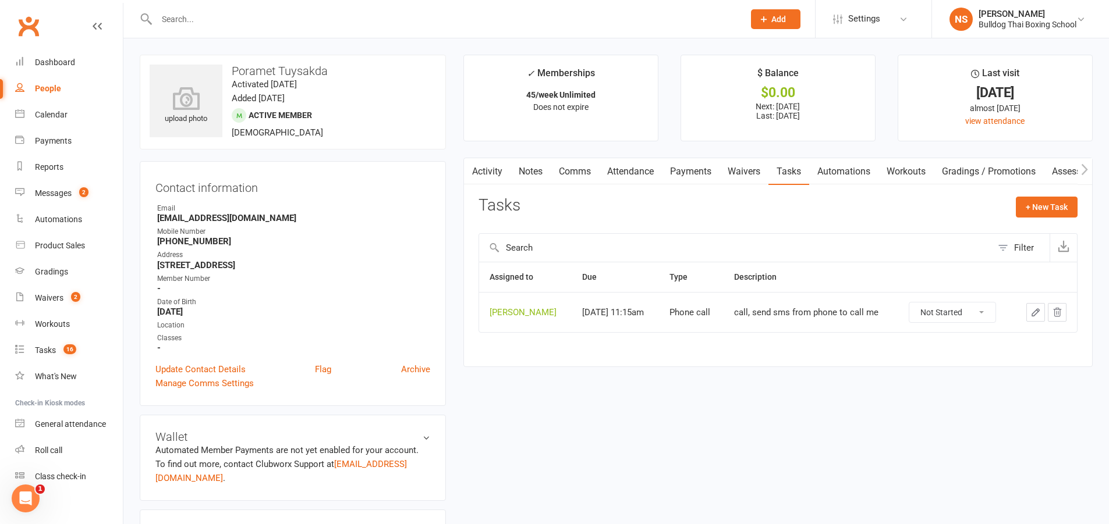
click at [1039, 313] on icon "button" at bounding box center [1035, 312] width 10 height 10
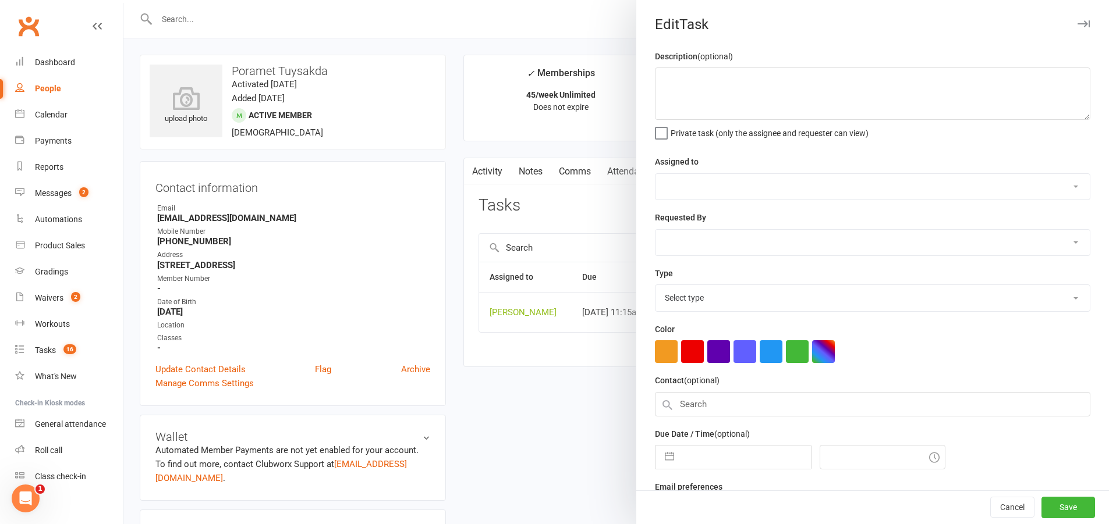
type textarea "call, send sms from phone to call me"
select select "12940"
type input "[DATE]"
type input "11:15am"
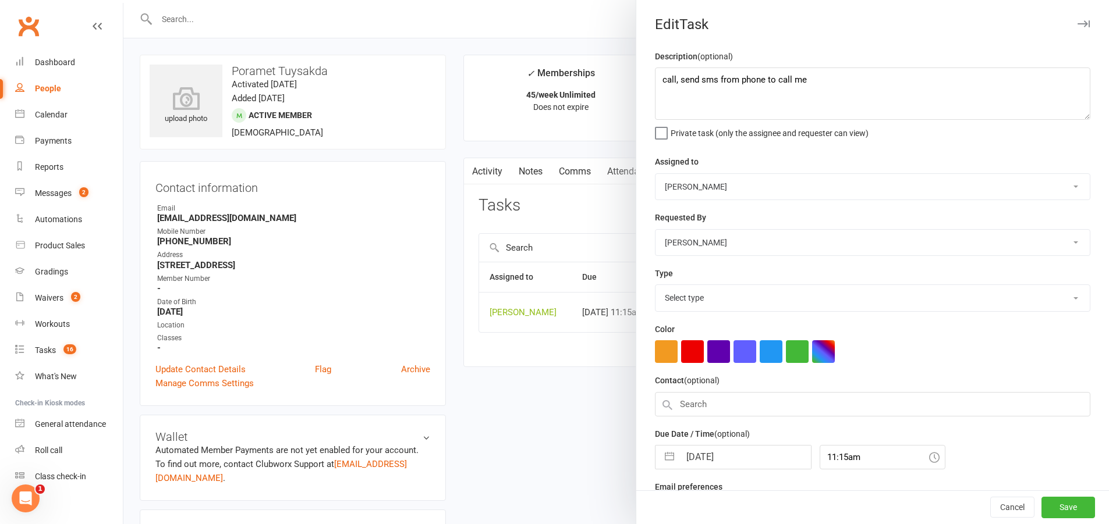
select select "12048"
drag, startPoint x: 789, startPoint y: 81, endPoint x: 648, endPoint y: 81, distance: 141.5
click at [648, 81] on div "Description (optional) call, send sms from phone to call me Private task (only …" at bounding box center [872, 284] width 473 height 470
drag, startPoint x: 684, startPoint y: 84, endPoint x: 816, endPoint y: 71, distance: 132.8
paste textarea "lock in classes sms and pin"
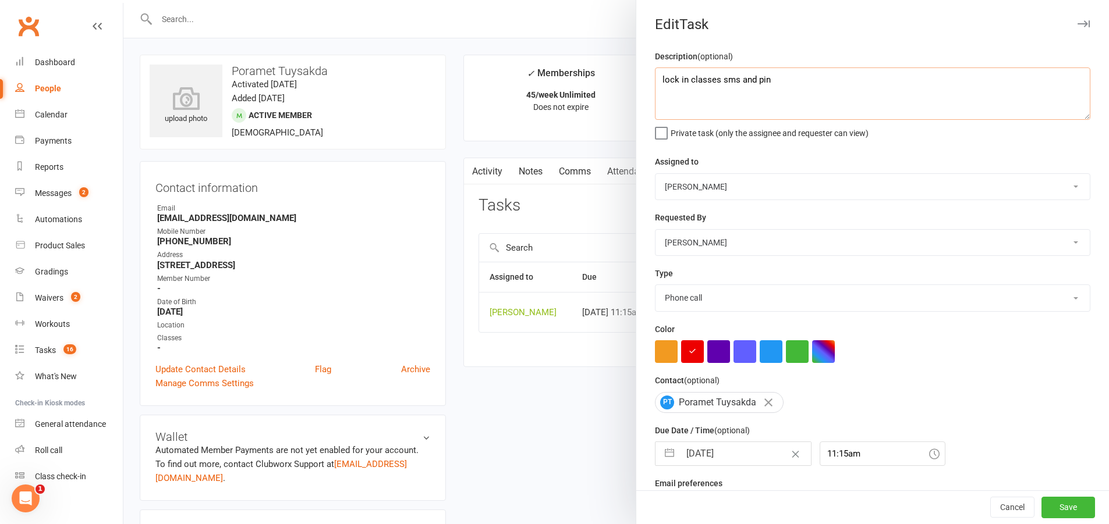
type textarea "lock in classes sms and pin"
drag, startPoint x: 698, startPoint y: 304, endPoint x: 694, endPoint y: 318, distance: 14.6
click at [694, 318] on div "Description (optional) lock in classes sms and pin Private task (only the assig…" at bounding box center [872, 284] width 473 height 470
select select "13825"
click at [655, 288] on select "Action E-mail Meeting Phone call Text Add new task type" at bounding box center [872, 298] width 434 height 26
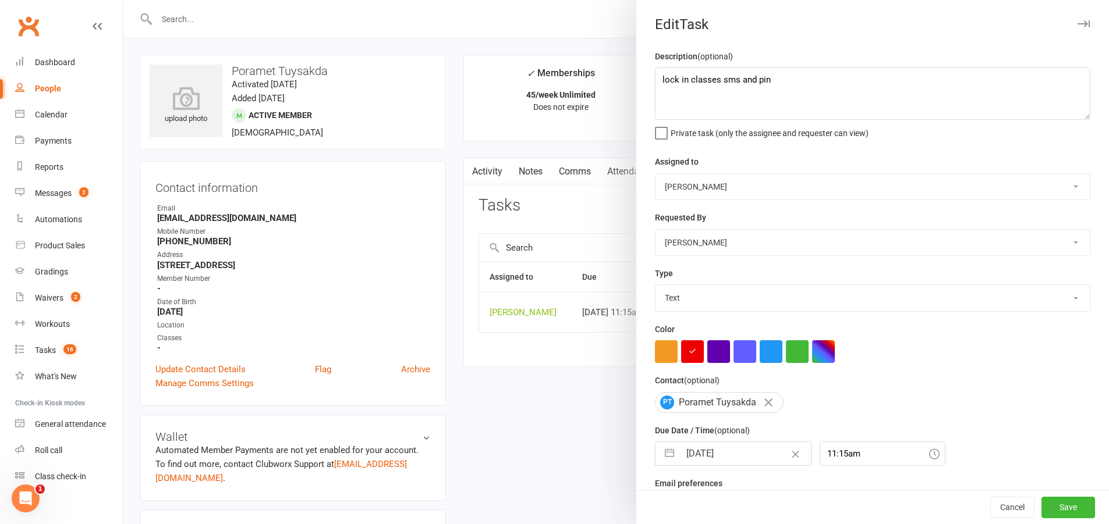
click at [706, 449] on div "Due Date / Time (optional) [DATE] Navigate forward to interact with the calenda…" at bounding box center [872, 445] width 435 height 42
click at [707, 456] on input "[DATE]" at bounding box center [745, 453] width 131 height 23
select select "7"
select select "2025"
select select "8"
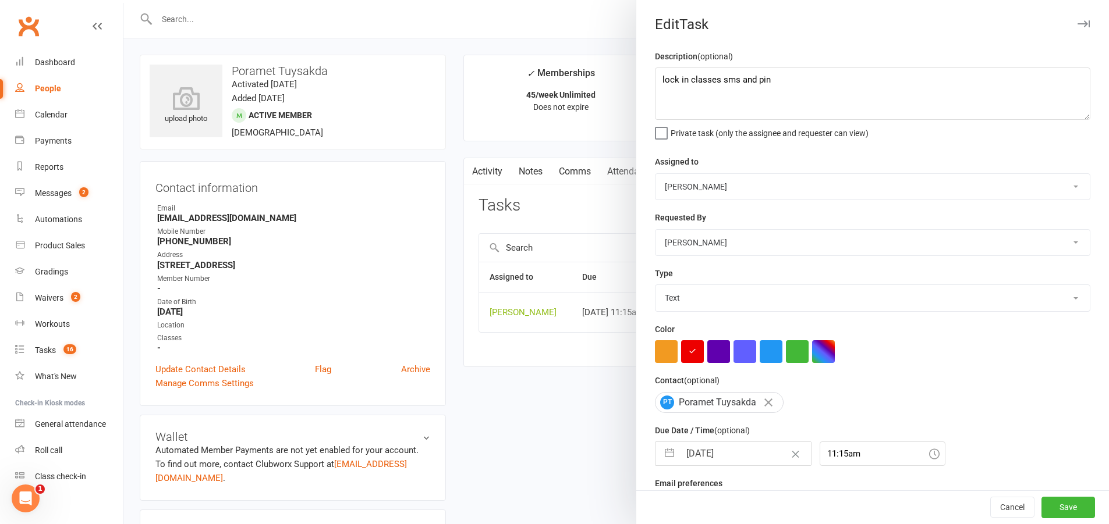
select select "2025"
select select "9"
select select "2025"
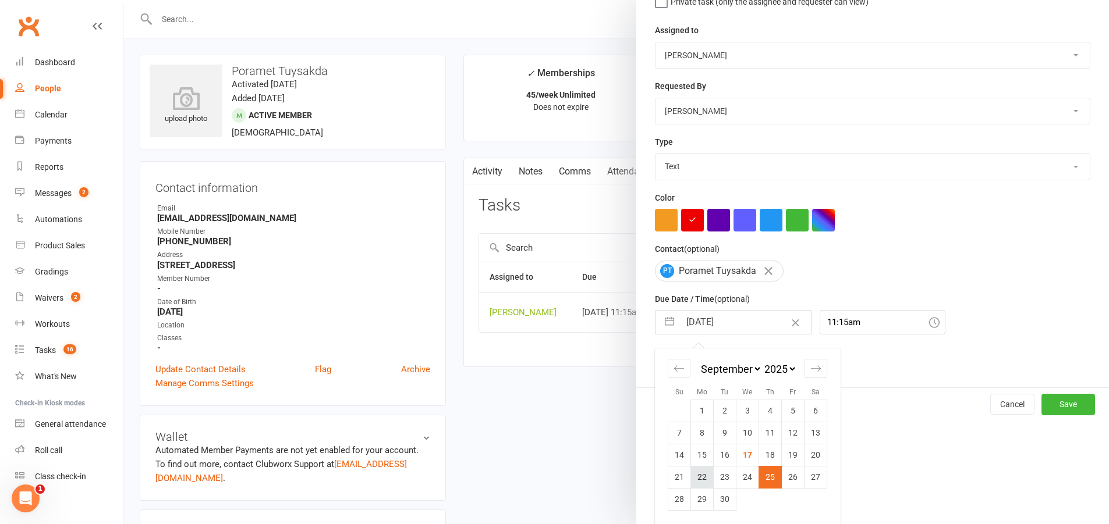
click at [699, 478] on td "22" at bounding box center [702, 477] width 23 height 22
type input "[DATE]"
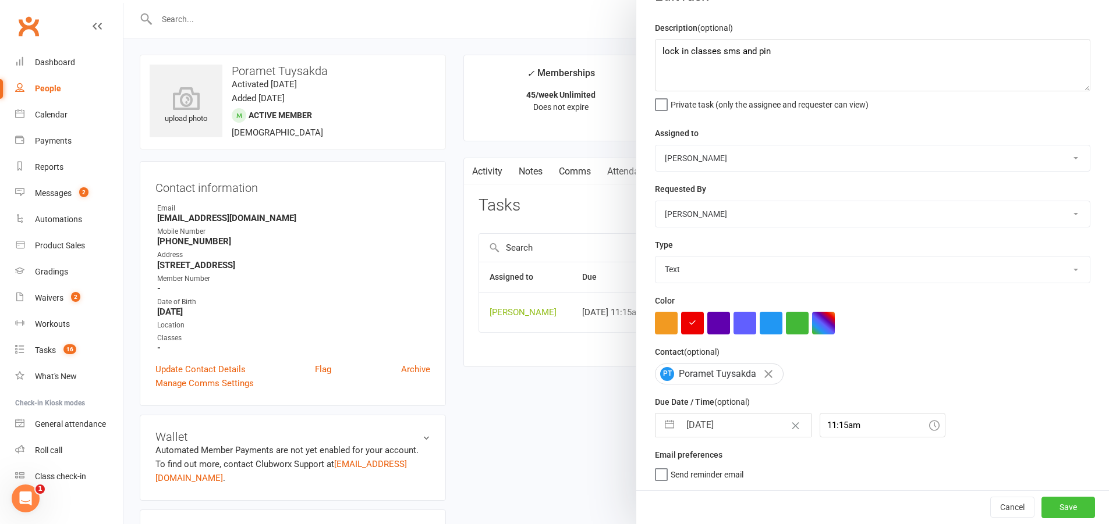
drag, startPoint x: 1055, startPoint y: 506, endPoint x: 996, endPoint y: 421, distance: 103.2
click at [1041, 471] on div "Edit Task Description (optional) lock in classes sms and pin Private task (only…" at bounding box center [872, 262] width 473 height 524
click at [575, 39] on div at bounding box center [615, 262] width 985 height 524
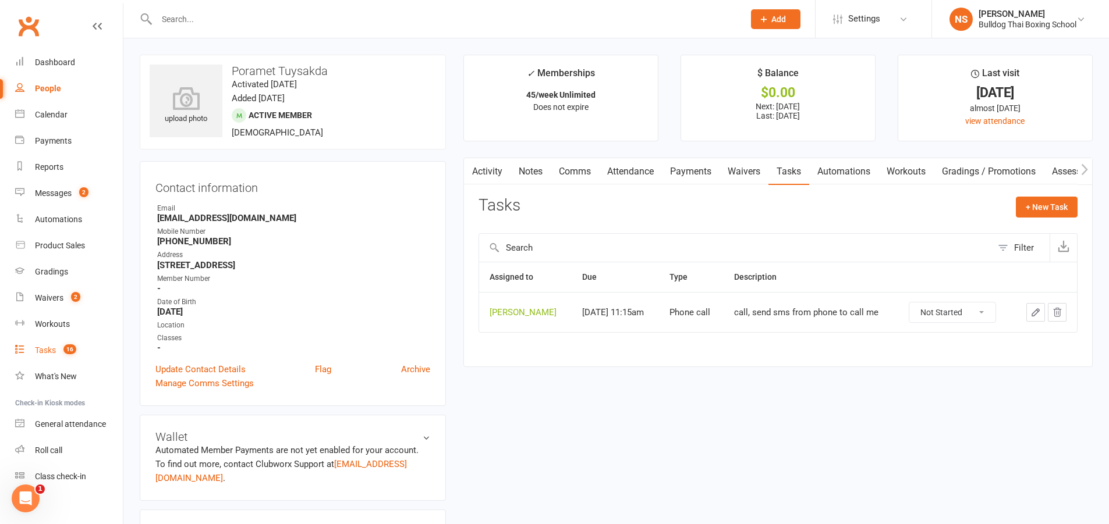
click at [38, 351] on div "Tasks" at bounding box center [45, 350] width 21 height 9
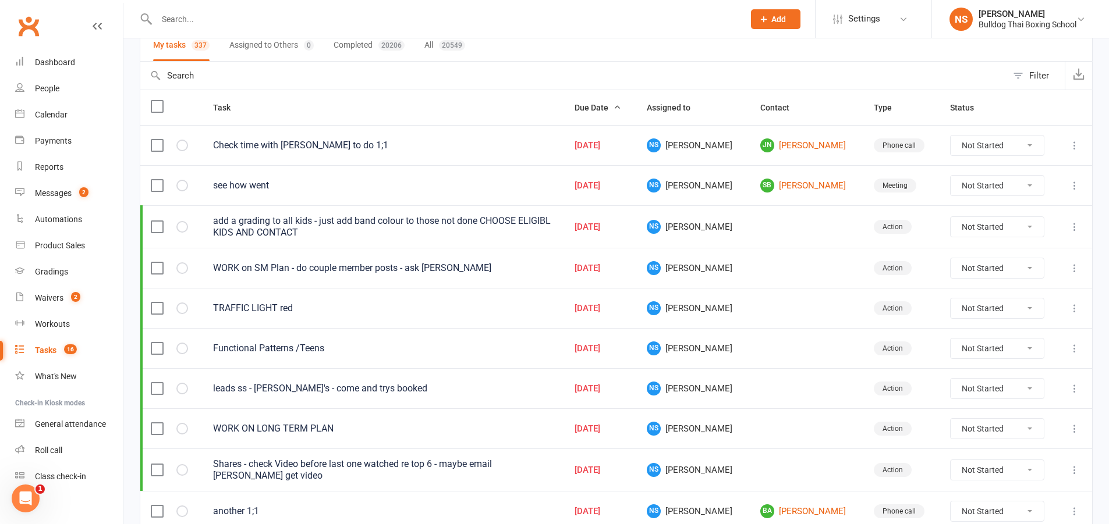
scroll to position [91, 0]
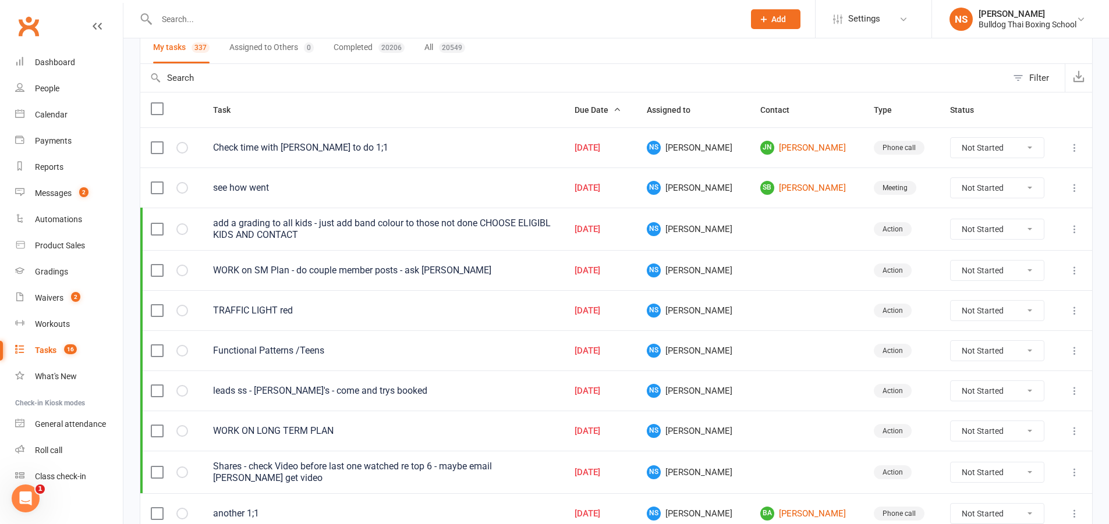
click at [192, 16] on input "text" at bounding box center [444, 19] width 583 height 16
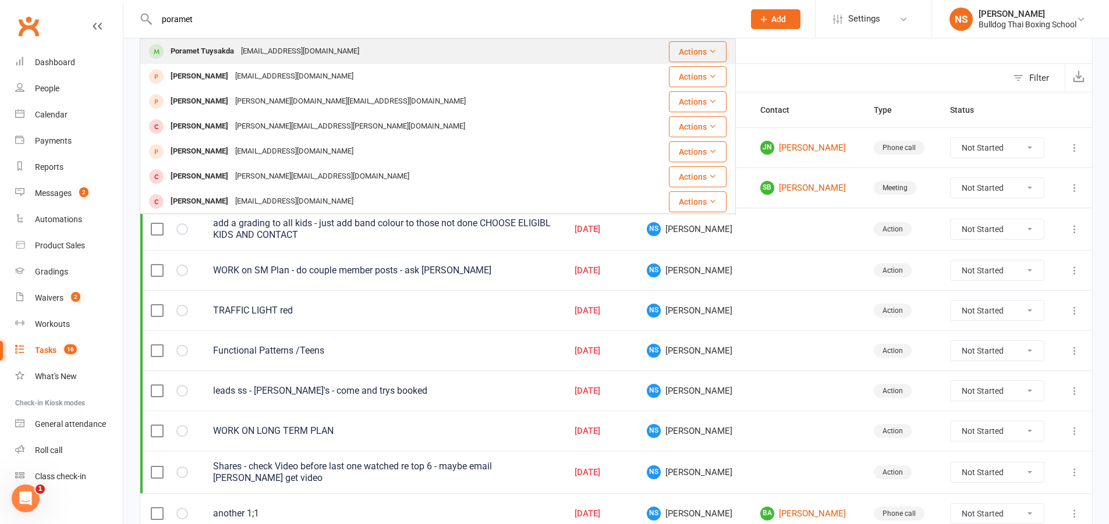
type input "poramet"
click at [228, 52] on div "Poramet Tuysakda" at bounding box center [202, 51] width 70 height 17
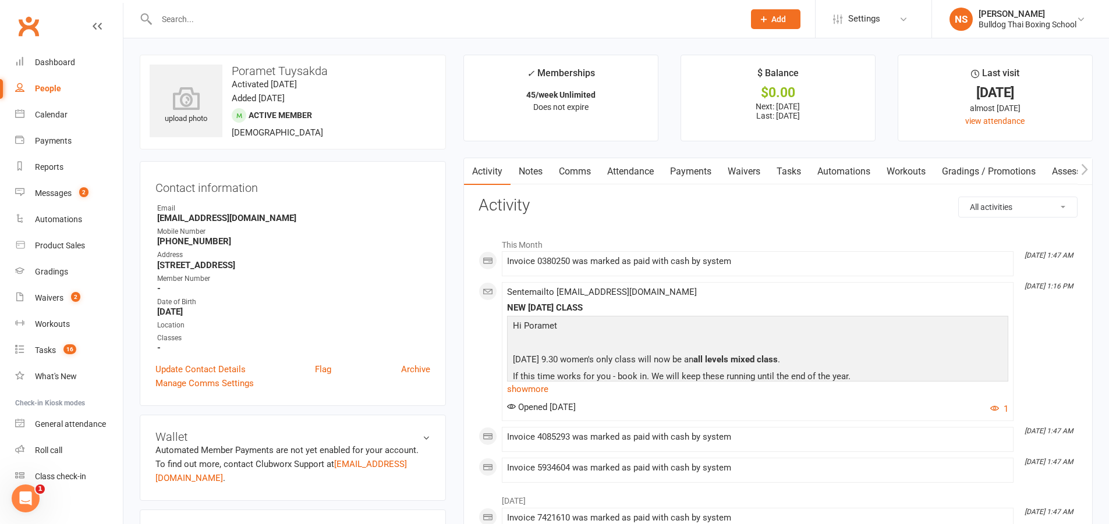
click at [785, 167] on link "Tasks" at bounding box center [788, 171] width 41 height 27
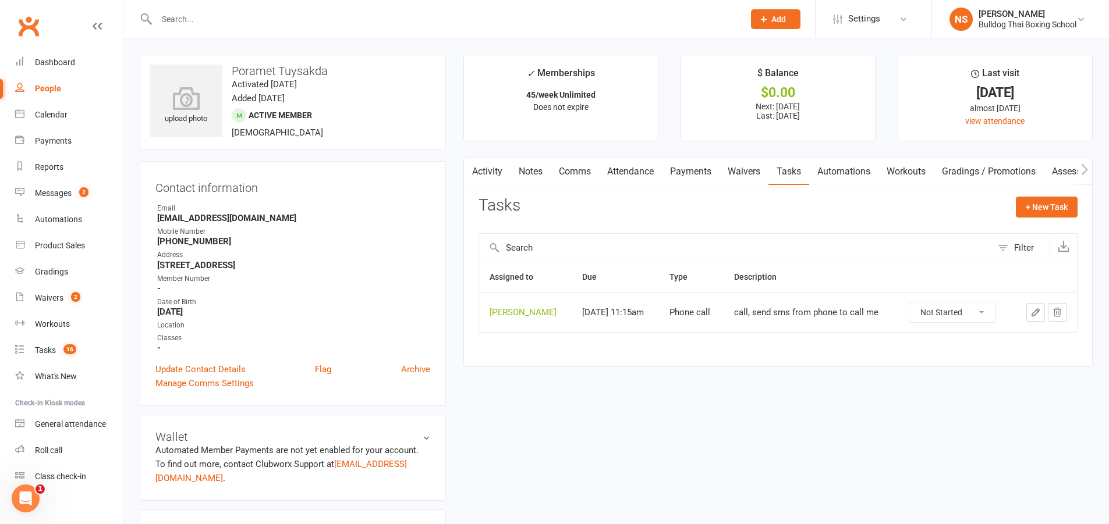
click at [1034, 310] on icon "button" at bounding box center [1035, 312] width 10 height 10
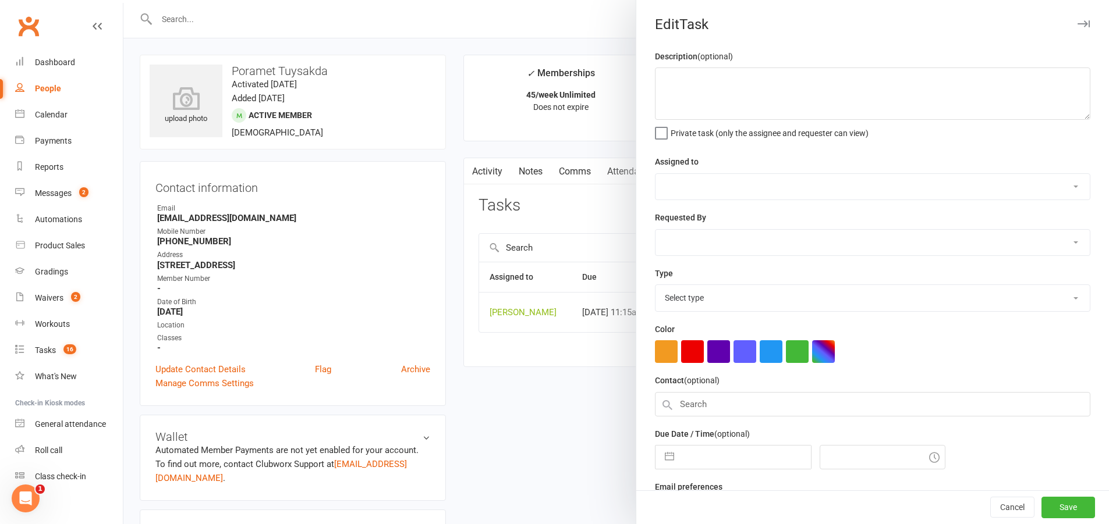
type textarea "call, send sms from phone to call me"
select select "12940"
type input "[DATE]"
type input "11:15am"
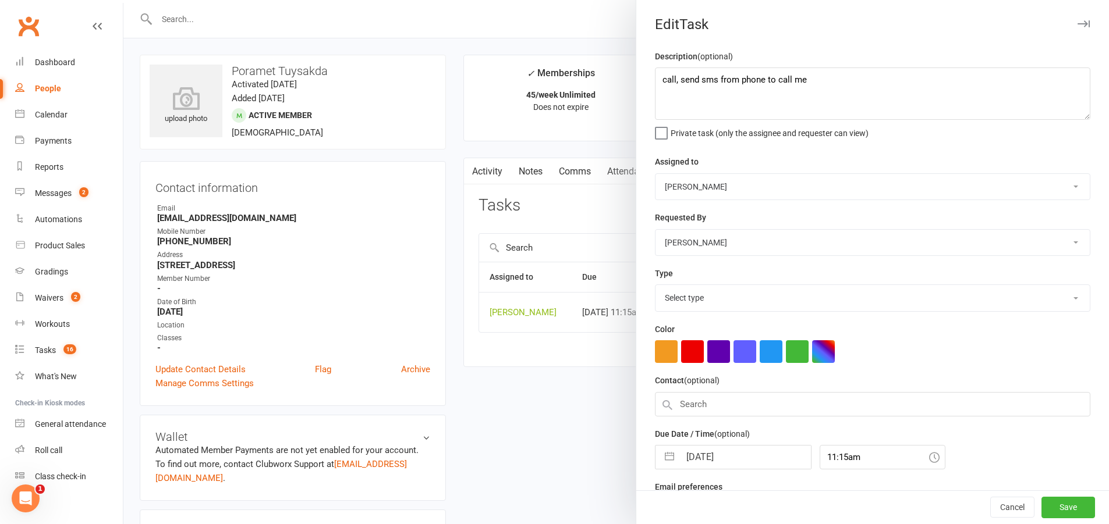
select select "12048"
drag, startPoint x: 808, startPoint y: 80, endPoint x: 641, endPoint y: 93, distance: 166.9
click at [641, 93] on div "Description (optional) call, send sms from phone to call me Private task (only …" at bounding box center [872, 284] width 473 height 470
drag, startPoint x: 640, startPoint y: 93, endPoint x: 680, endPoint y: 80, distance: 42.0
paste textarea "[PERSON_NAME].ivan0303"
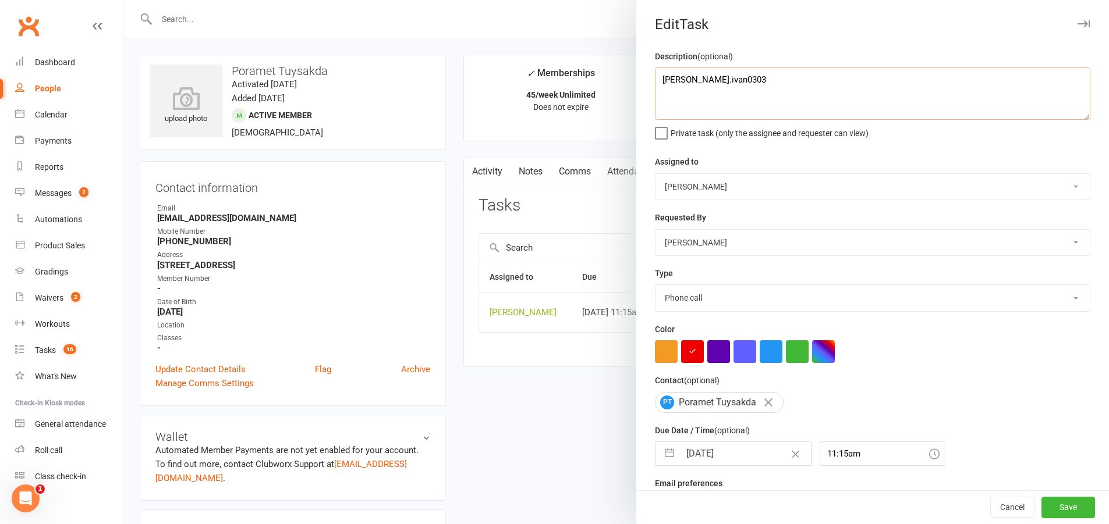
drag, startPoint x: 699, startPoint y: 81, endPoint x: 655, endPoint y: 85, distance: 43.8
click at [655, 85] on textarea "[PERSON_NAME].ivan0303" at bounding box center [872, 94] width 435 height 52
drag, startPoint x: 738, startPoint y: 83, endPoint x: 660, endPoint y: 86, distance: 78.1
click at [660, 86] on textarea "send lock in classes sms and pin" at bounding box center [872, 94] width 435 height 52
drag, startPoint x: 792, startPoint y: 82, endPoint x: 659, endPoint y: 83, distance: 132.7
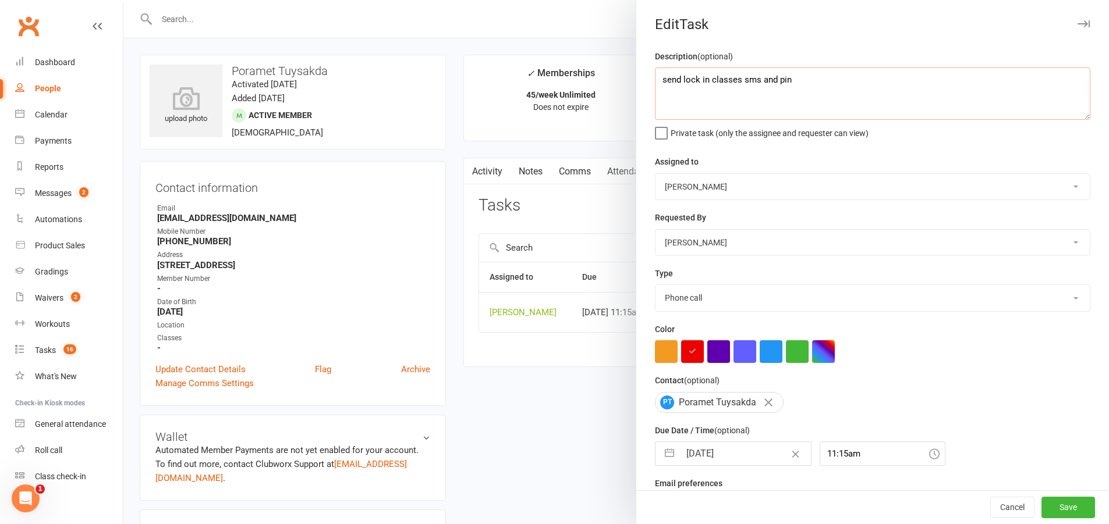
click at [659, 83] on textarea "send lock in classes sms and pin" at bounding box center [872, 94] width 435 height 52
type textarea "send lock in classes sms and pin"
drag, startPoint x: 706, startPoint y: 301, endPoint x: 706, endPoint y: 311, distance: 9.9
click at [707, 301] on select "Action E-mail Meeting Phone call Text Add new task type" at bounding box center [872, 298] width 434 height 26
select select "13825"
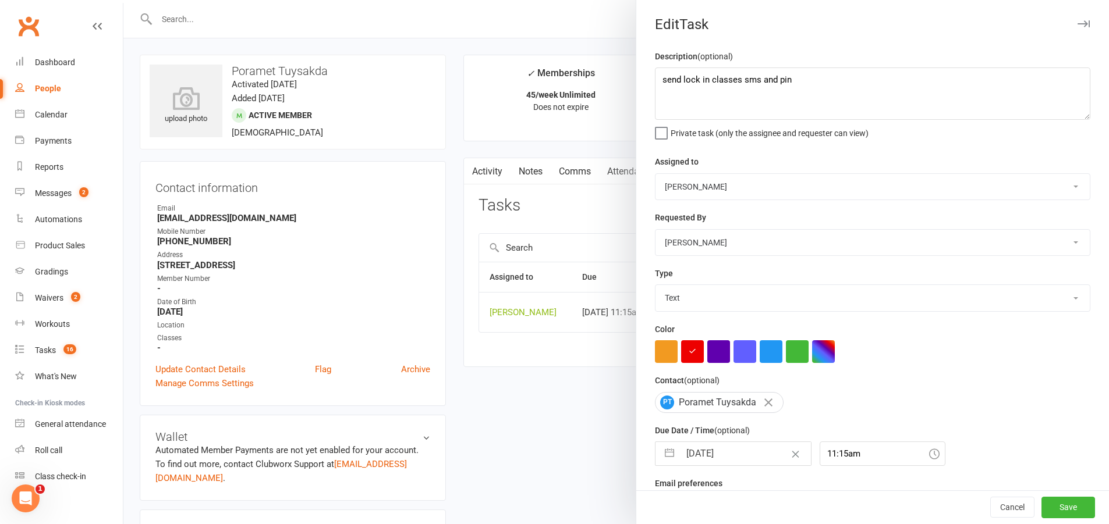
click at [655, 288] on select "Action E-mail Meeting Phone call Text Add new task type" at bounding box center [872, 298] width 434 height 26
click at [722, 463] on input "[DATE]" at bounding box center [745, 453] width 131 height 23
select select "7"
select select "2025"
select select "8"
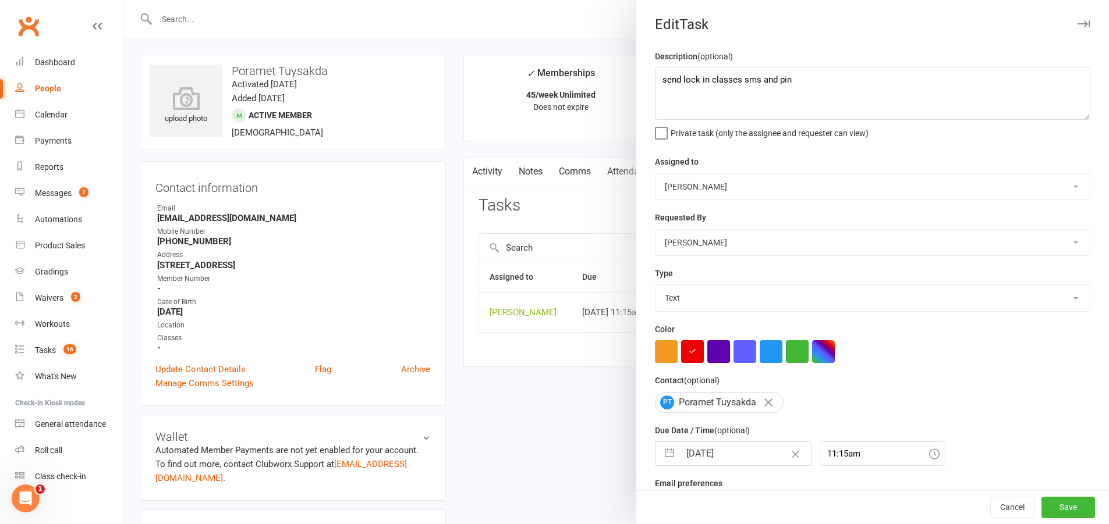
select select "2025"
select select "9"
select select "2025"
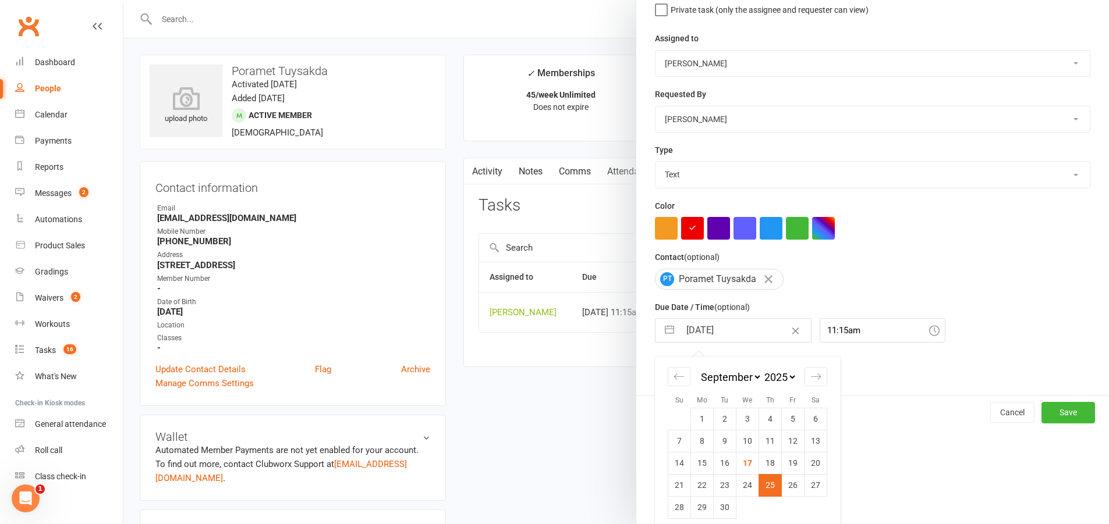
scroll to position [136, 0]
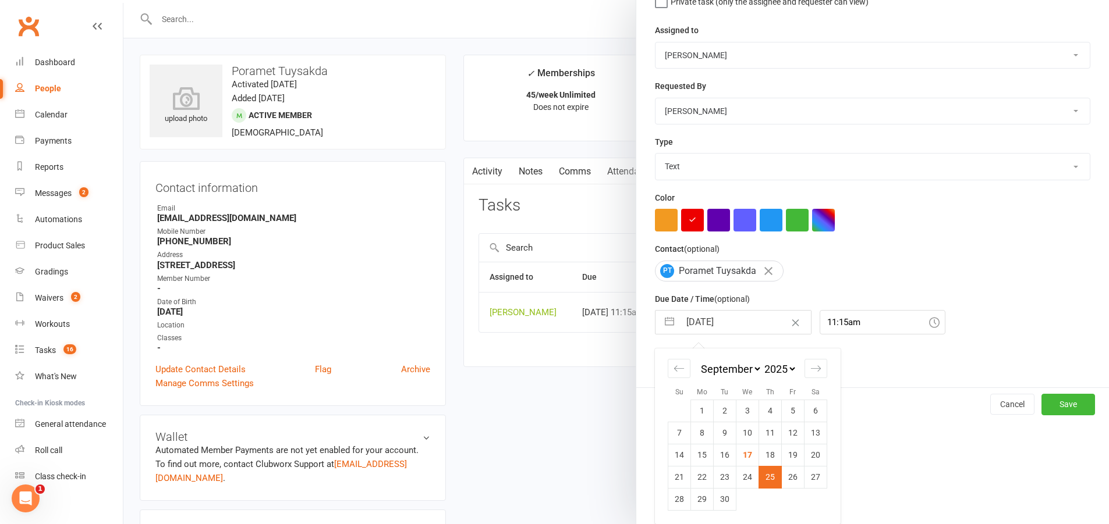
drag, startPoint x: 699, startPoint y: 478, endPoint x: 704, endPoint y: 477, distance: 5.9
click at [699, 477] on td "22" at bounding box center [702, 477] width 23 height 22
type input "[DATE]"
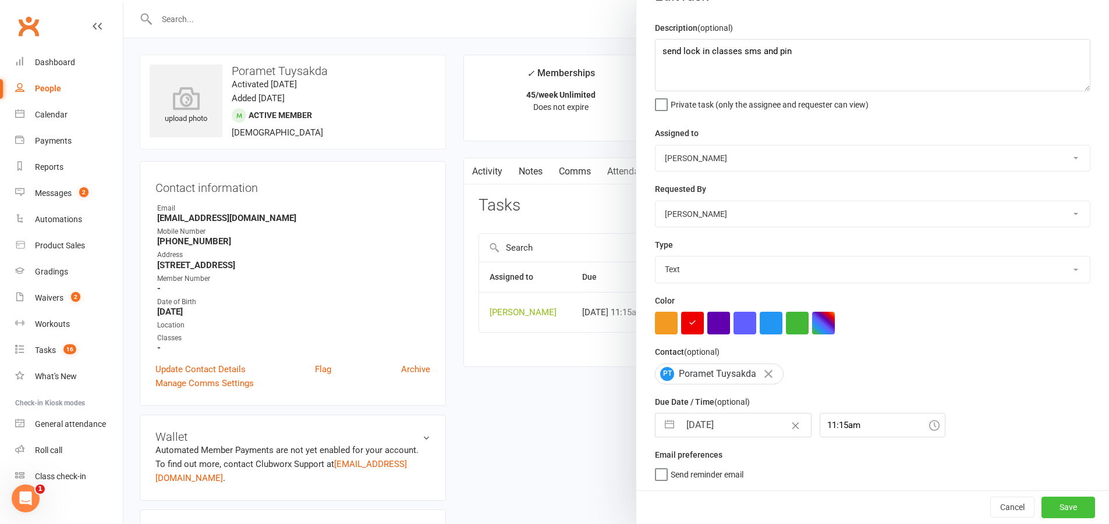
drag, startPoint x: 1046, startPoint y: 508, endPoint x: 1024, endPoint y: 508, distance: 21.5
click at [1044, 508] on button "Save" at bounding box center [1068, 507] width 54 height 21
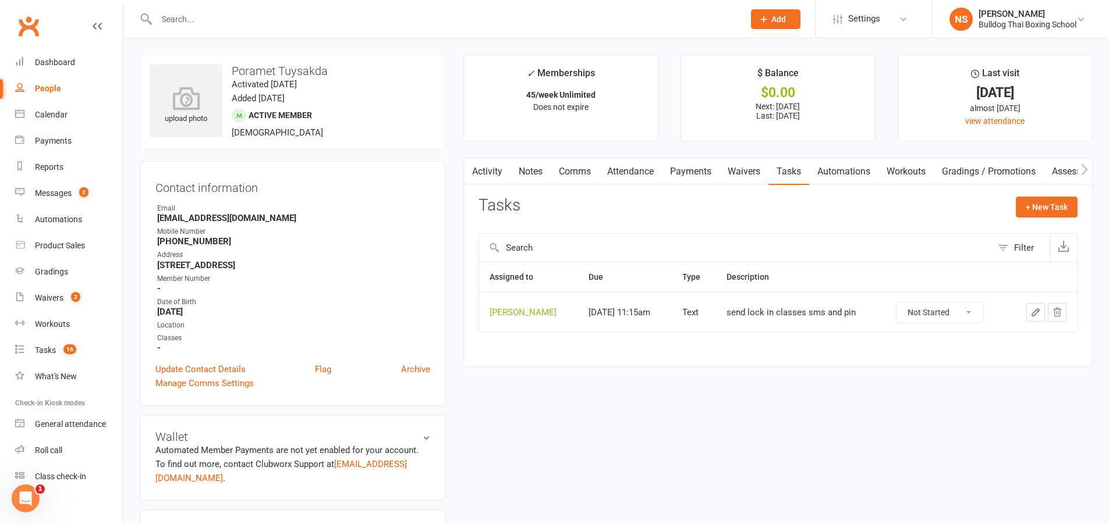
drag, startPoint x: 215, startPoint y: 15, endPoint x: 211, endPoint y: 8, distance: 7.3
click at [215, 14] on input "text" at bounding box center [444, 19] width 583 height 16
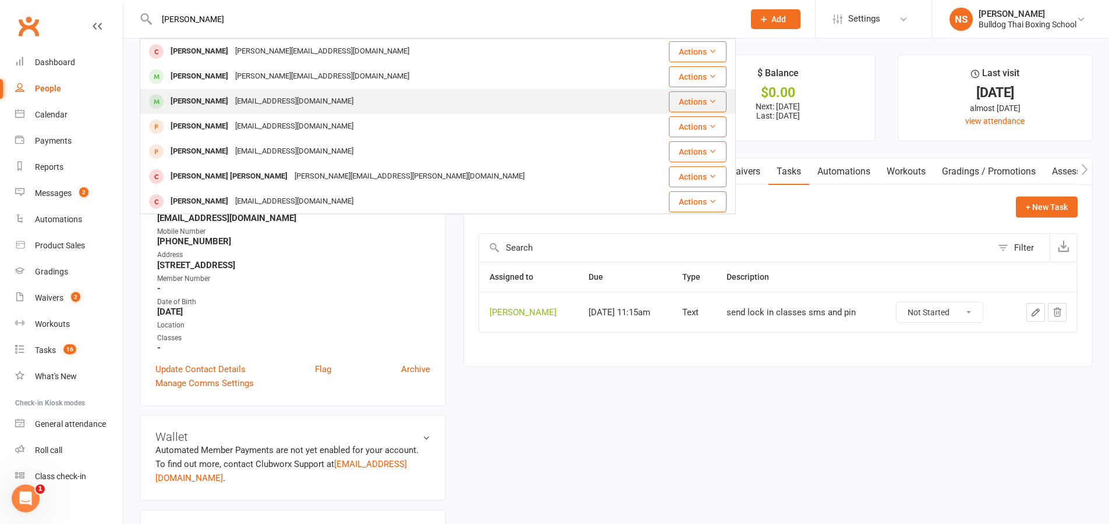
type input "[PERSON_NAME]"
click at [220, 101] on div "[PERSON_NAME]" at bounding box center [199, 101] width 65 height 17
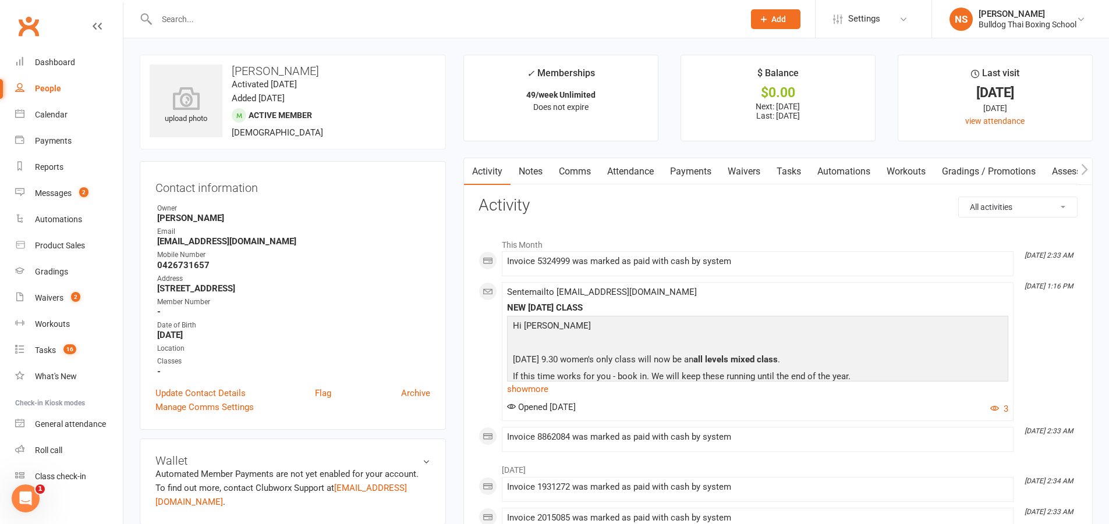
click at [795, 176] on link "Tasks" at bounding box center [788, 171] width 41 height 27
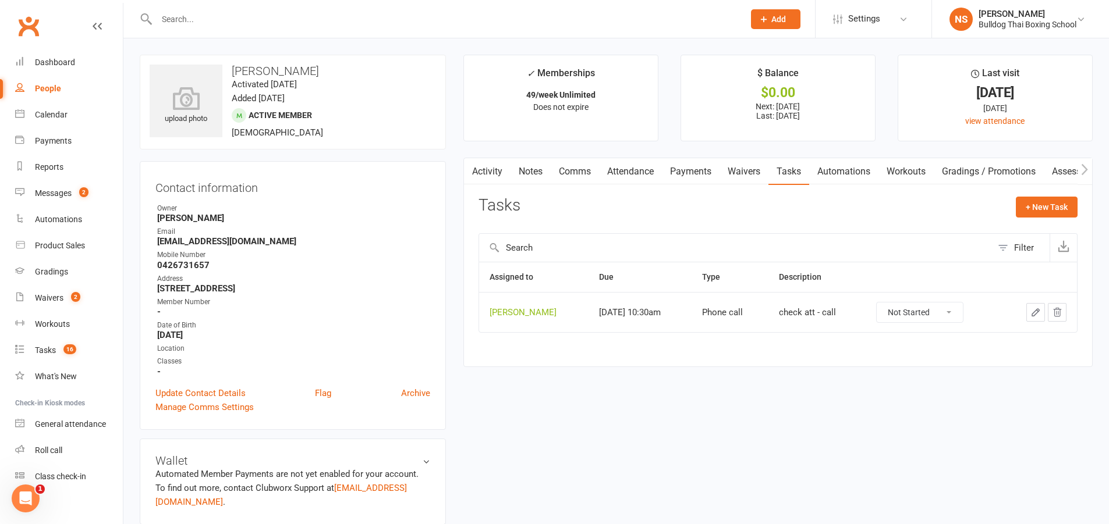
click at [1037, 310] on icon "button" at bounding box center [1035, 312] width 7 height 7
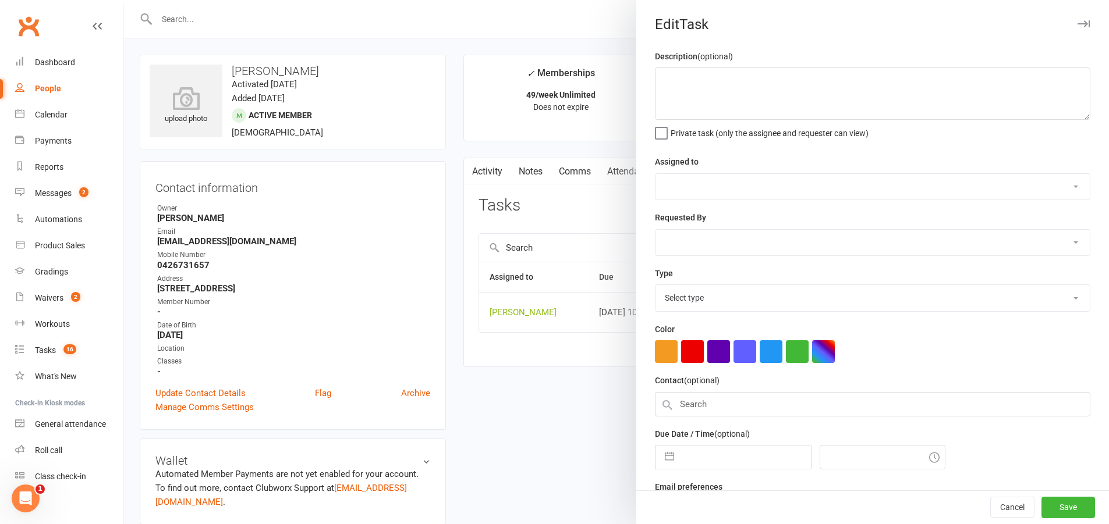
type textarea "check att - call"
select select "12940"
type input "[DATE]"
type input "10:30am"
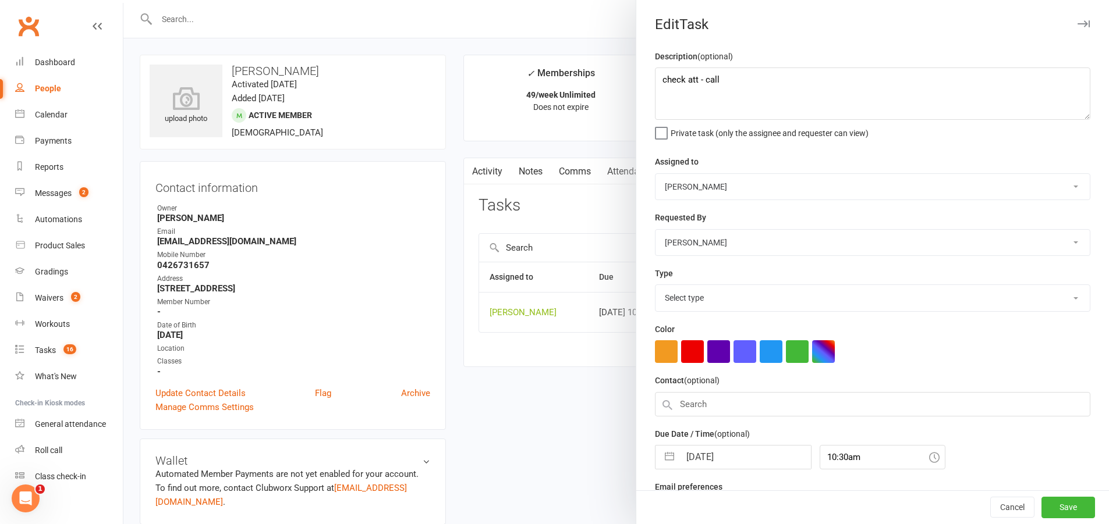
select select "12048"
drag, startPoint x: 696, startPoint y: 82, endPoint x: 639, endPoint y: 81, distance: 56.5
click at [640, 81] on div "Description (optional) check att - call Private task (only the assignee and req…" at bounding box center [872, 284] width 473 height 470
paste textarea "send lock in classes sms and pin"
type textarea "send lock in classes sms and pin"
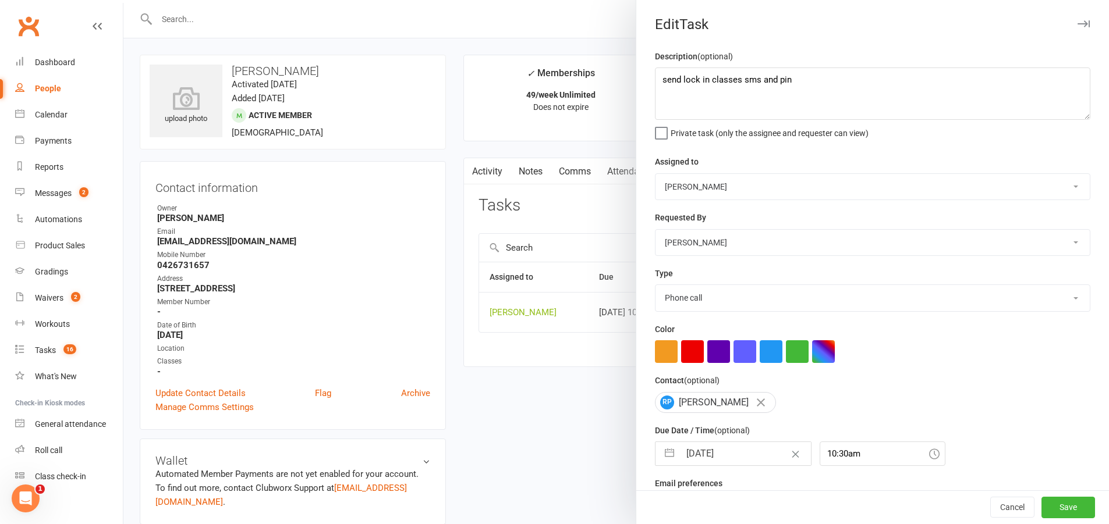
click at [697, 301] on select "Action E-mail Meeting Phone call Text Add new task type" at bounding box center [872, 298] width 434 height 26
select select "13825"
click at [655, 288] on select "Action E-mail Meeting Phone call Text Add new task type" at bounding box center [872, 298] width 434 height 26
click at [731, 459] on input "[DATE]" at bounding box center [745, 453] width 131 height 23
select select "7"
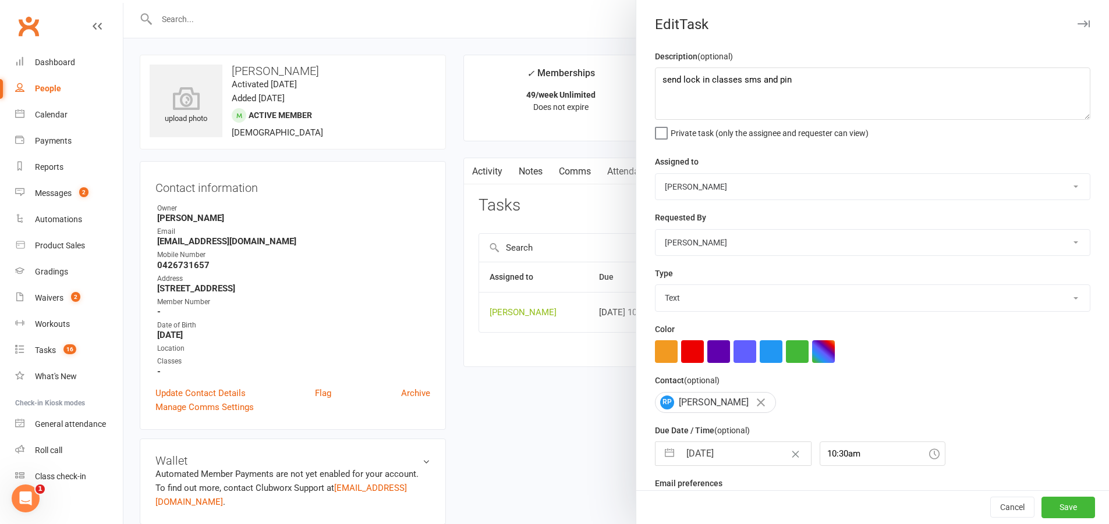
select select "2025"
select select "8"
select select "2025"
select select "9"
select select "2025"
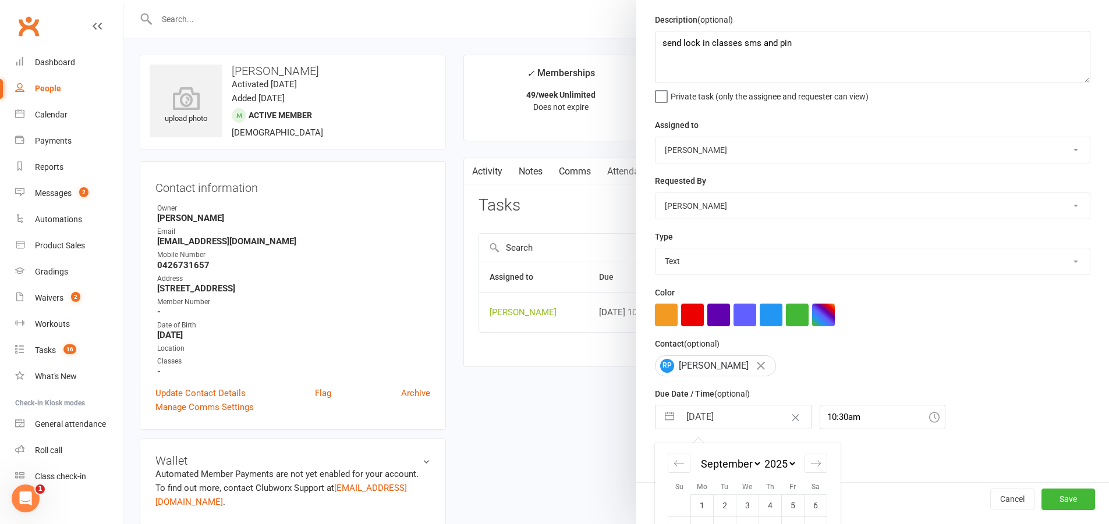
scroll to position [136, 0]
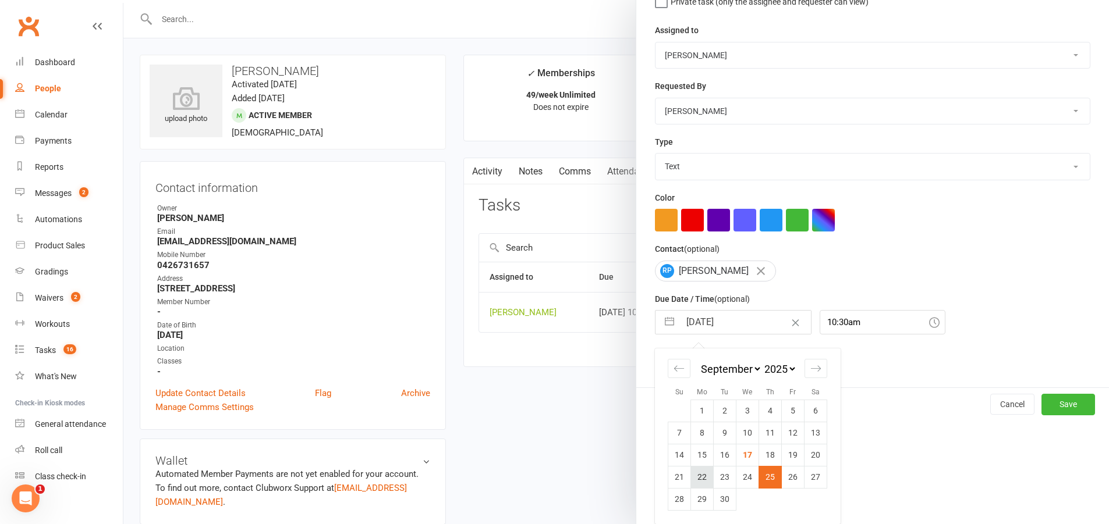
click at [700, 477] on td "22" at bounding box center [702, 477] width 23 height 22
type input "[DATE]"
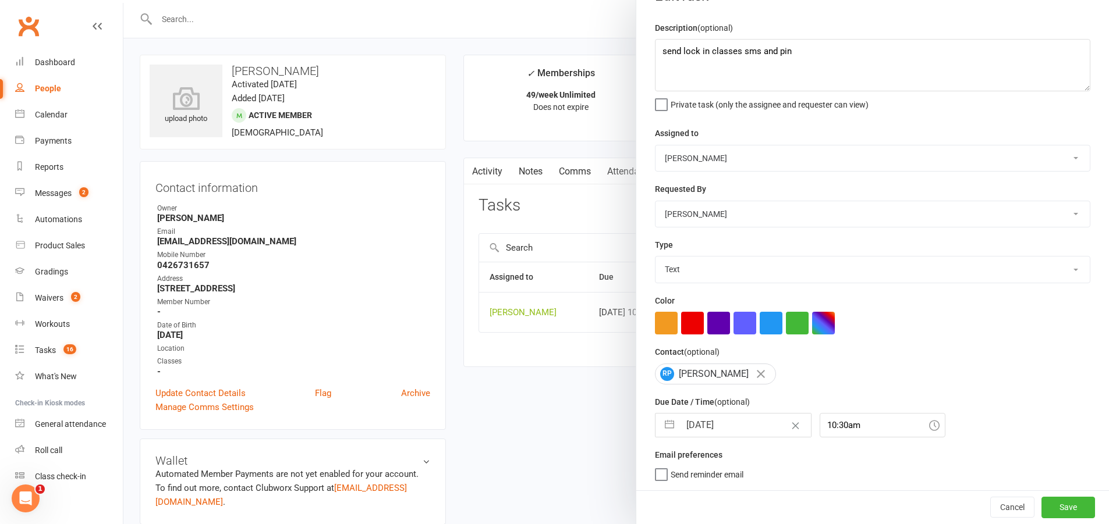
scroll to position [33, 0]
click at [1045, 505] on button "Save" at bounding box center [1068, 507] width 54 height 21
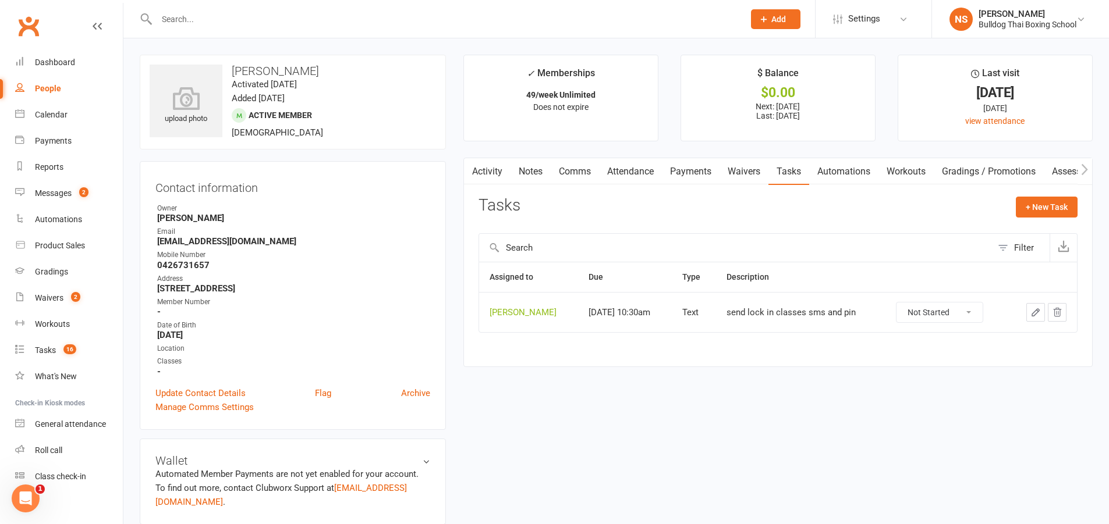
click at [215, 20] on input "text" at bounding box center [444, 19] width 583 height 16
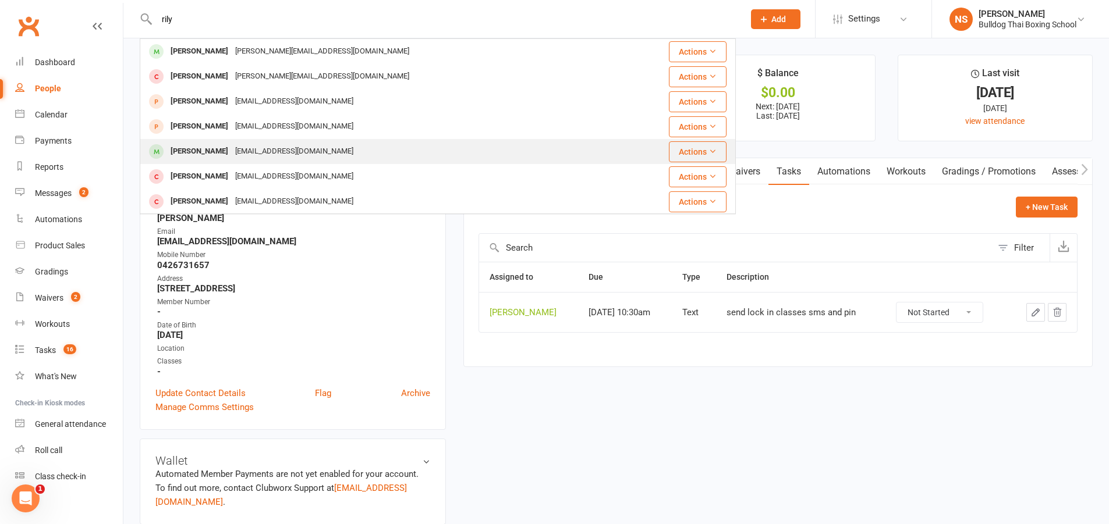
type input "rily"
click at [241, 148] on div "[EMAIL_ADDRESS][DOMAIN_NAME]" at bounding box center [294, 151] width 125 height 17
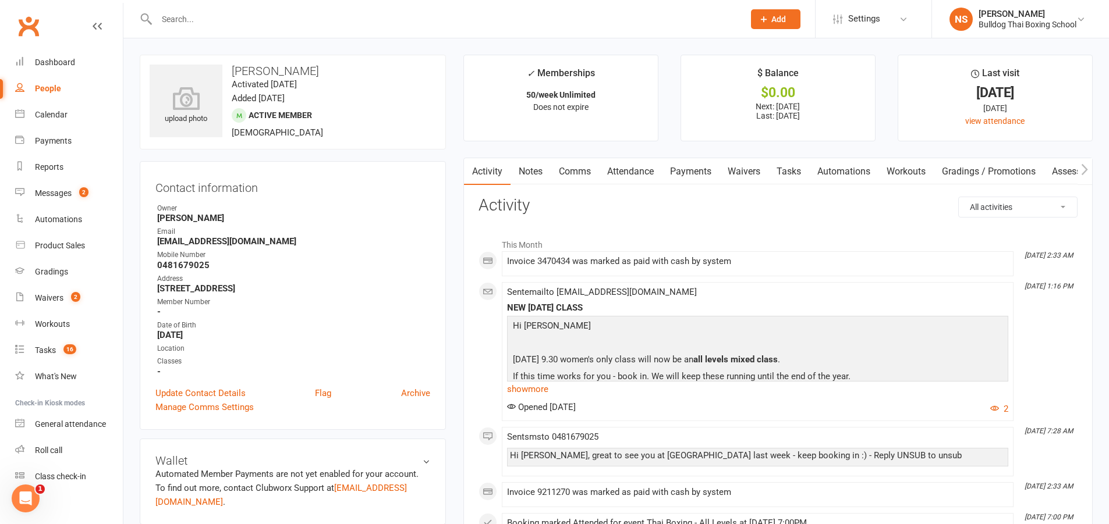
click at [788, 171] on link "Tasks" at bounding box center [788, 171] width 41 height 27
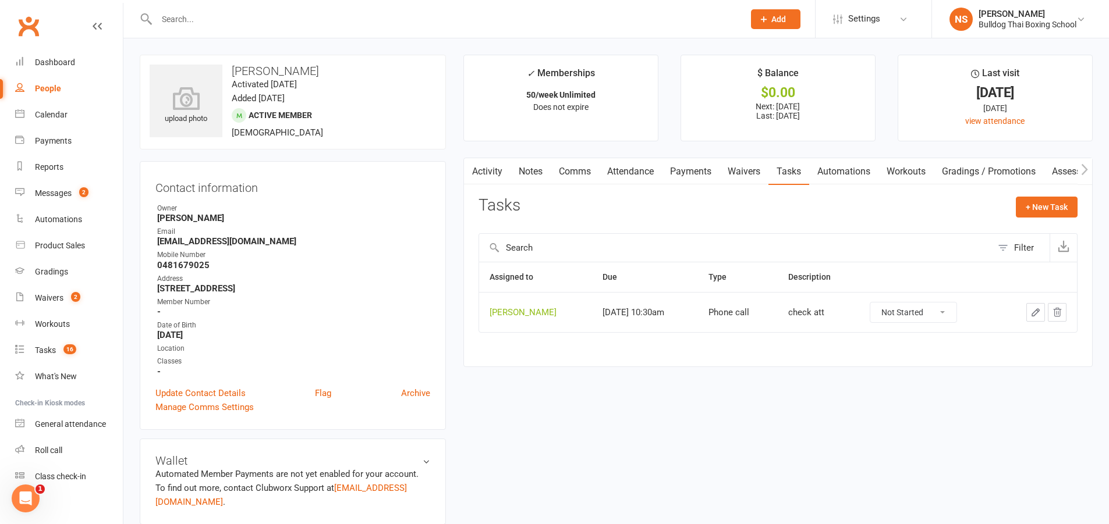
click at [1033, 311] on icon "button" at bounding box center [1035, 312] width 10 height 10
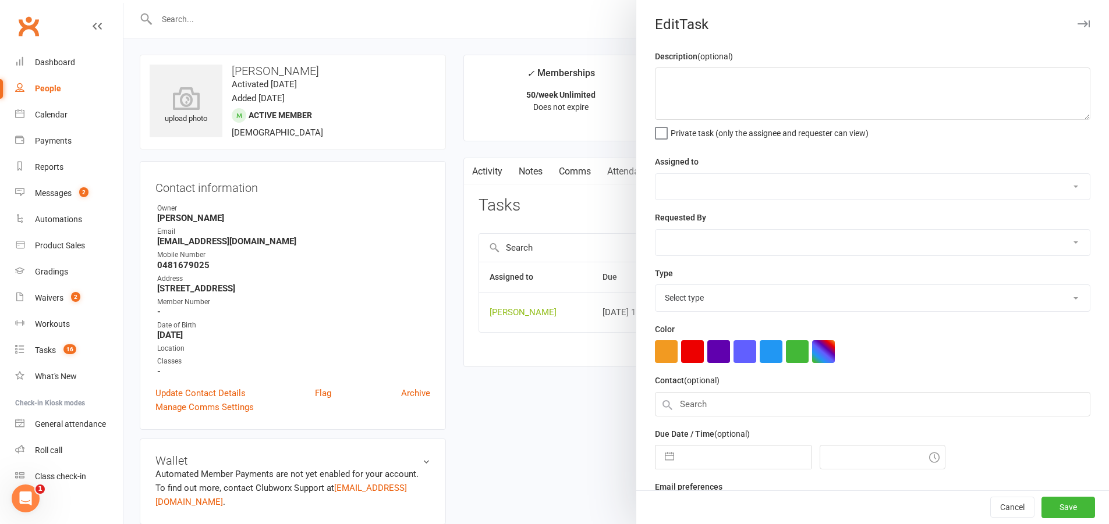
type textarea "check att"
select select "12940"
type input "[DATE]"
type input "10:30am"
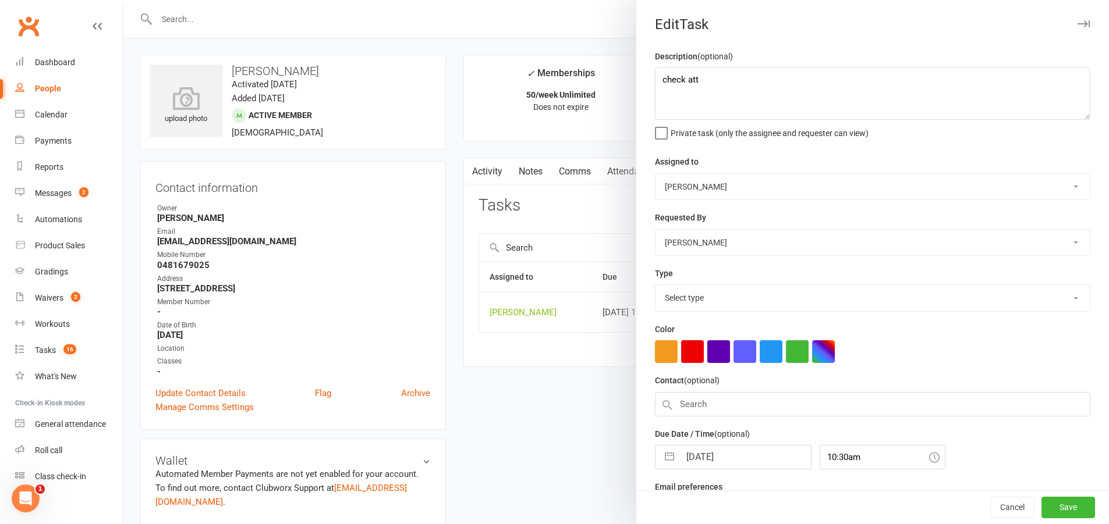
select select "12048"
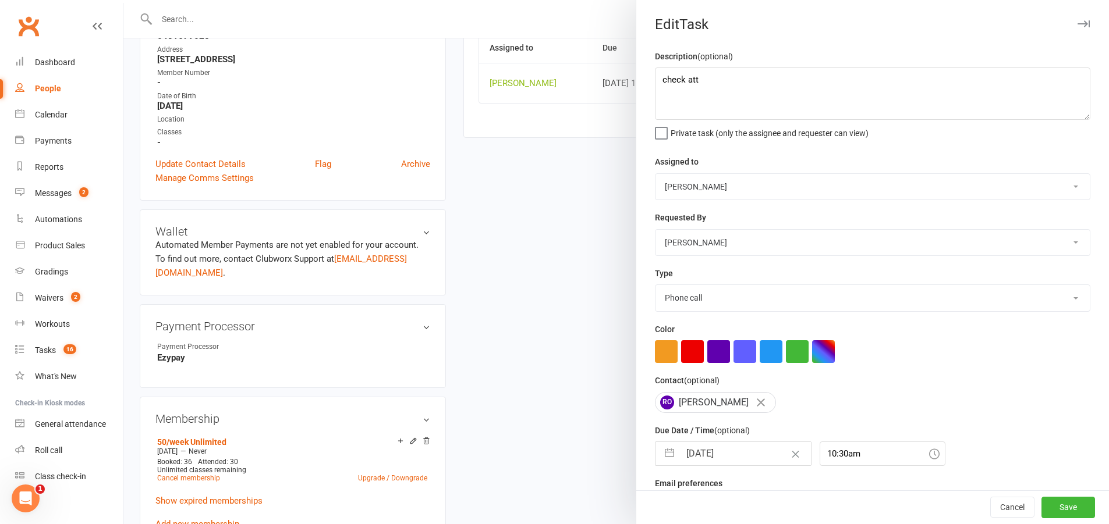
scroll to position [233, 0]
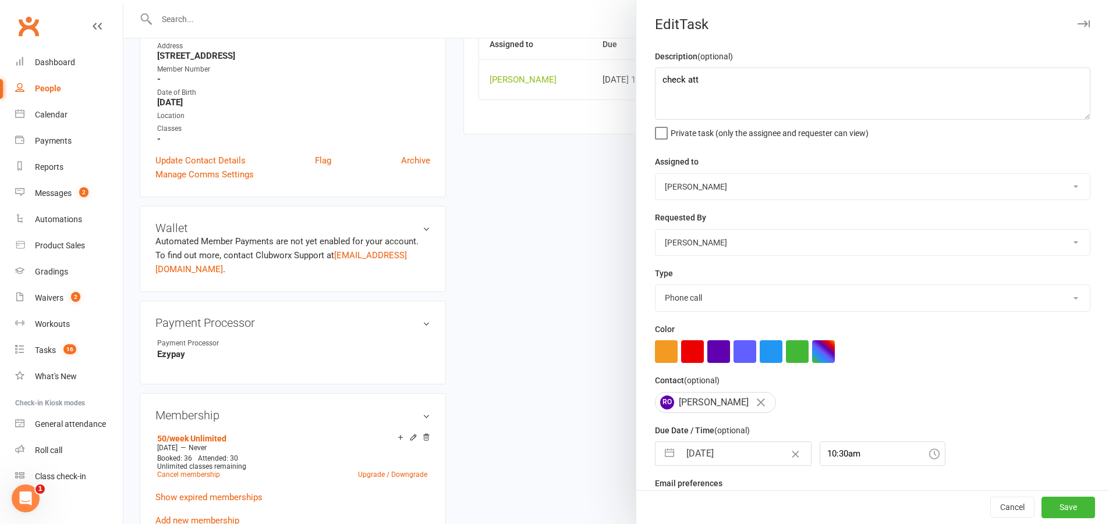
select select "7"
select select "2025"
select select "8"
select select "2025"
select select "9"
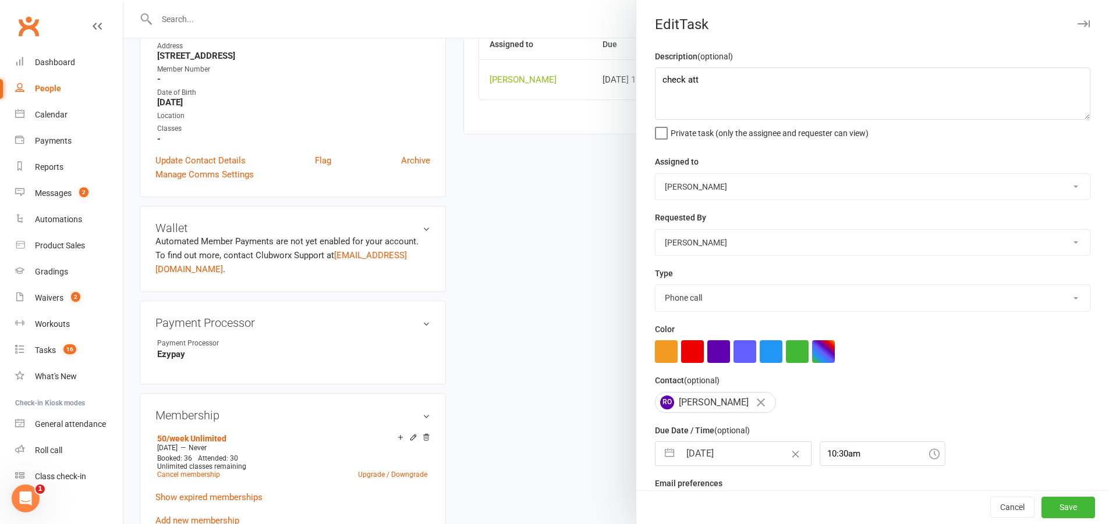
select select "2025"
drag, startPoint x: 702, startPoint y: 456, endPoint x: 699, endPoint y: 437, distance: 19.5
click at [701, 449] on input "[DATE]" at bounding box center [745, 453] width 131 height 23
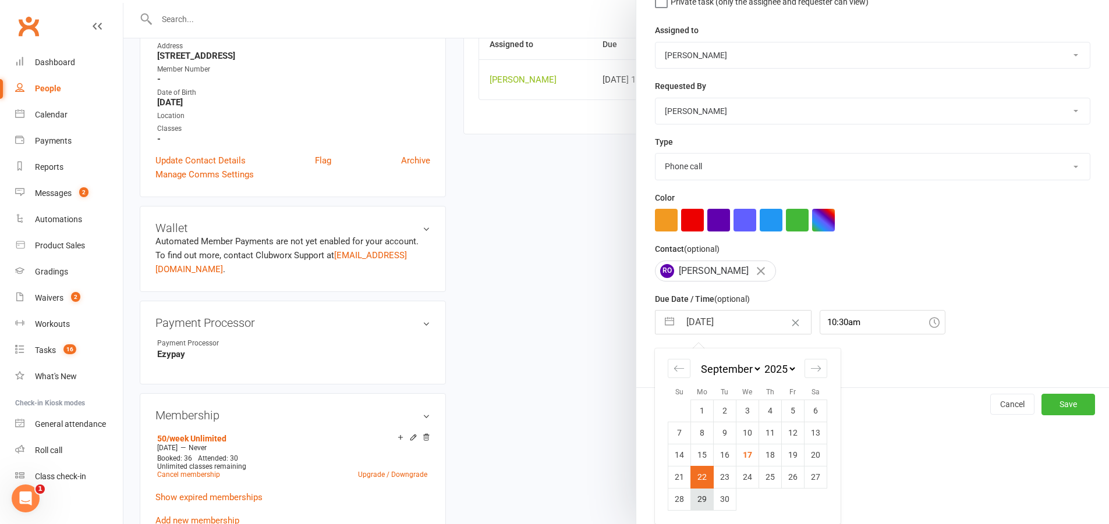
click at [696, 500] on td "29" at bounding box center [702, 499] width 23 height 22
type input "[DATE]"
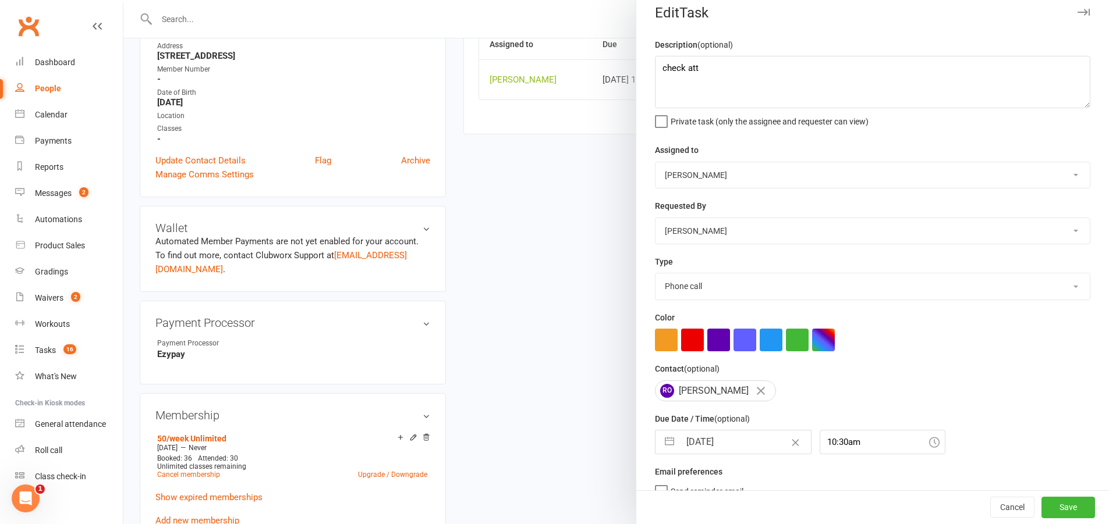
scroll to position [0, 0]
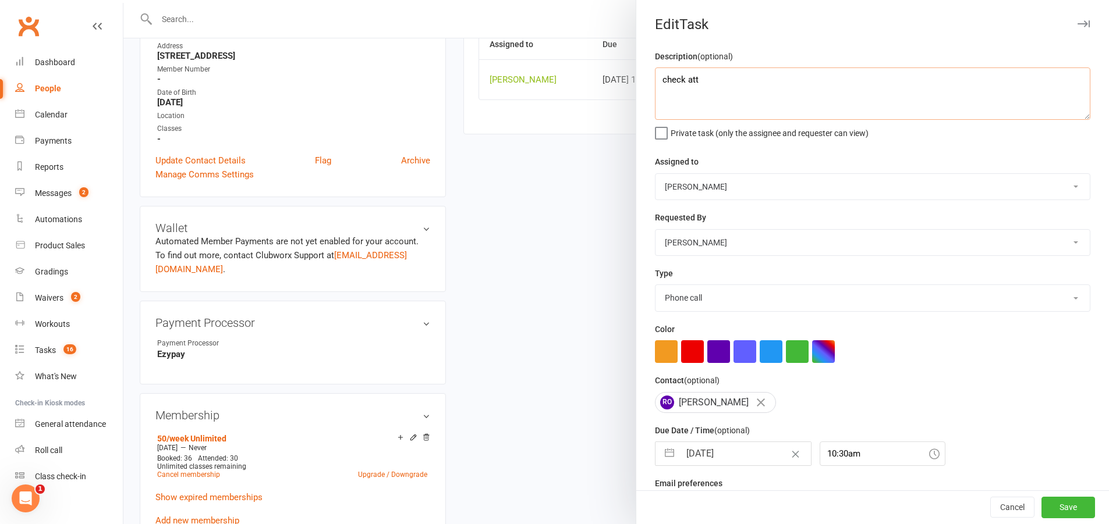
drag, startPoint x: 686, startPoint y: 81, endPoint x: 647, endPoint y: 86, distance: 39.2
click at [647, 86] on div "Description (optional) check att Private task (only the assignee and requester …" at bounding box center [872, 284] width 473 height 470
paste textarea "send lock in classes sms and pin"
type textarea "send lock in classes sms and pin"
drag, startPoint x: 717, startPoint y: 297, endPoint x: 706, endPoint y: 312, distance: 18.7
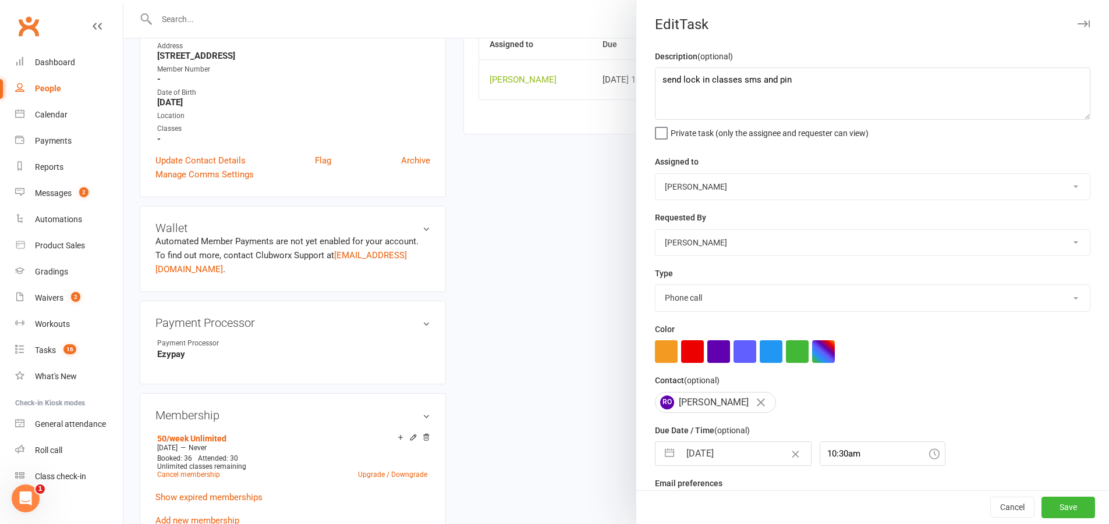
click at [717, 297] on select "Action E-mail Meeting Phone call Text Add new task type" at bounding box center [872, 298] width 434 height 26
select select "13825"
click at [655, 288] on select "Action E-mail Meeting Phone call Text Add new task type" at bounding box center [872, 298] width 434 height 26
click at [1055, 510] on button "Save" at bounding box center [1068, 508] width 54 height 21
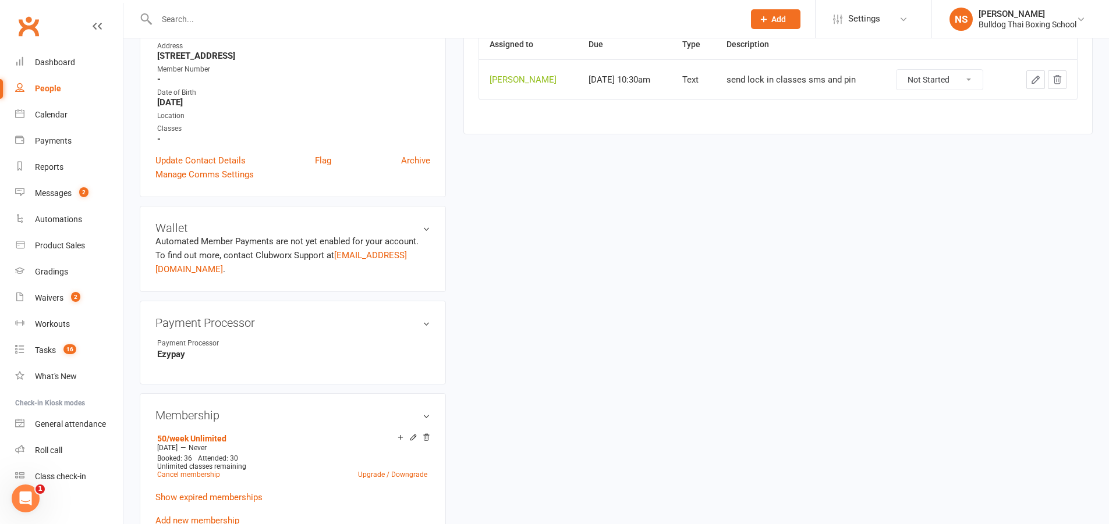
click at [218, 17] on input "text" at bounding box center [444, 19] width 583 height 16
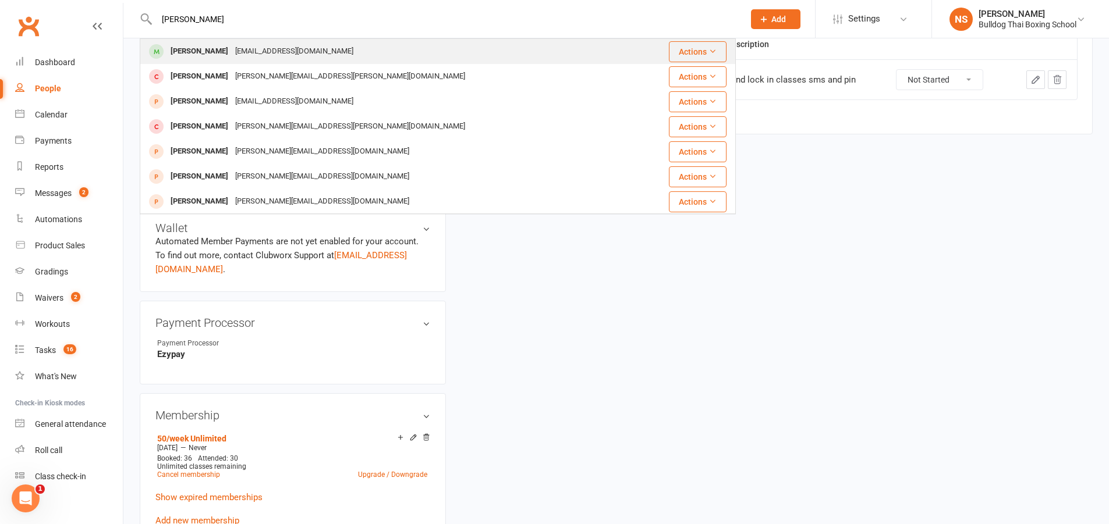
type input "[PERSON_NAME]"
click at [174, 51] on div "[PERSON_NAME]" at bounding box center [199, 51] width 65 height 17
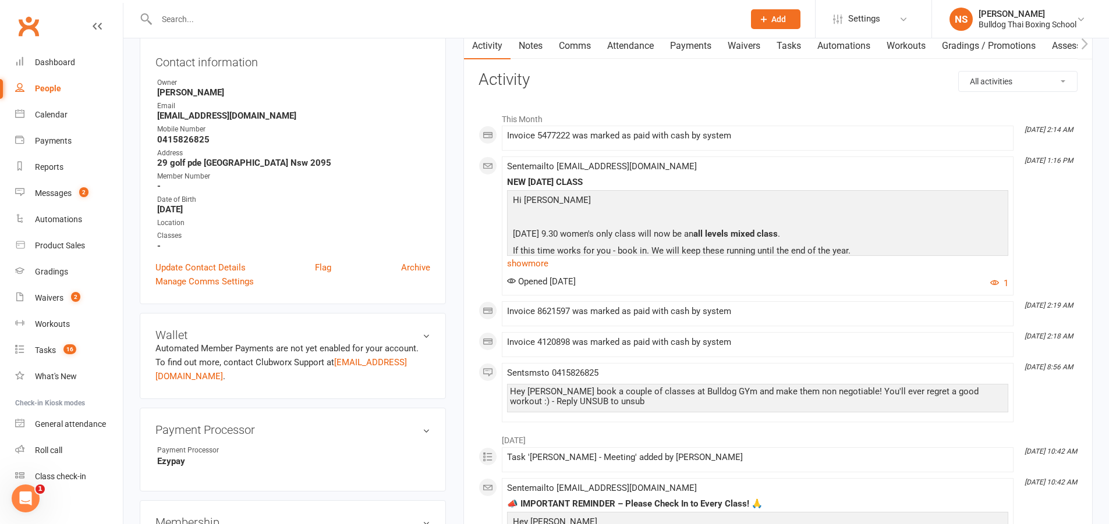
scroll to position [58, 0]
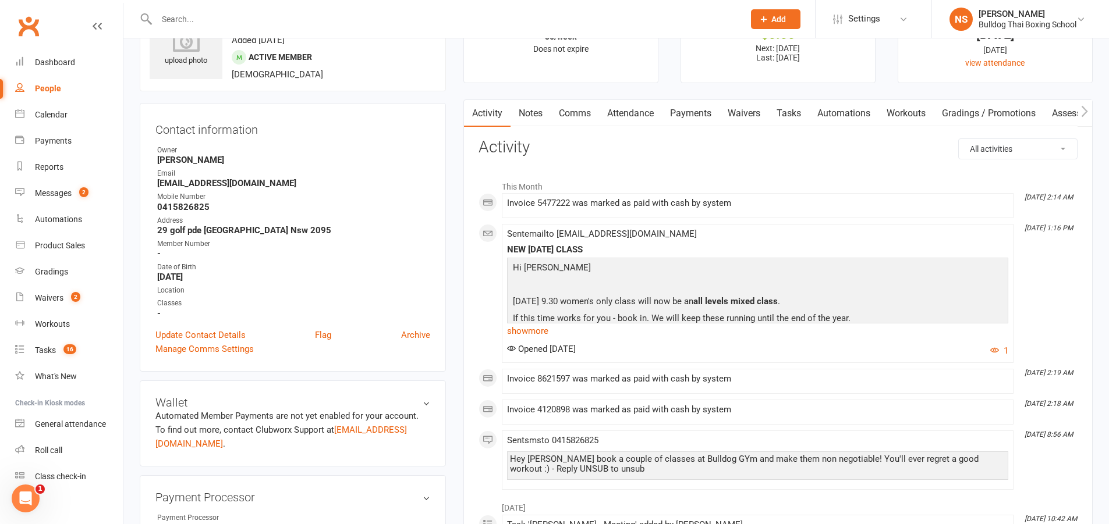
click at [794, 110] on link "Tasks" at bounding box center [788, 113] width 41 height 27
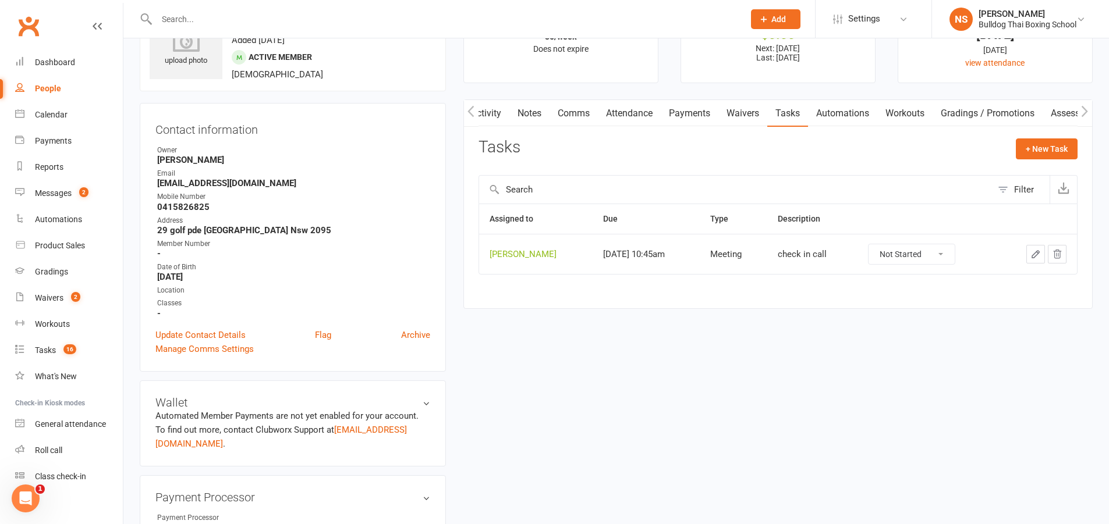
click at [1035, 254] on icon "button" at bounding box center [1035, 254] width 7 height 7
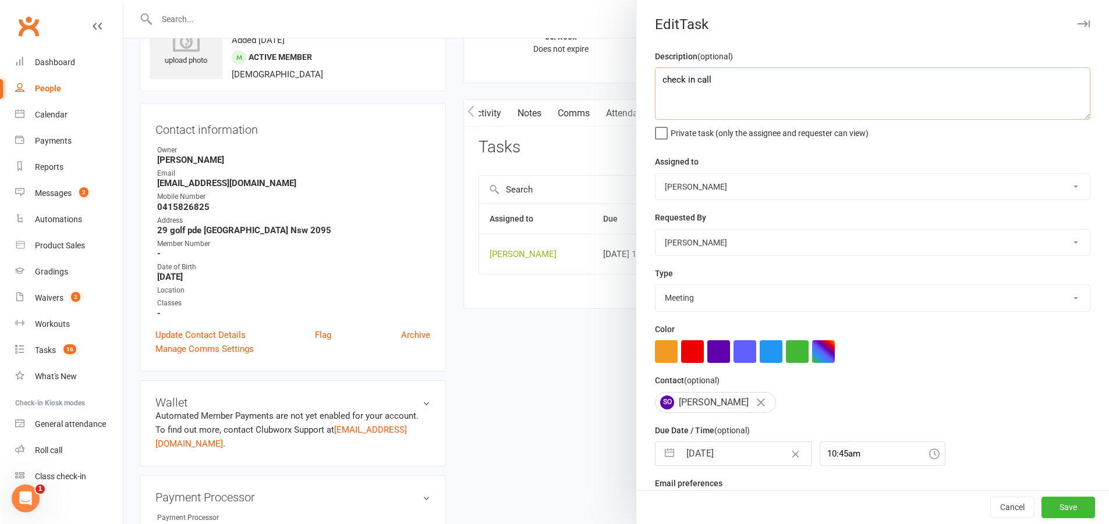
drag, startPoint x: 731, startPoint y: 81, endPoint x: 652, endPoint y: 84, distance: 79.2
click at [655, 84] on textarea "check in call" at bounding box center [872, 94] width 435 height 52
paste textarea "send lock in classes sms and pin"
click at [717, 302] on select "Action E-mail Meeting Phone call Text Add new task type" at bounding box center [872, 298] width 434 height 26
click at [655, 288] on select "Action E-mail Meeting Phone call Text Add new task type" at bounding box center [872, 298] width 434 height 26
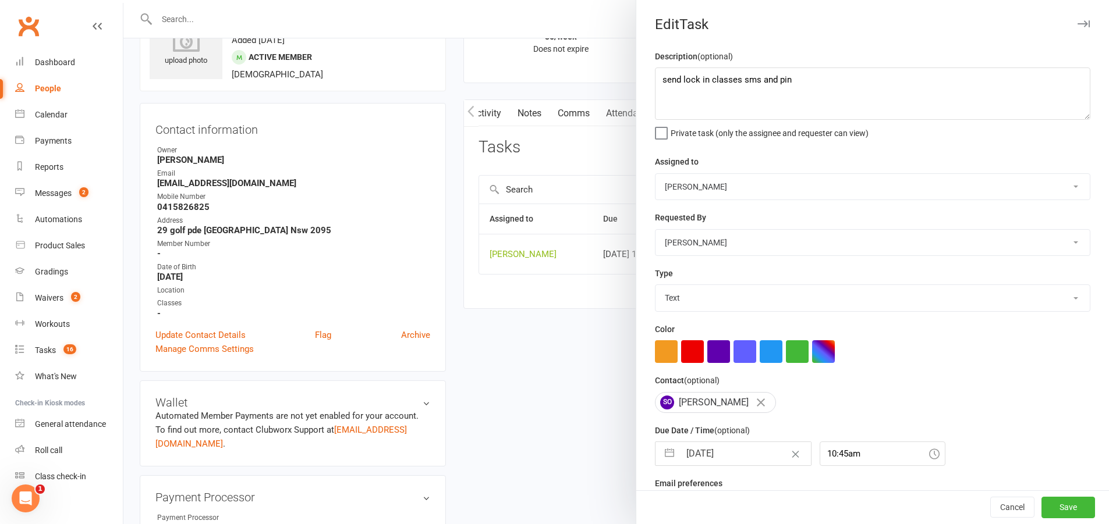
click at [733, 462] on input "[DATE]" at bounding box center [745, 453] width 131 height 23
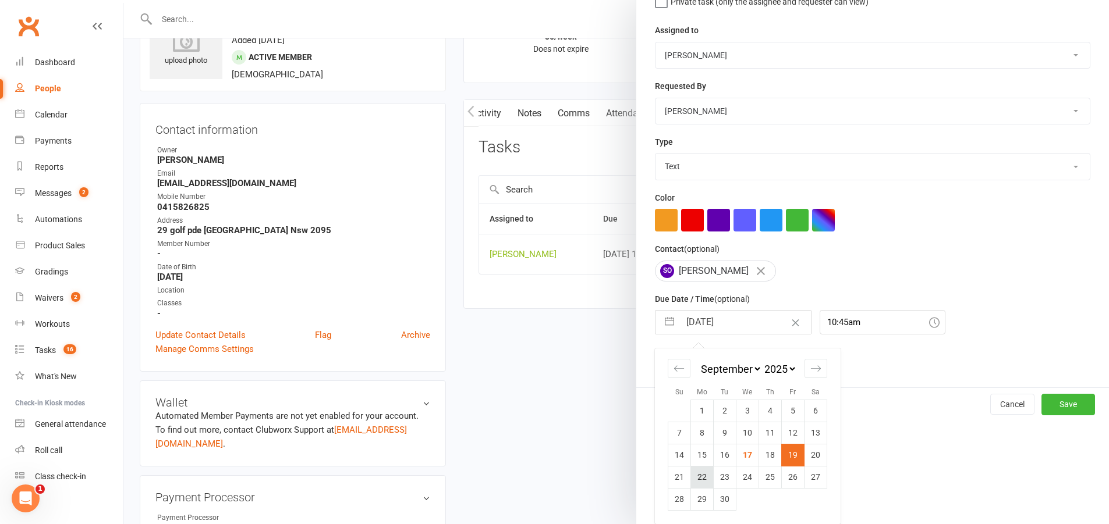
click at [696, 480] on td "22" at bounding box center [702, 477] width 23 height 22
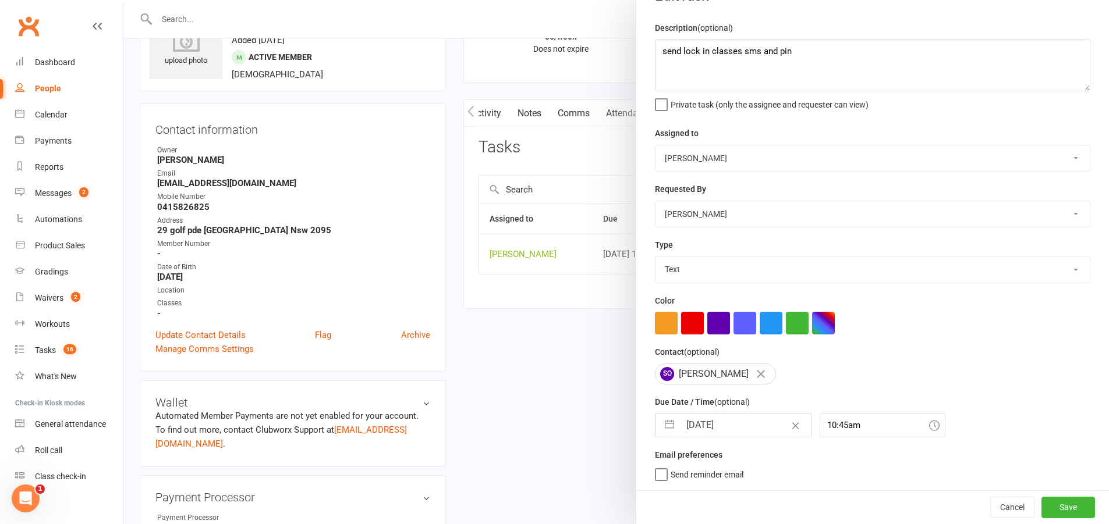
scroll to position [33, 0]
click at [1042, 498] on button "Save" at bounding box center [1068, 507] width 54 height 21
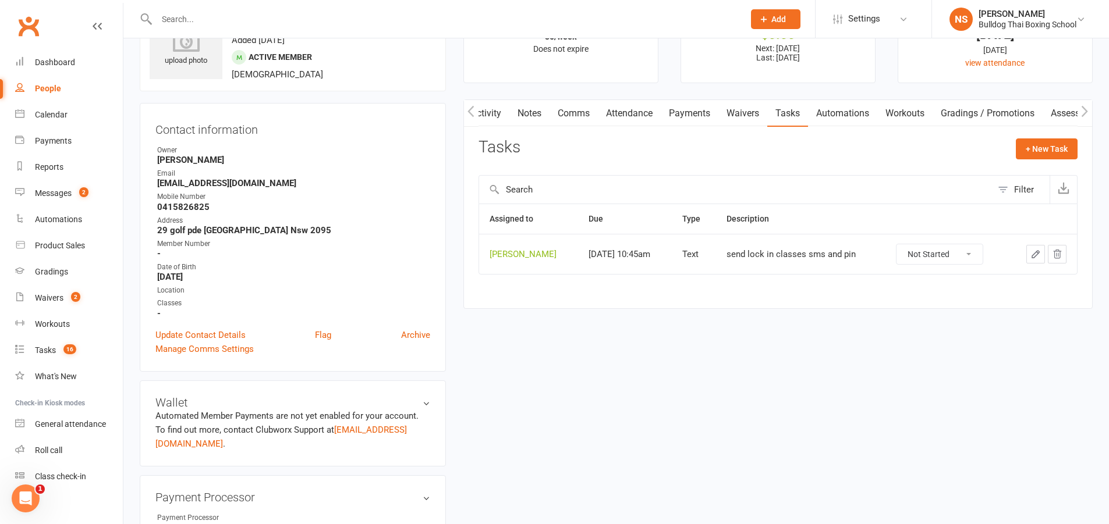
click at [209, 24] on input "text" at bounding box center [444, 19] width 583 height 16
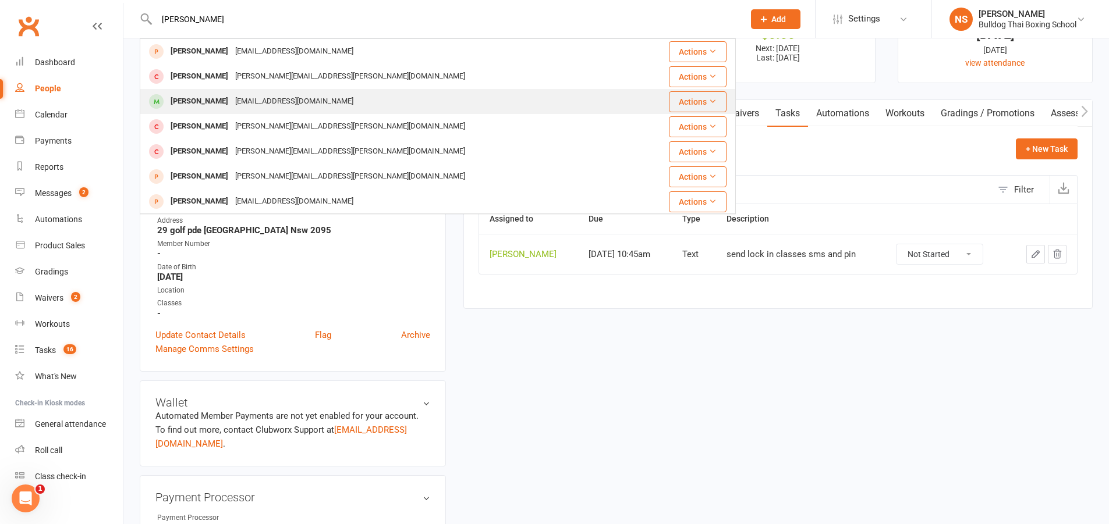
click at [232, 104] on div "[PERSON_NAME]" at bounding box center [199, 101] width 65 height 17
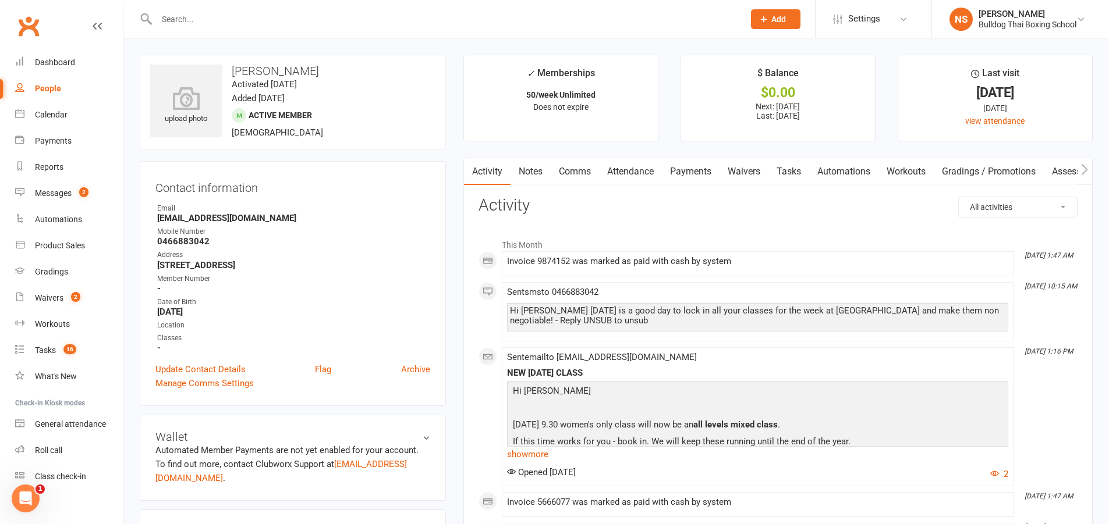
click at [789, 171] on link "Tasks" at bounding box center [788, 171] width 41 height 27
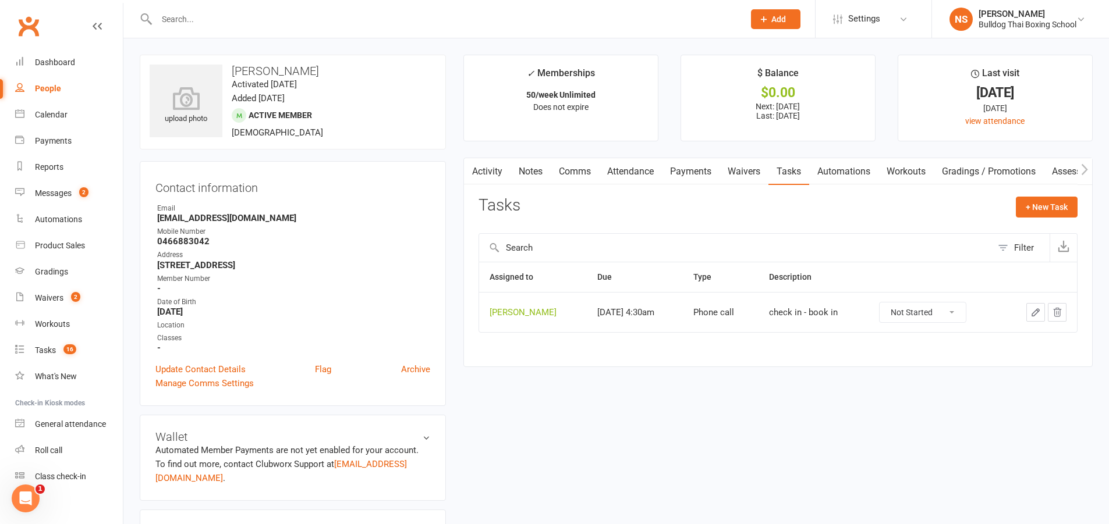
click at [1033, 315] on icon "button" at bounding box center [1035, 312] width 10 height 10
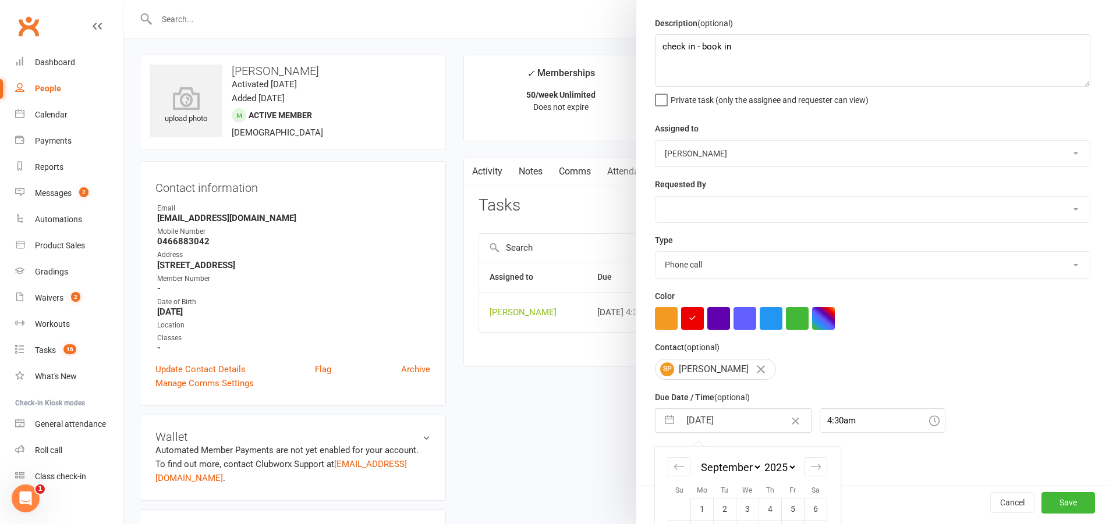
click at [750, 424] on input "[DATE]" at bounding box center [745, 420] width 131 height 23
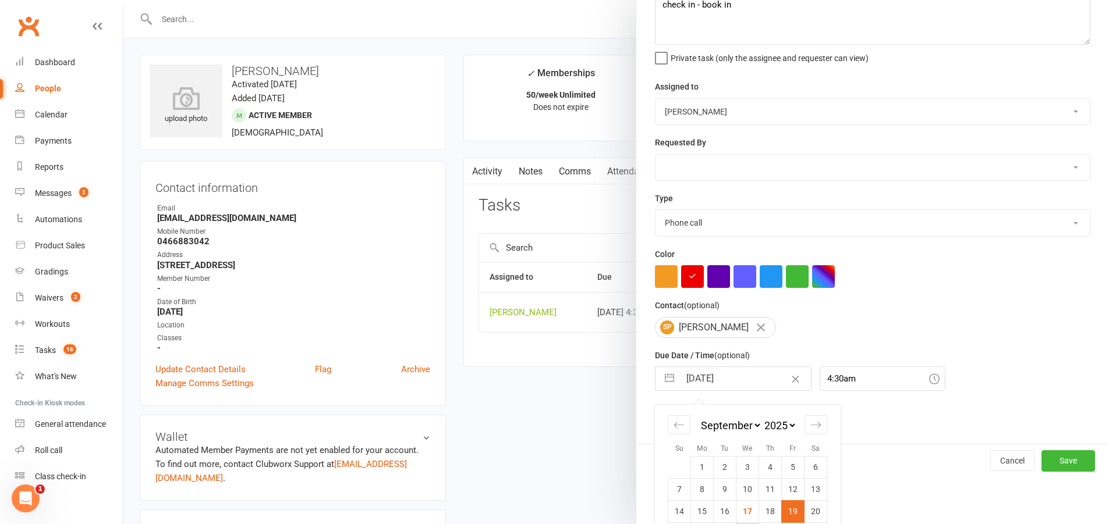
scroll to position [136, 0]
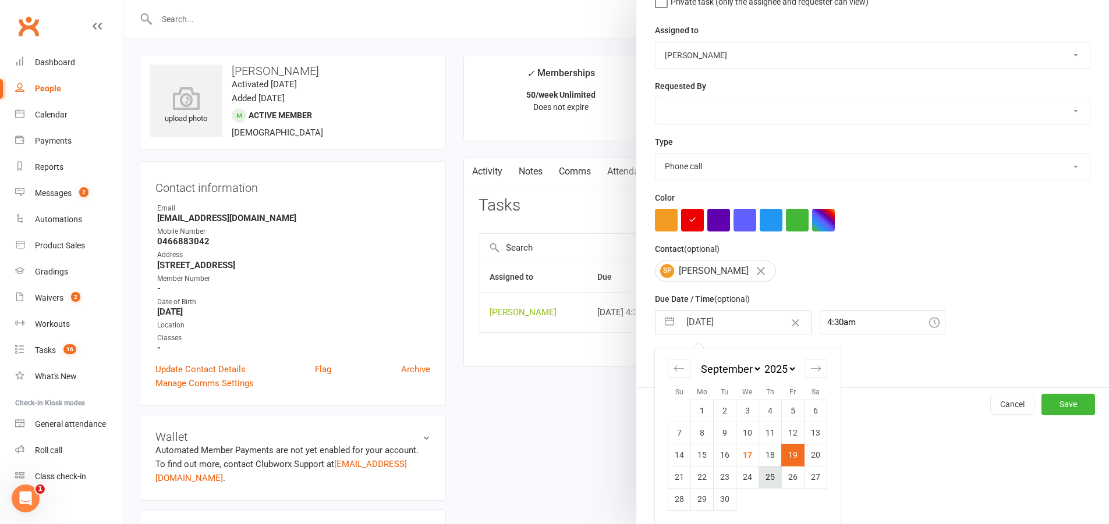
click at [768, 478] on td "25" at bounding box center [770, 477] width 23 height 22
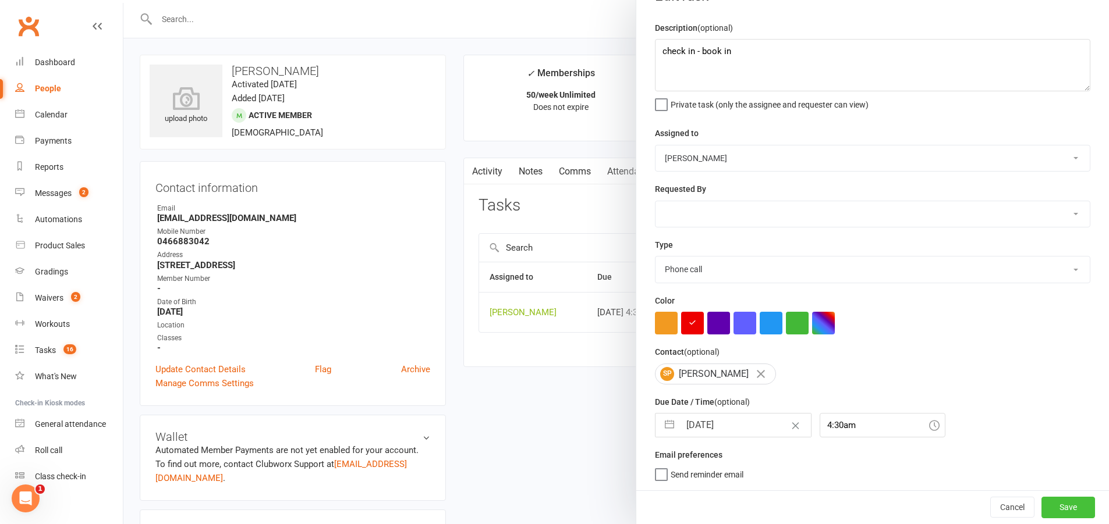
click at [1054, 511] on button "Save" at bounding box center [1068, 507] width 54 height 21
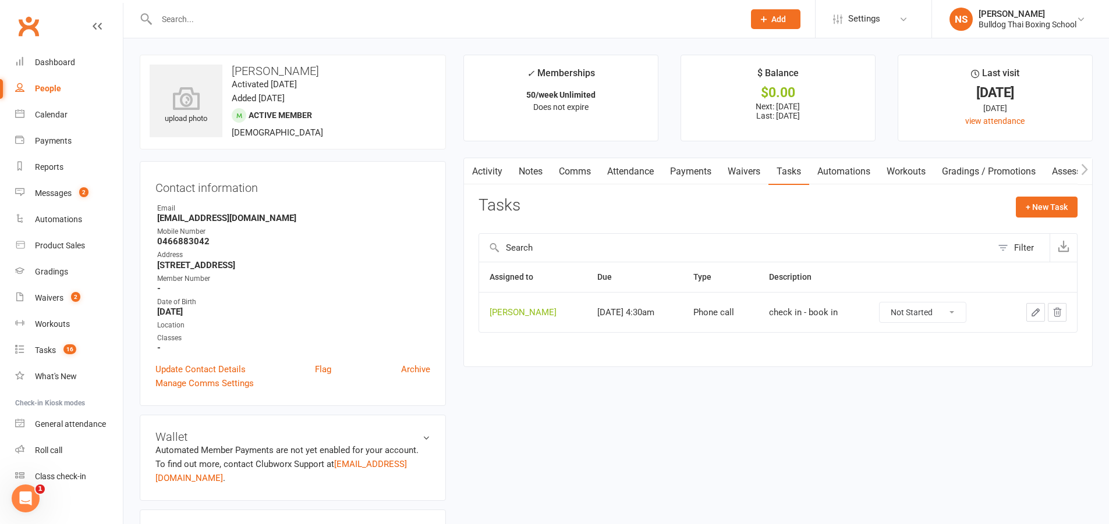
click at [483, 173] on link "Activity" at bounding box center [487, 171] width 47 height 27
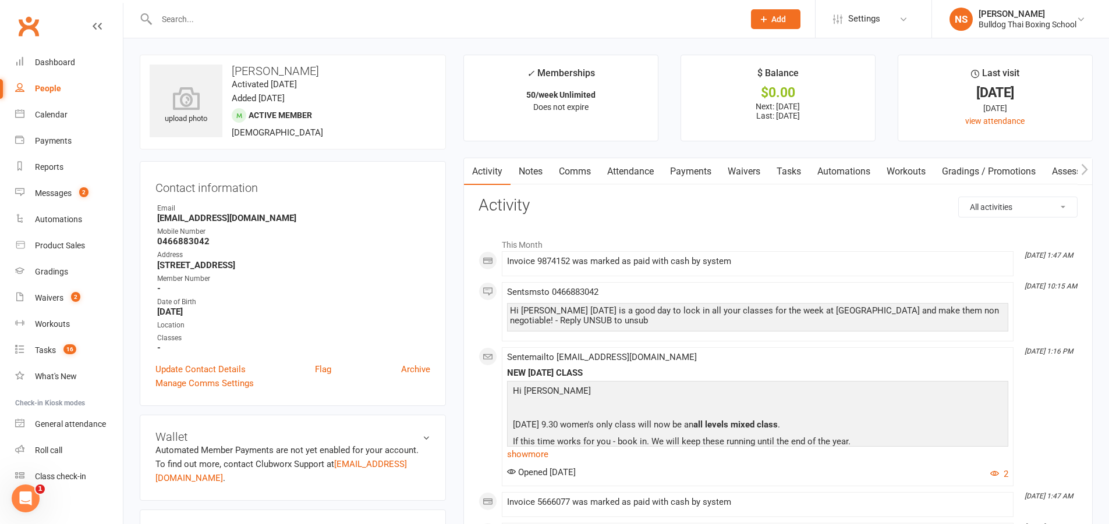
click at [240, 24] on input "text" at bounding box center [444, 19] width 583 height 16
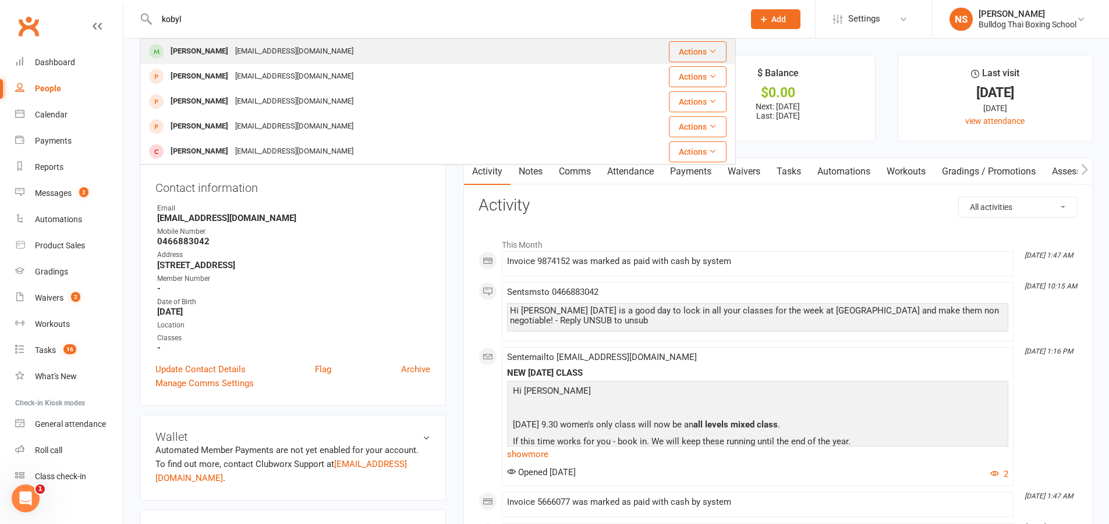
click at [232, 52] on div "[PERSON_NAME]" at bounding box center [199, 51] width 65 height 17
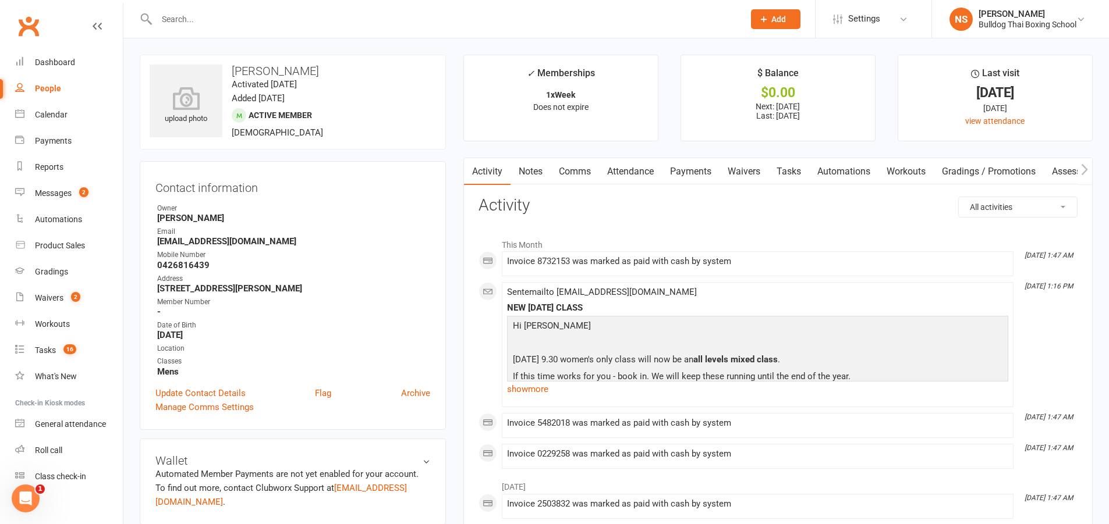
click at [795, 171] on link "Tasks" at bounding box center [788, 171] width 41 height 27
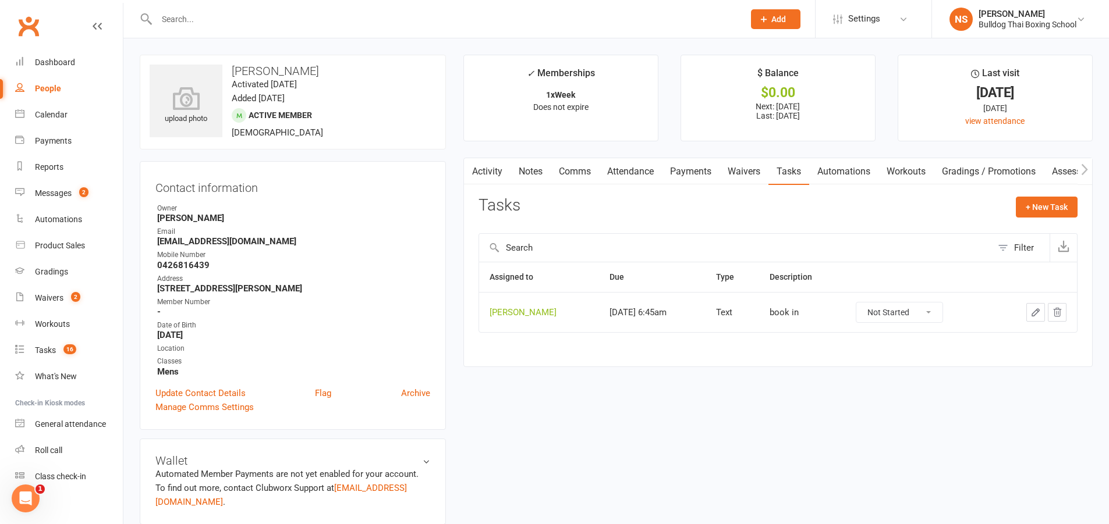
click at [1036, 311] on icon "button" at bounding box center [1035, 312] width 7 height 7
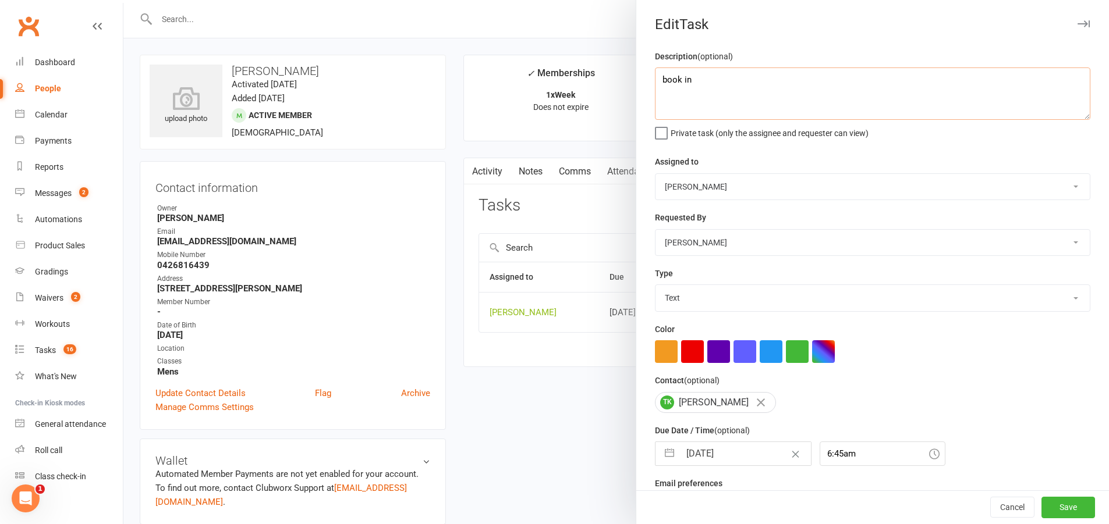
drag, startPoint x: 658, startPoint y: 79, endPoint x: 628, endPoint y: 84, distance: 30.7
click at [123, 0] on react-component "Edit Task Description (optional) book in Private task (only the assignee and re…" at bounding box center [123, 0] width 0 height 0
paste textarea "send lock in classes sms and pin"
click at [1047, 508] on button "Save" at bounding box center [1068, 508] width 54 height 21
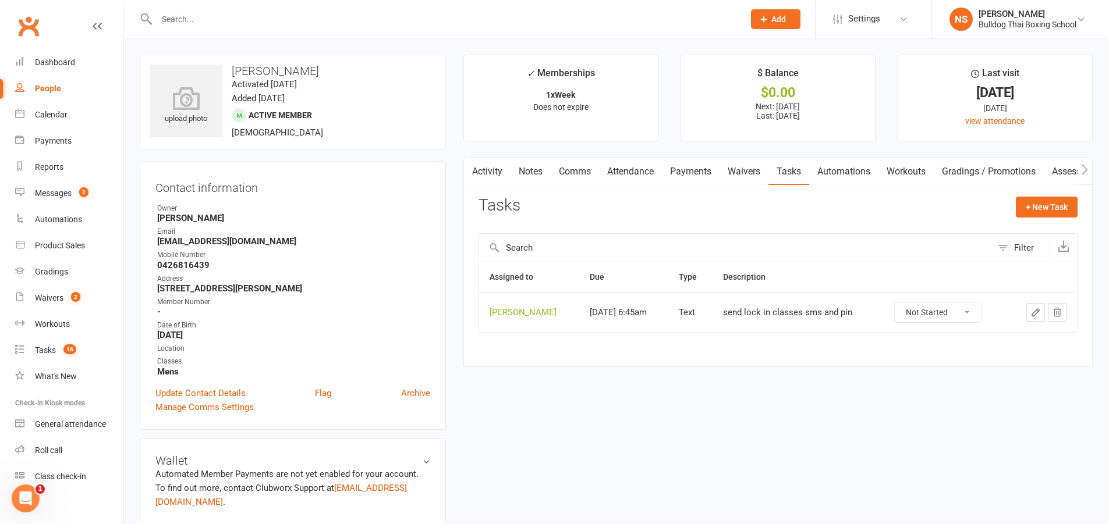
click at [225, 25] on input "text" at bounding box center [444, 19] width 583 height 16
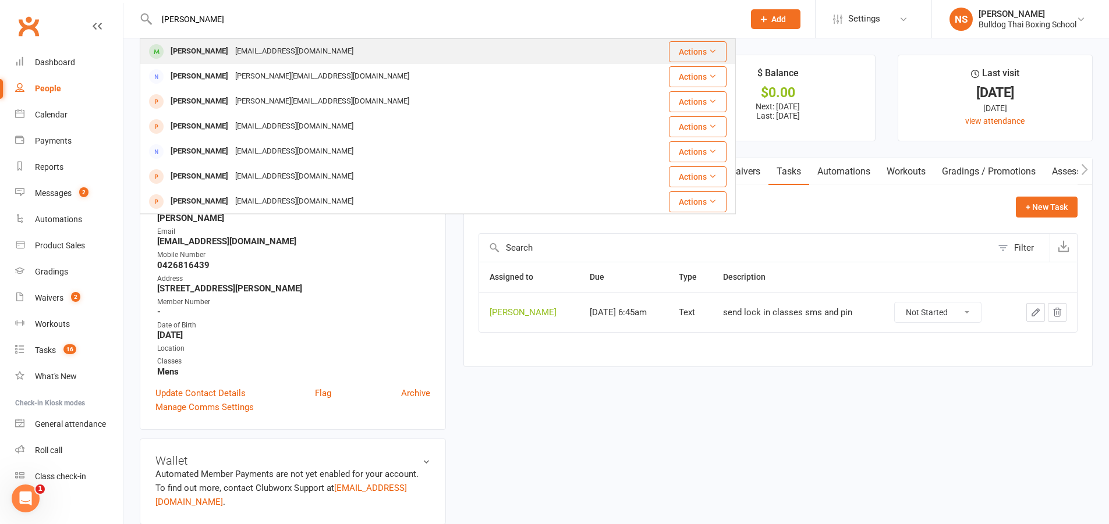
click at [193, 52] on div "[PERSON_NAME]" at bounding box center [199, 51] width 65 height 17
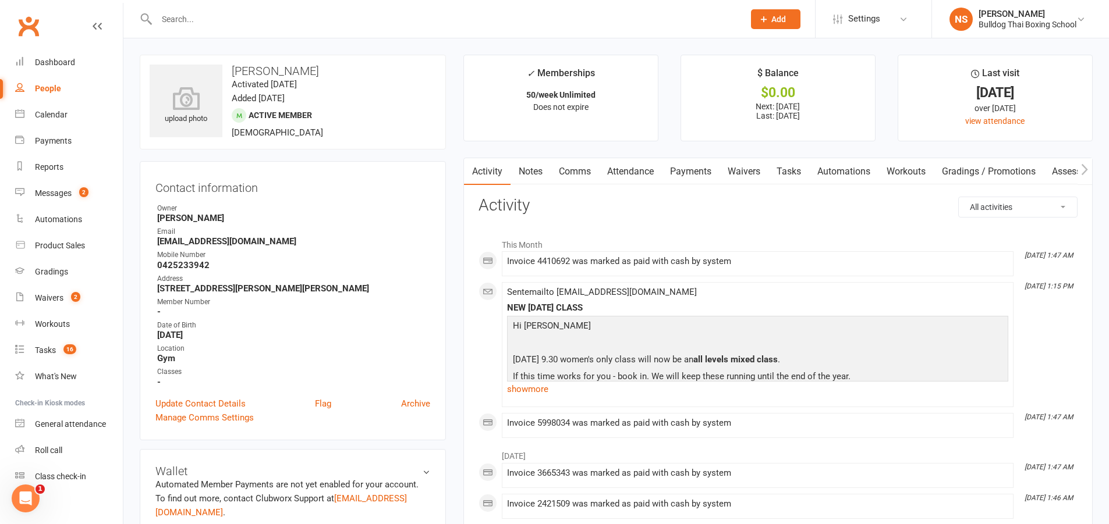
click at [802, 168] on link "Tasks" at bounding box center [788, 171] width 41 height 27
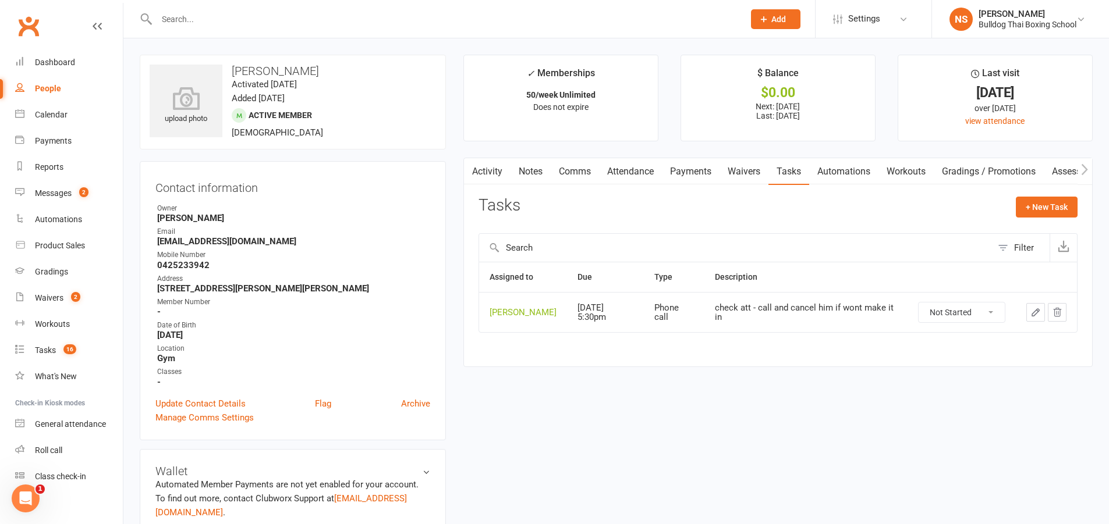
click at [1034, 316] on icon "button" at bounding box center [1035, 312] width 7 height 7
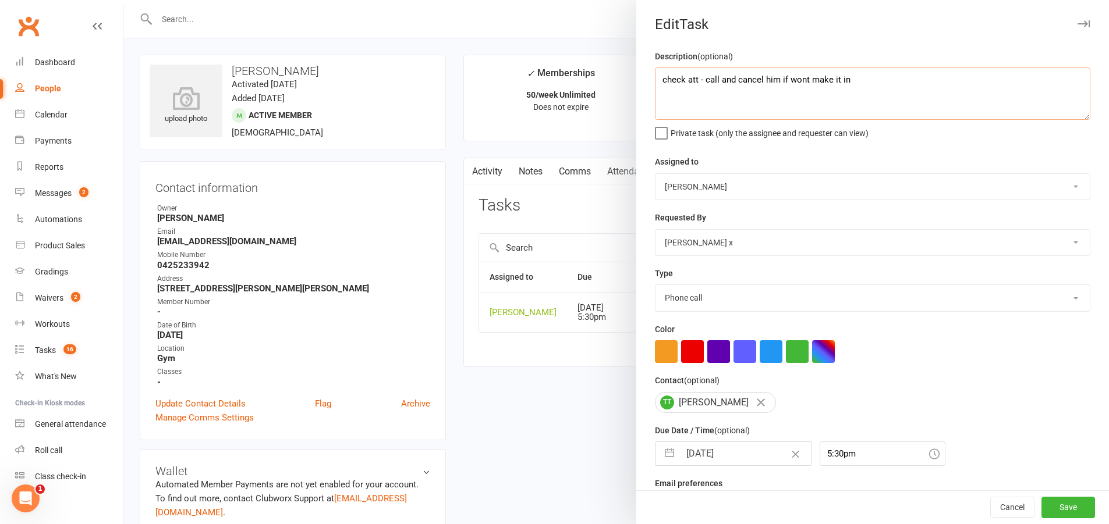
drag, startPoint x: 818, startPoint y: 77, endPoint x: 655, endPoint y: 79, distance: 163.0
click at [655, 79] on textarea "check att - call and cancel him if wont make it in" at bounding box center [872, 94] width 435 height 52
paste textarea "send lock in classes sms and pin"
click at [707, 302] on select "Action E-mail Meeting Phone call Text Add new task type" at bounding box center [872, 298] width 434 height 26
click at [655, 288] on select "Action E-mail Meeting Phone call Text Add new task type" at bounding box center [872, 298] width 434 height 26
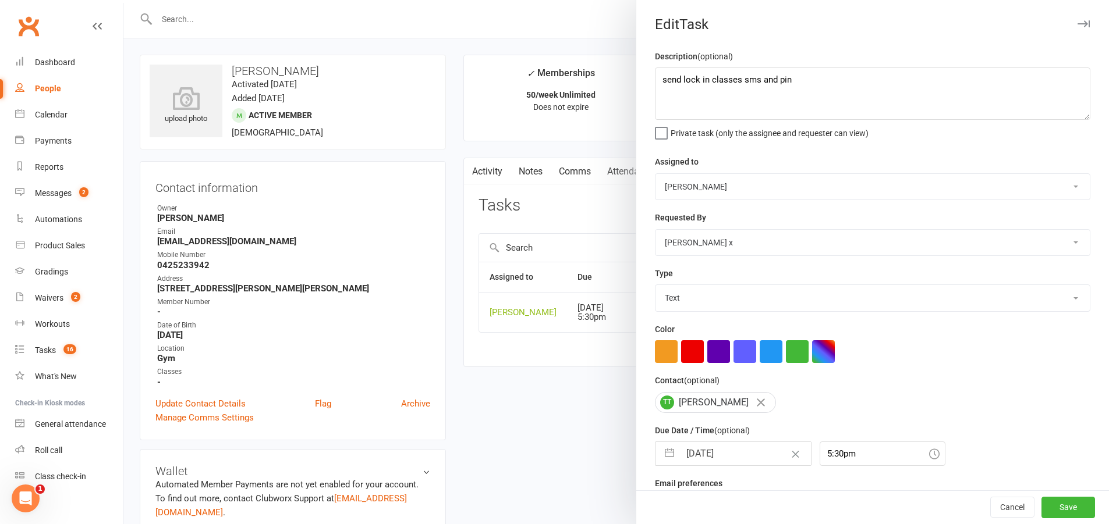
click at [737, 459] on input "[DATE]" at bounding box center [745, 453] width 131 height 23
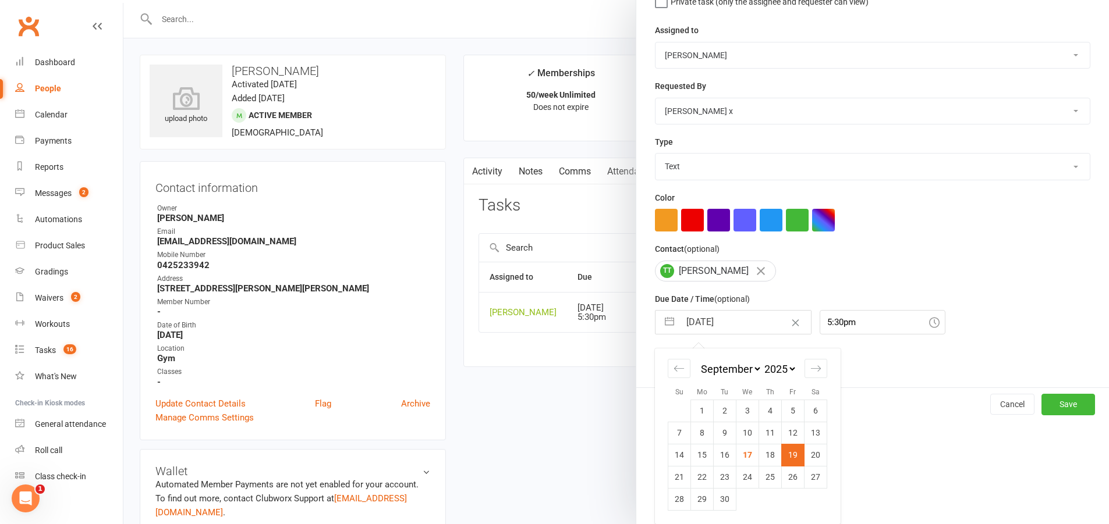
scroll to position [136, 0]
click at [694, 479] on td "22" at bounding box center [702, 477] width 23 height 22
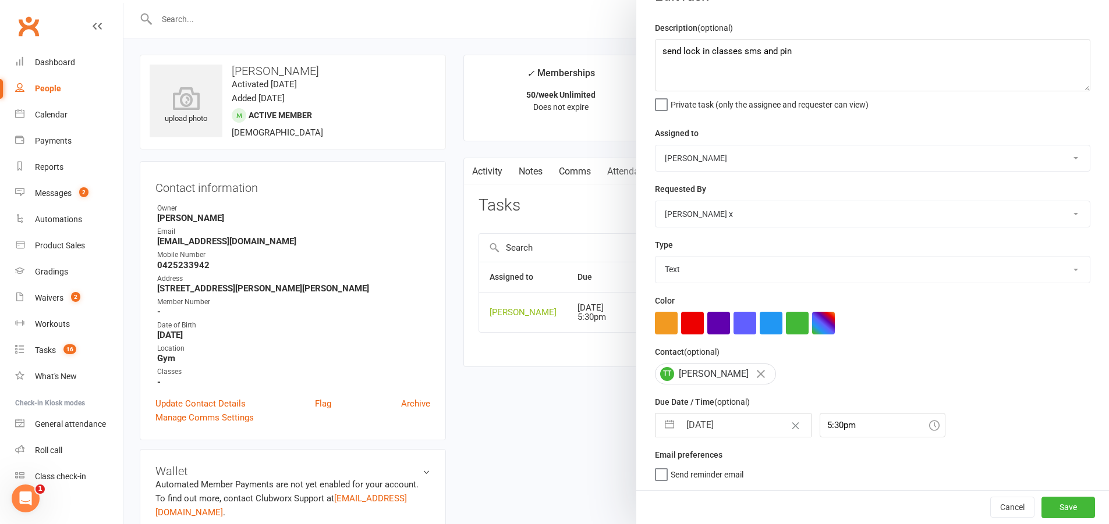
scroll to position [33, 0]
drag, startPoint x: 1047, startPoint y: 503, endPoint x: 1037, endPoint y: 490, distance: 16.2
click at [1047, 503] on button "Save" at bounding box center [1068, 507] width 54 height 21
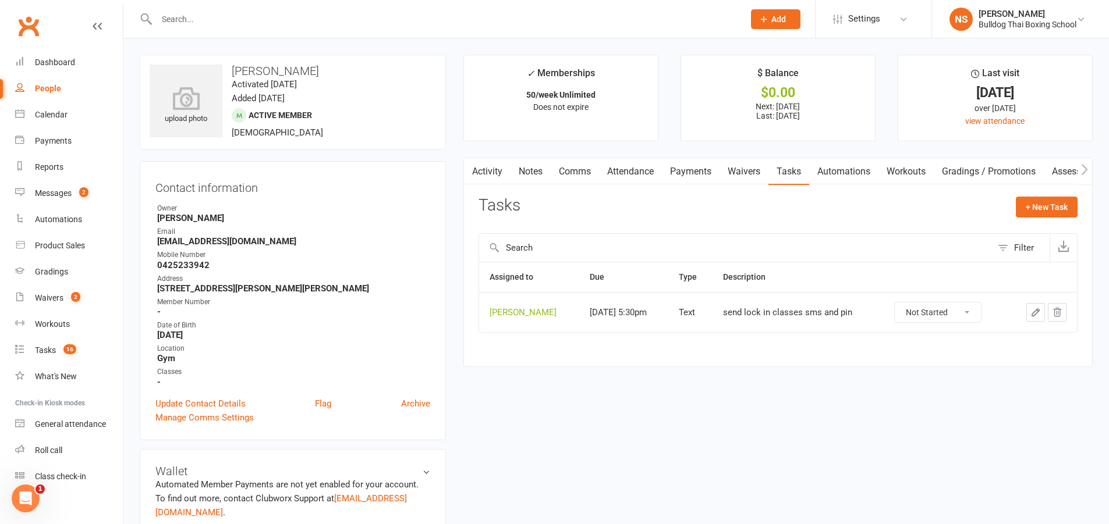
click at [185, 20] on input "text" at bounding box center [444, 19] width 583 height 16
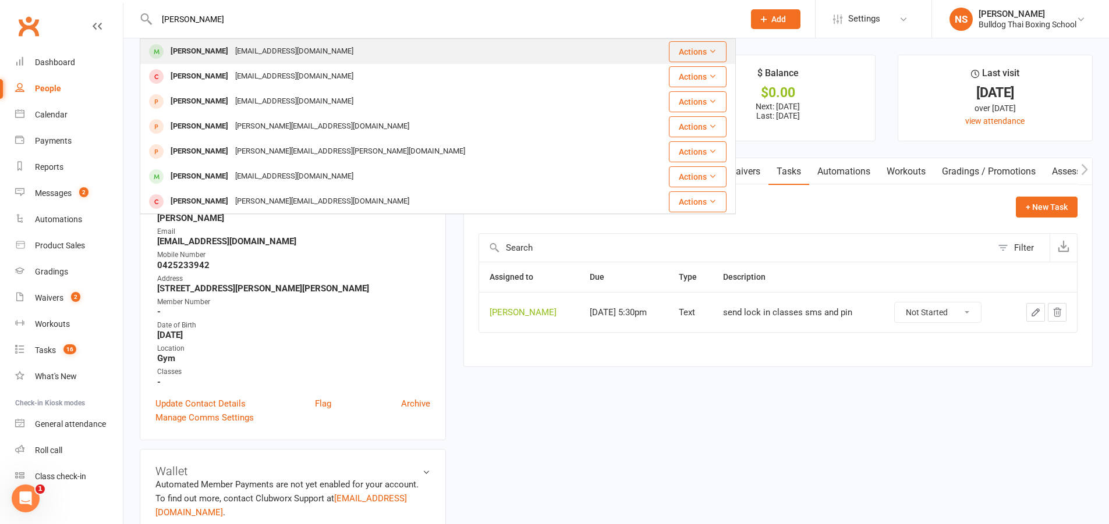
click at [232, 48] on div "[EMAIL_ADDRESS][DOMAIN_NAME]" at bounding box center [294, 51] width 125 height 17
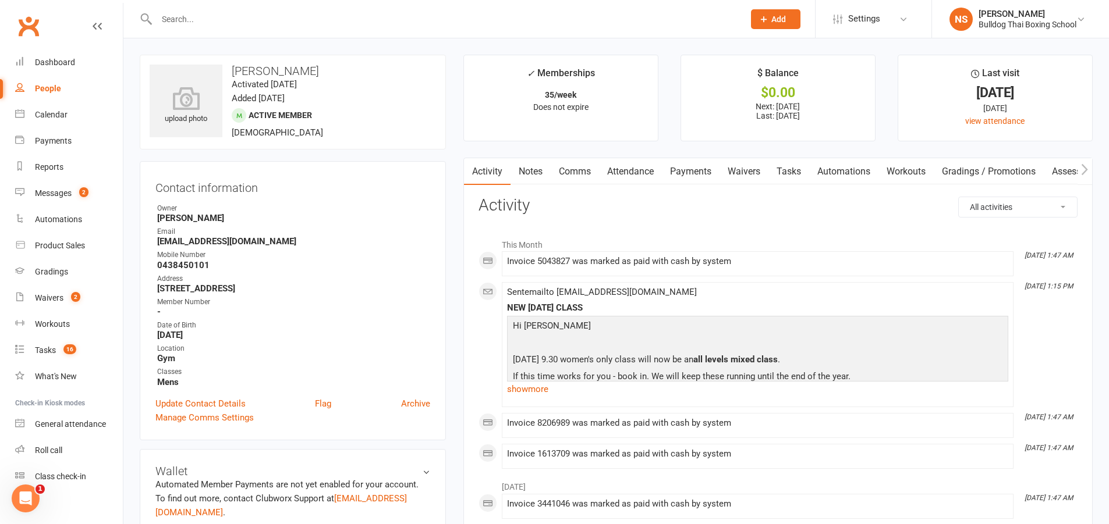
click at [790, 168] on link "Tasks" at bounding box center [788, 171] width 41 height 27
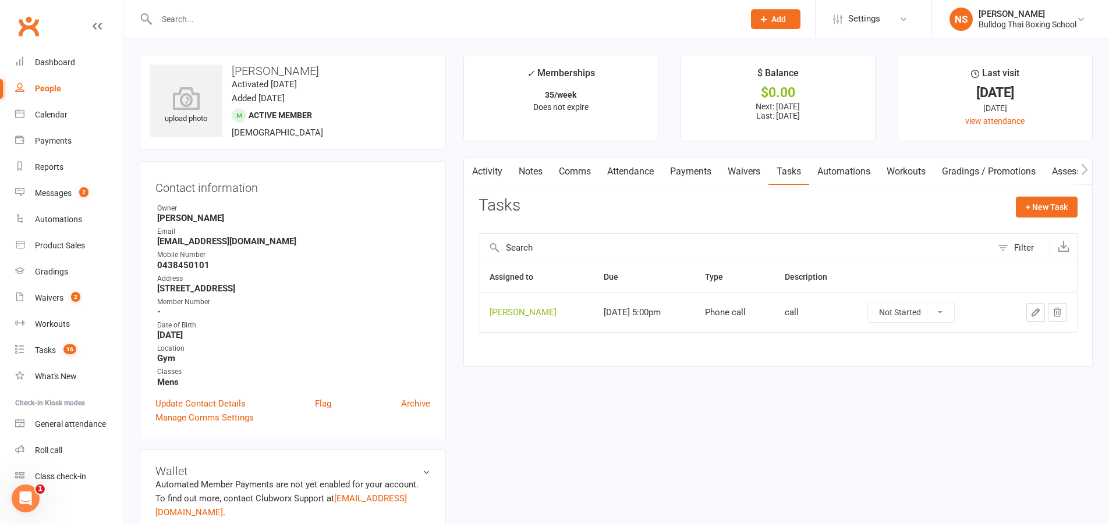
click at [1033, 310] on icon "button" at bounding box center [1035, 312] width 10 height 10
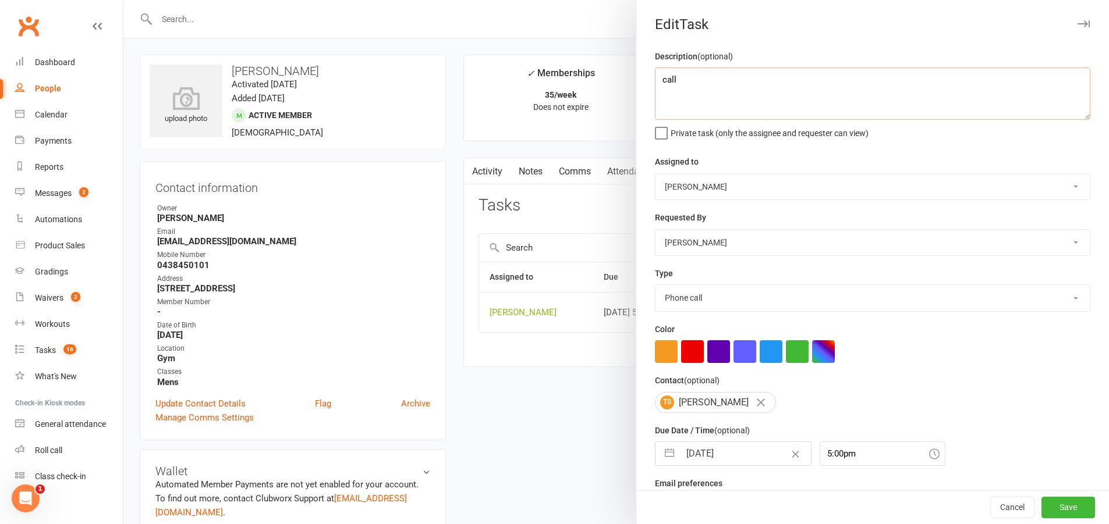
drag, startPoint x: 684, startPoint y: 86, endPoint x: 646, endPoint y: 81, distance: 38.6
click at [646, 81] on div "Description (optional) call Private task (only the assignee and requester can v…" at bounding box center [872, 284] width 473 height 470
paste textarea "send lock in classes sms and pin"
click at [697, 306] on select "Action E-mail Meeting Phone call Text Add new task type" at bounding box center [872, 298] width 434 height 26
click at [655, 288] on select "Action E-mail Meeting Phone call Text Add new task type" at bounding box center [872, 298] width 434 height 26
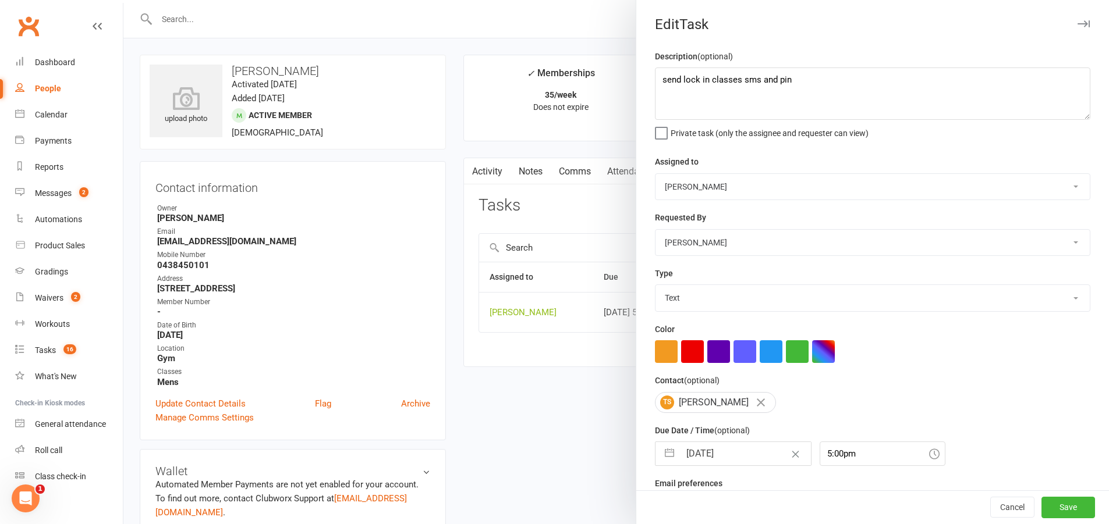
click at [742, 455] on input "[DATE]" at bounding box center [745, 453] width 131 height 23
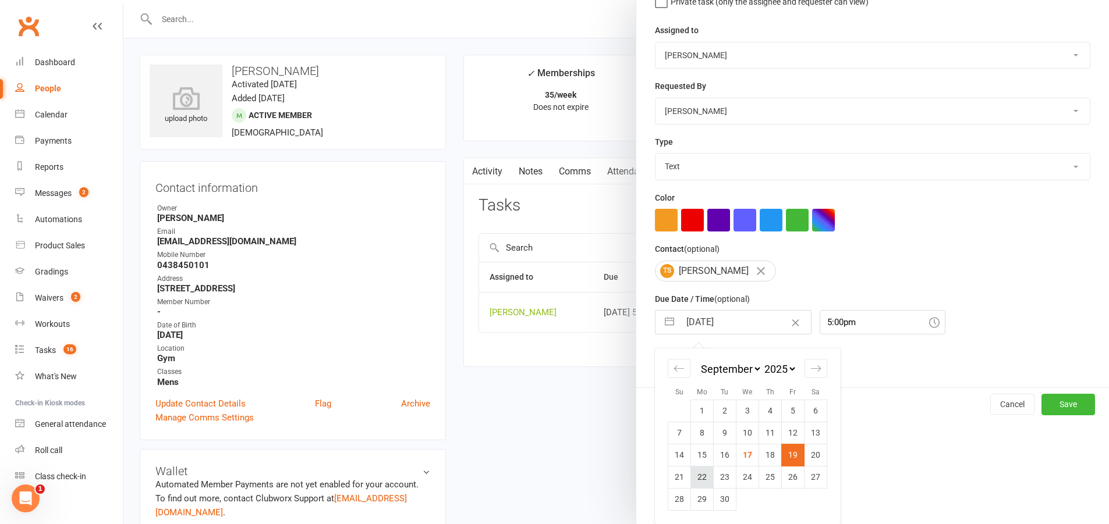
click at [697, 475] on td "22" at bounding box center [702, 477] width 23 height 22
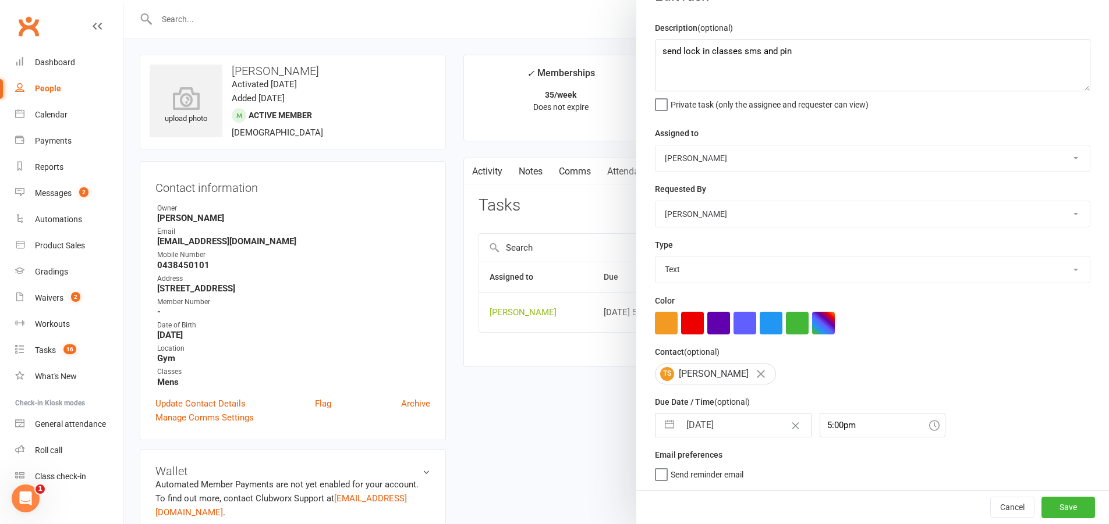
scroll to position [33, 0]
click at [1048, 506] on button "Save" at bounding box center [1068, 507] width 54 height 21
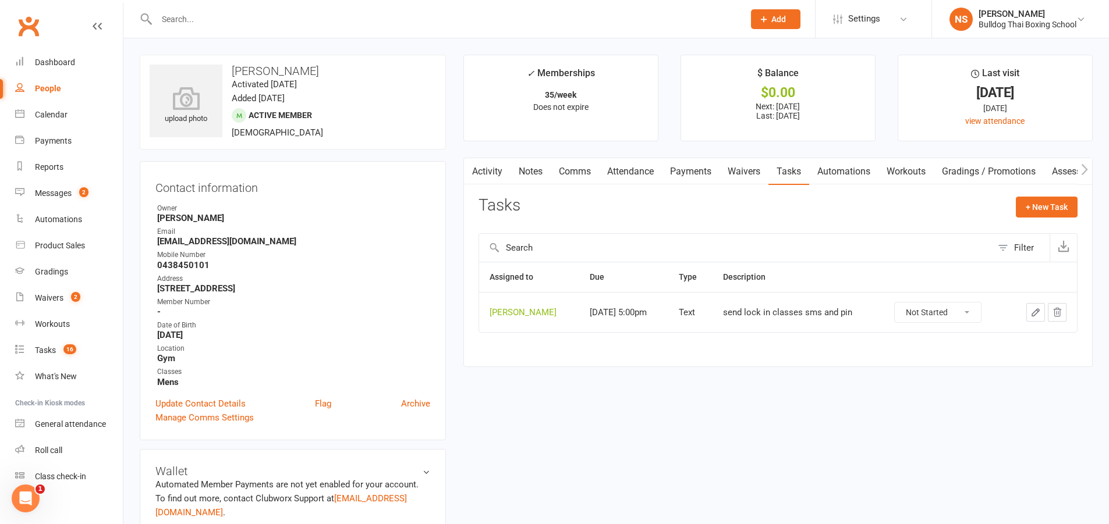
click at [219, 18] on input "text" at bounding box center [444, 19] width 583 height 16
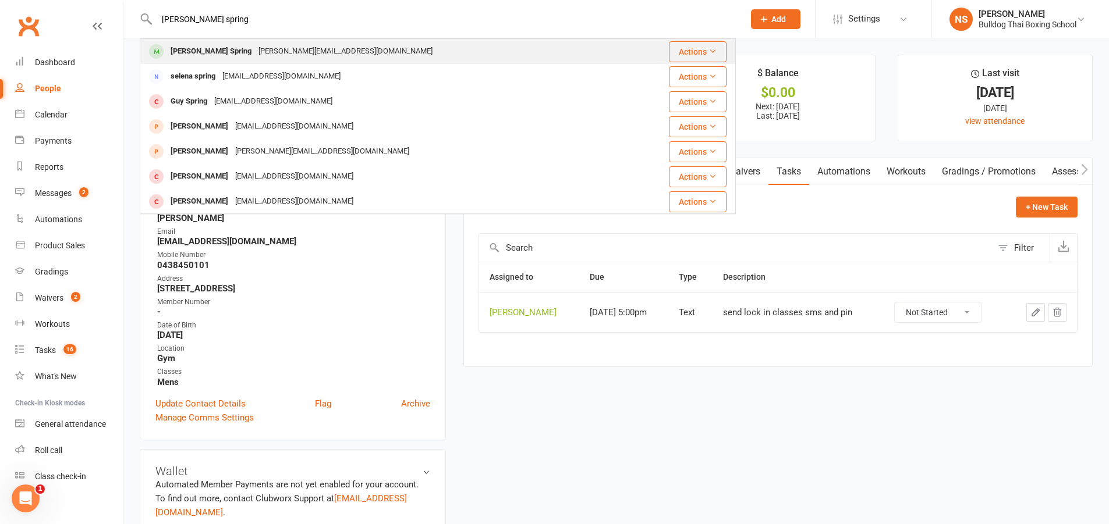
click at [255, 46] on div "[PERSON_NAME][EMAIL_ADDRESS][DOMAIN_NAME]" at bounding box center [345, 51] width 181 height 17
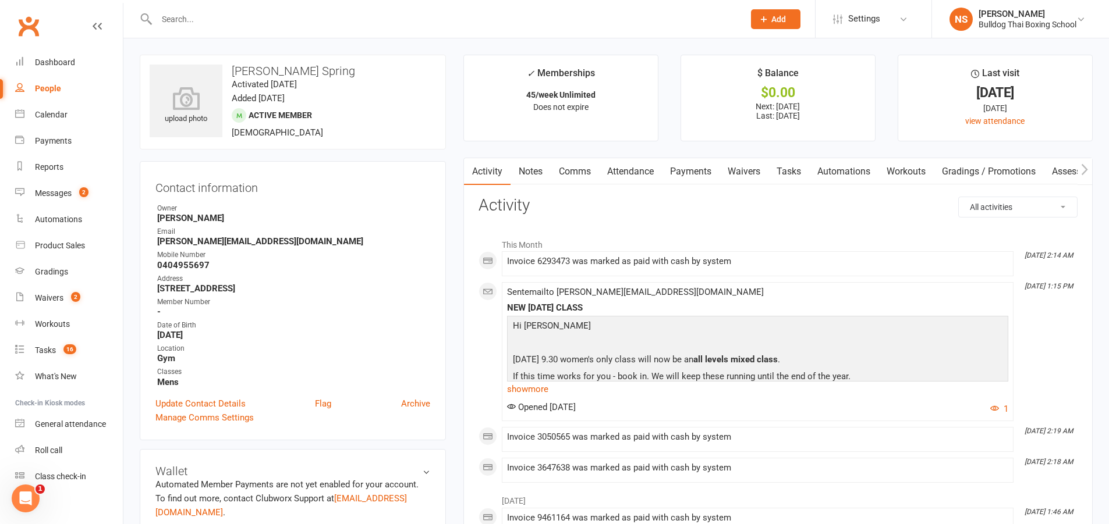
click at [533, 173] on link "Notes" at bounding box center [530, 171] width 40 height 27
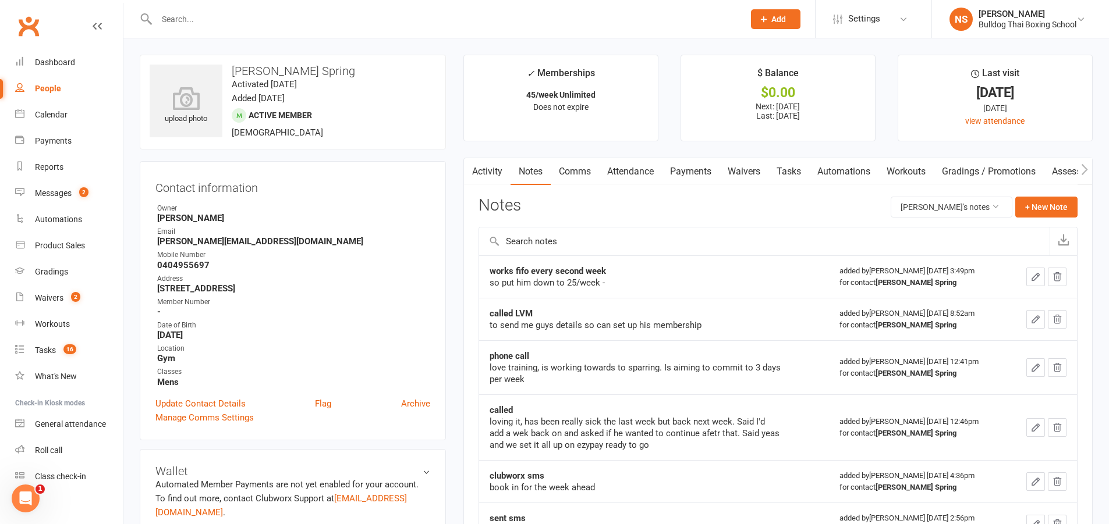
drag, startPoint x: 785, startPoint y: 169, endPoint x: 778, endPoint y: 184, distance: 16.9
click at [786, 169] on link "Tasks" at bounding box center [788, 171] width 41 height 27
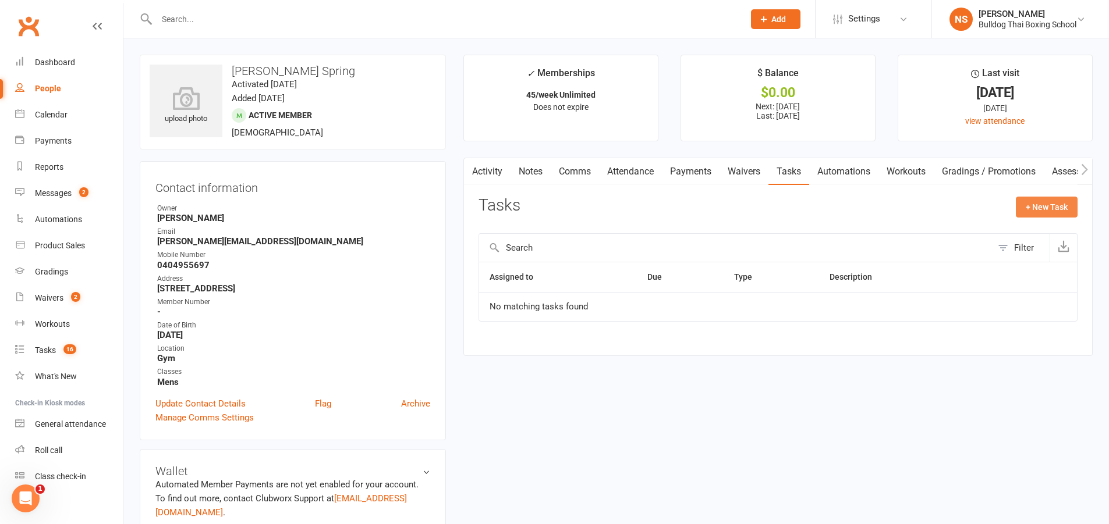
click at [1068, 201] on button "+ New Task" at bounding box center [1047, 207] width 62 height 21
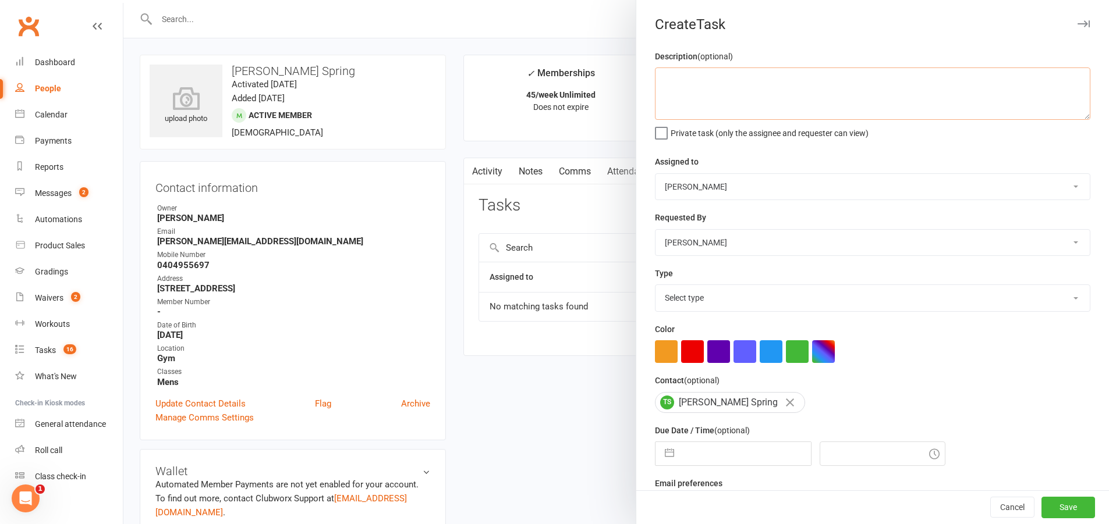
click at [715, 89] on textarea at bounding box center [872, 94] width 435 height 52
paste textarea "send lock in classes sms and pin"
drag, startPoint x: 709, startPoint y: 296, endPoint x: 711, endPoint y: 302, distance: 6.8
click at [710, 296] on select "Select type Action E-mail Meeting Phone call Text Add new task type" at bounding box center [872, 298] width 434 height 26
click at [655, 288] on select "Select type Action E-mail Meeting Phone call Text Add new task type" at bounding box center [872, 298] width 434 height 26
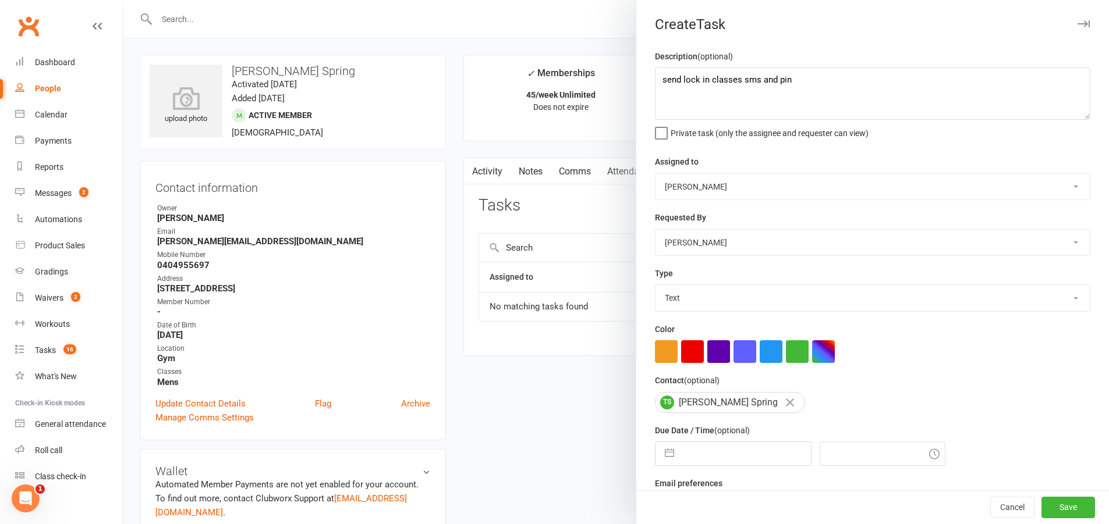
click at [724, 453] on input "text" at bounding box center [745, 453] width 131 height 23
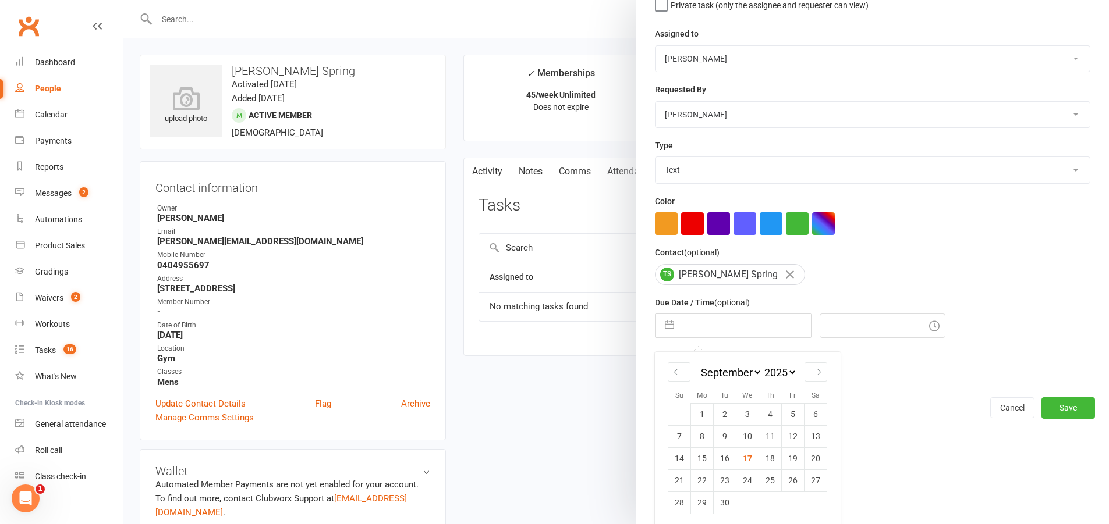
scroll to position [136, 0]
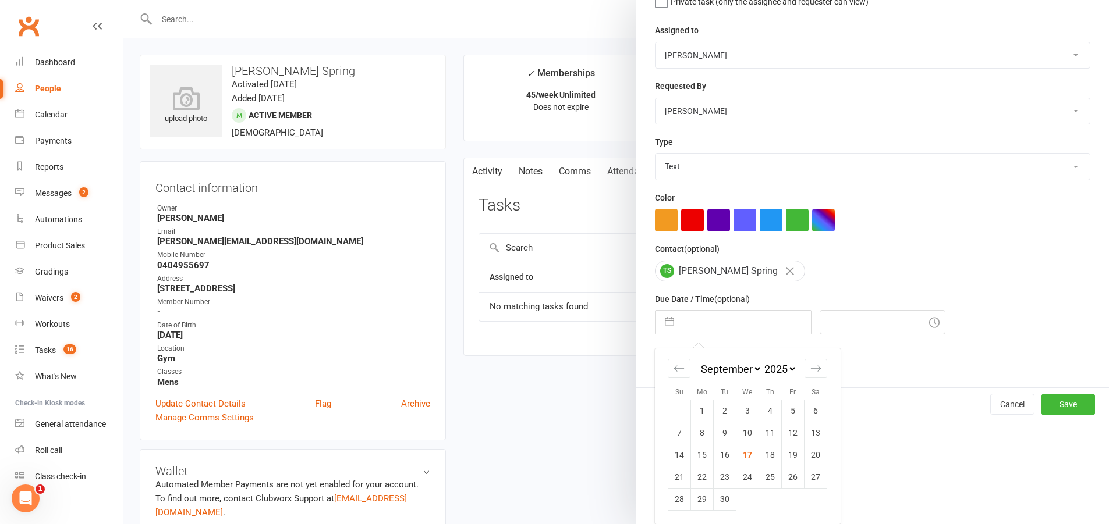
drag, startPoint x: 699, startPoint y: 477, endPoint x: 704, endPoint y: 480, distance: 6.3
click at [699, 477] on td "22" at bounding box center [702, 477] width 23 height 22
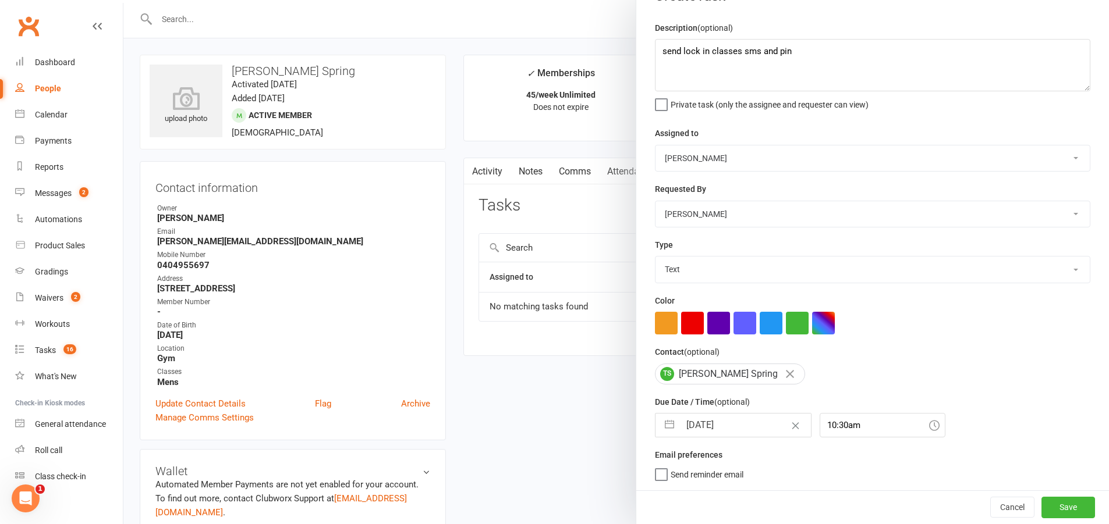
scroll to position [33, 0]
drag, startPoint x: 1040, startPoint y: 499, endPoint x: 1027, endPoint y: 498, distance: 12.9
click at [1041, 499] on button "Save" at bounding box center [1068, 507] width 54 height 21
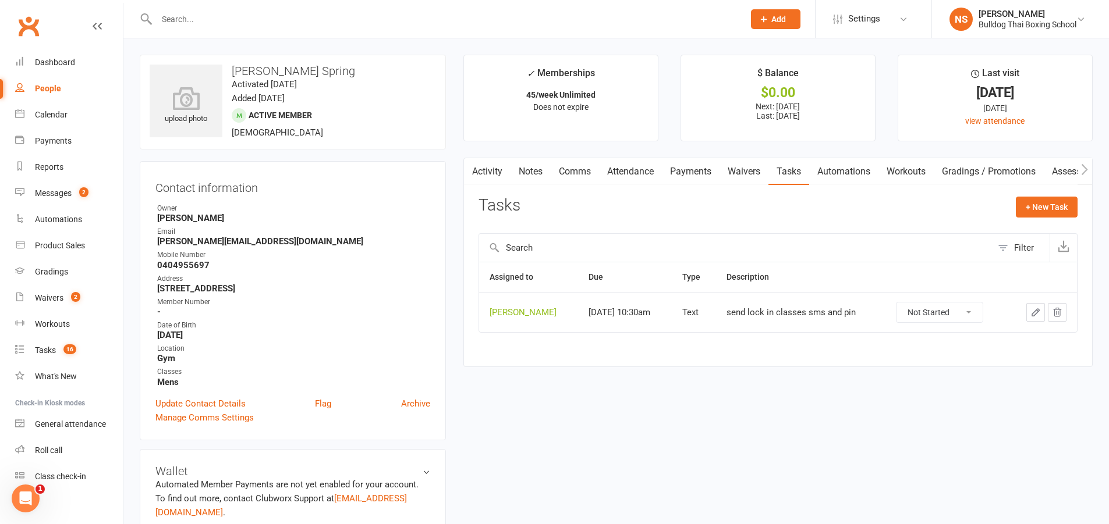
click at [212, 18] on input "text" at bounding box center [444, 19] width 583 height 16
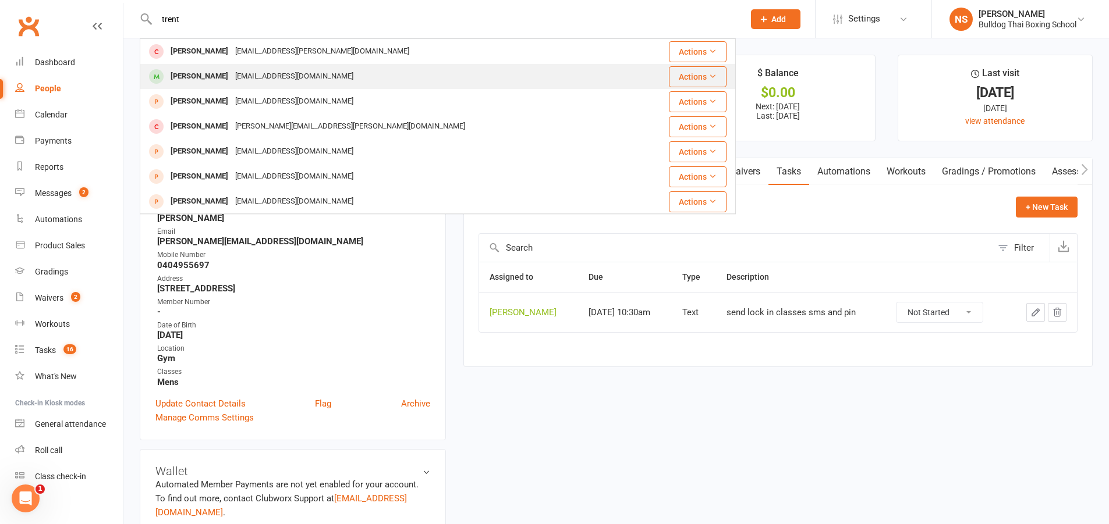
click at [218, 77] on div "[PERSON_NAME]" at bounding box center [199, 76] width 65 height 17
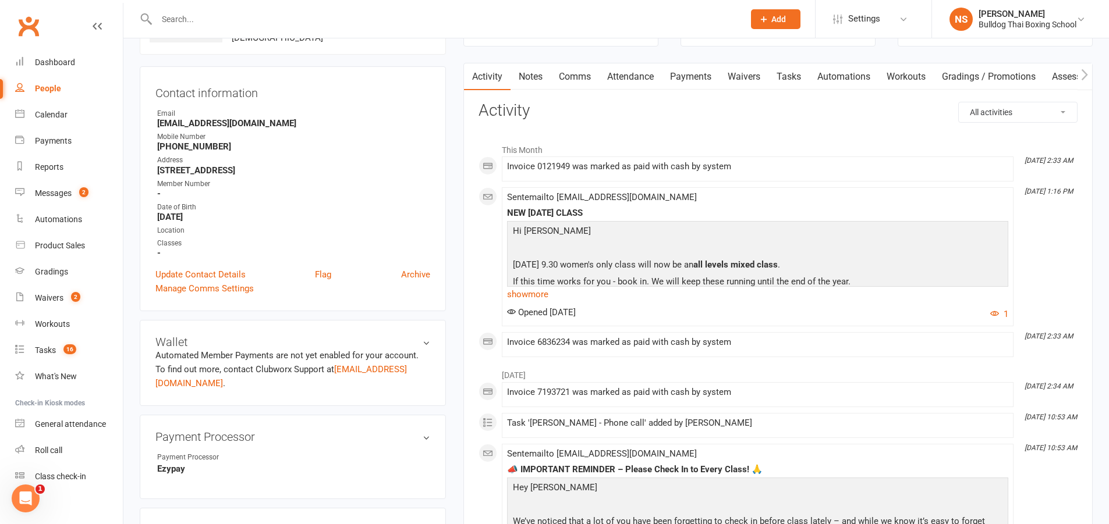
scroll to position [58, 0]
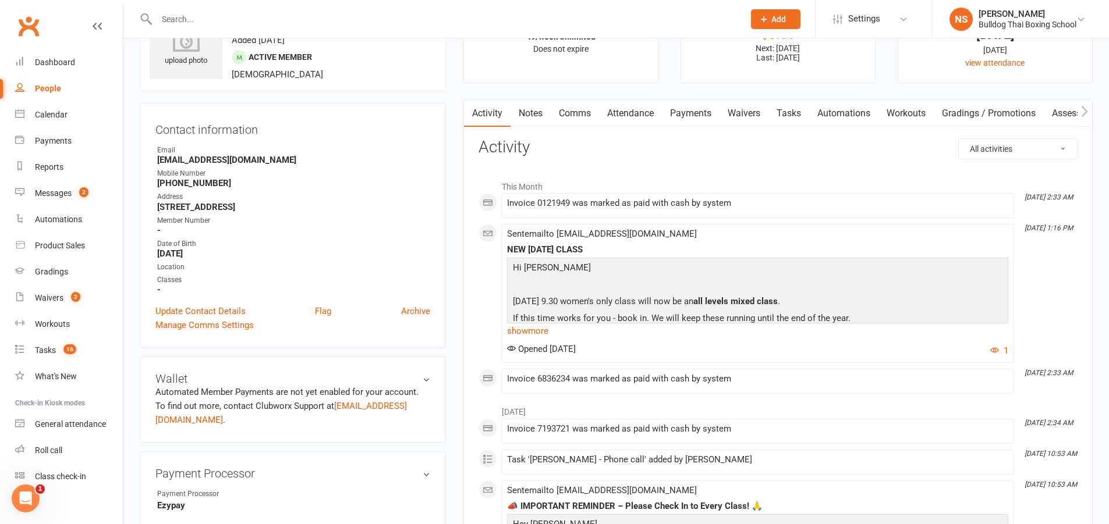
click at [799, 114] on link "Tasks" at bounding box center [788, 113] width 41 height 27
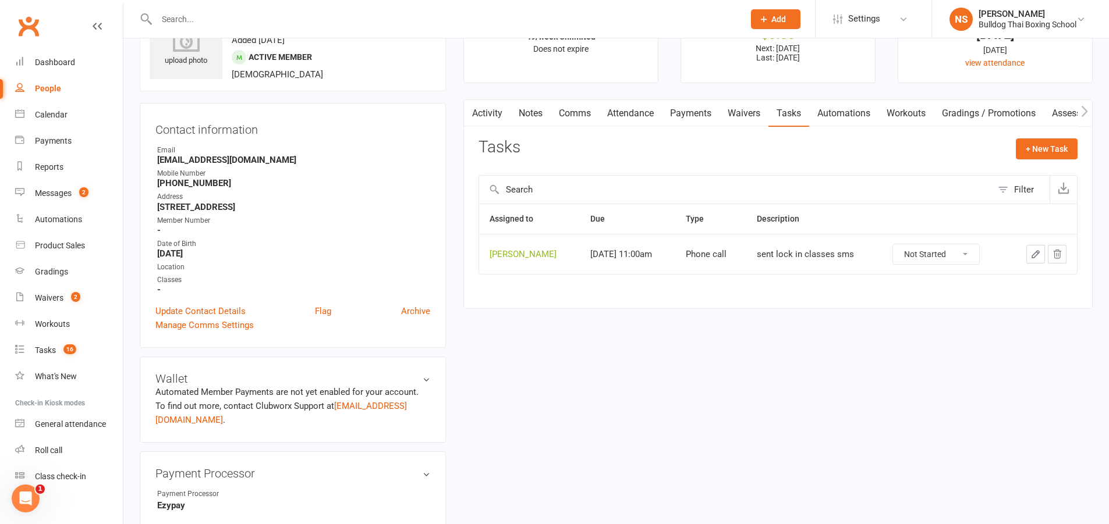
click at [1034, 256] on icon "button" at bounding box center [1035, 254] width 10 height 10
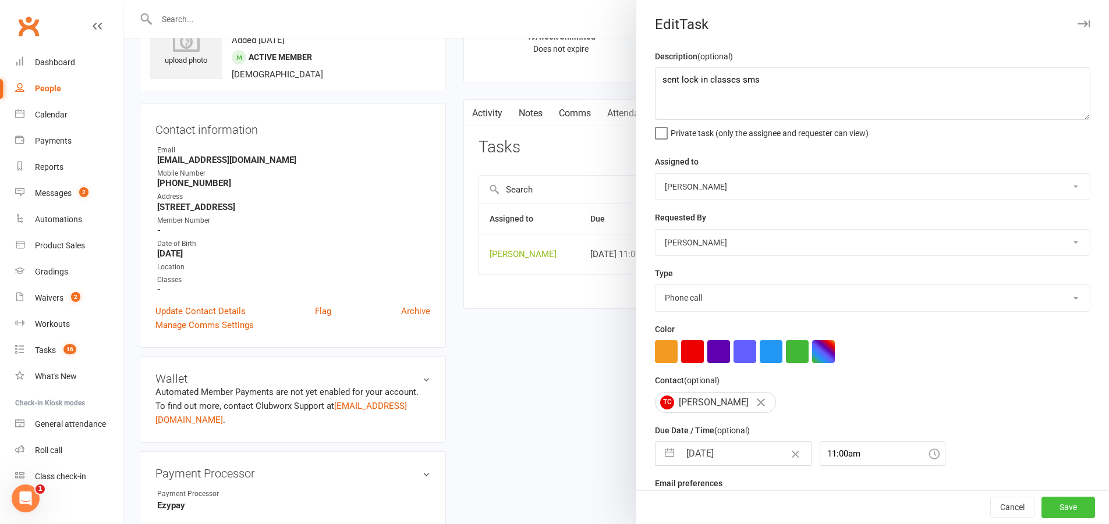
drag, startPoint x: 1040, startPoint y: 506, endPoint x: 1030, endPoint y: 489, distance: 20.4
click at [1041, 506] on button "Save" at bounding box center [1068, 508] width 54 height 21
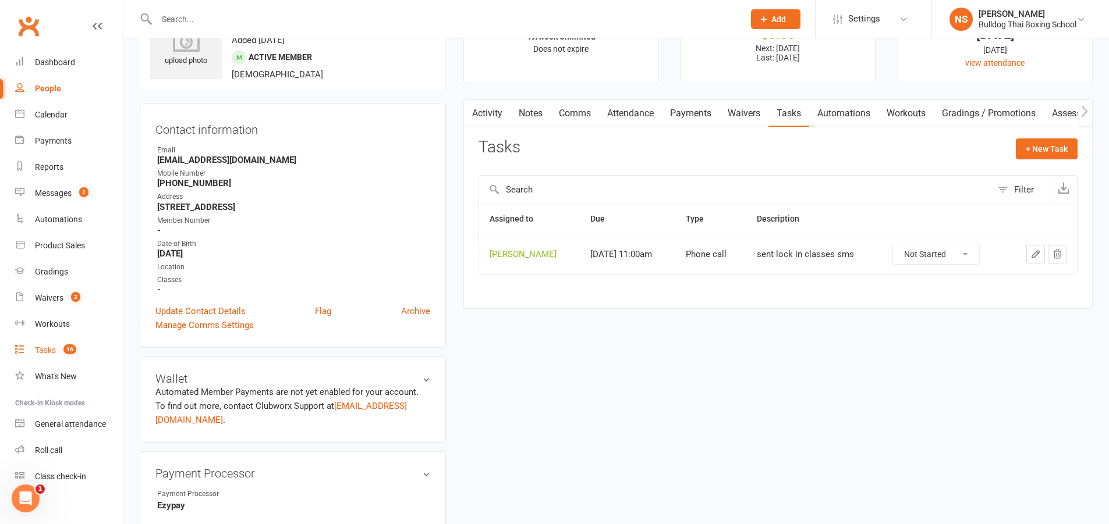
click at [50, 350] on div "Tasks" at bounding box center [45, 350] width 21 height 9
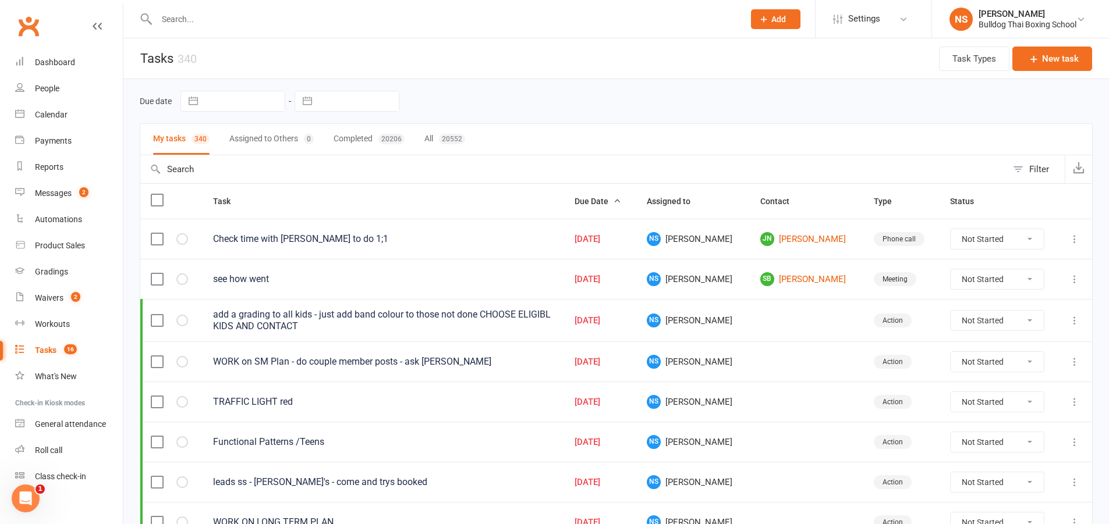
scroll to position [58, 0]
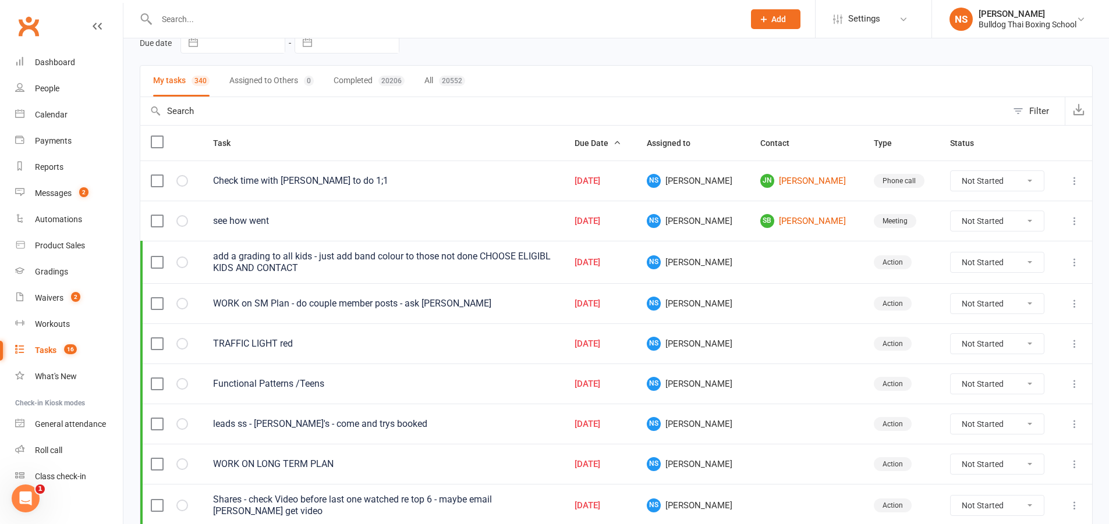
click at [1076, 346] on icon at bounding box center [1075, 344] width 12 height 12
click at [995, 387] on link "Edit" at bounding box center [1014, 389] width 115 height 23
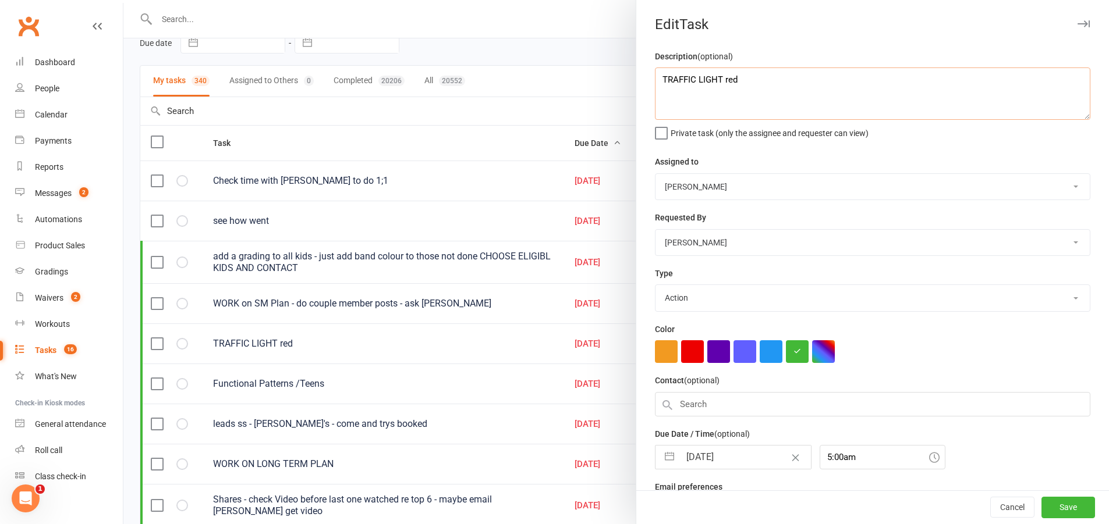
drag, startPoint x: 738, startPoint y: 76, endPoint x: 718, endPoint y: 78, distance: 19.9
click at [718, 78] on textarea "TRAFFIC LIGHT red" at bounding box center [872, 94] width 435 height 52
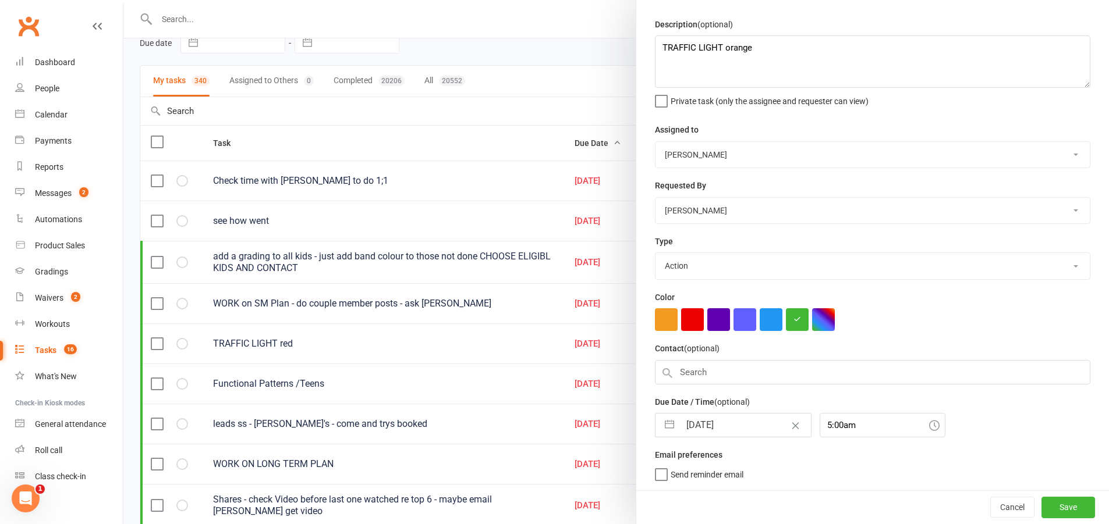
click at [745, 421] on input "[DATE]" at bounding box center [745, 425] width 131 height 23
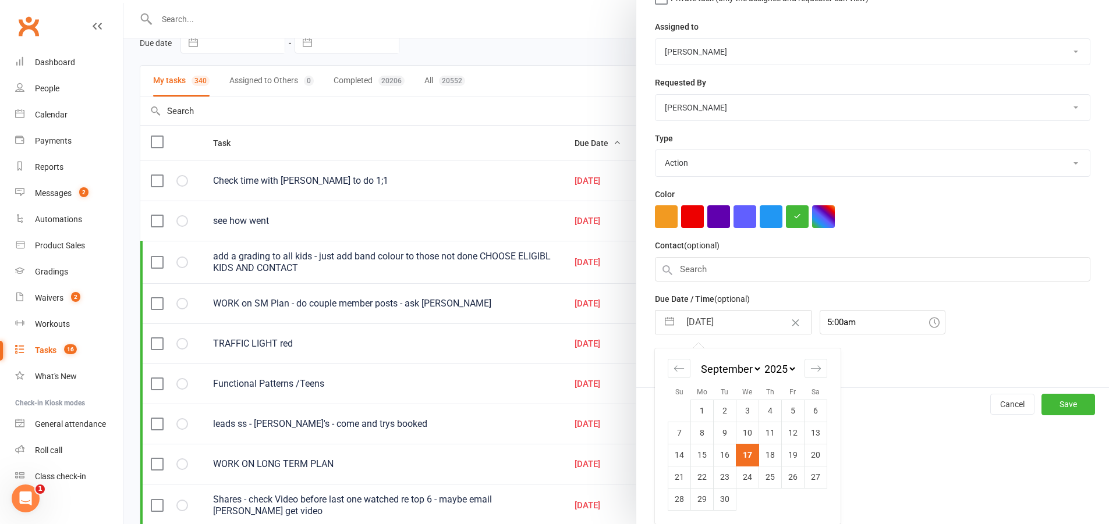
click at [744, 474] on td "24" at bounding box center [747, 477] width 23 height 22
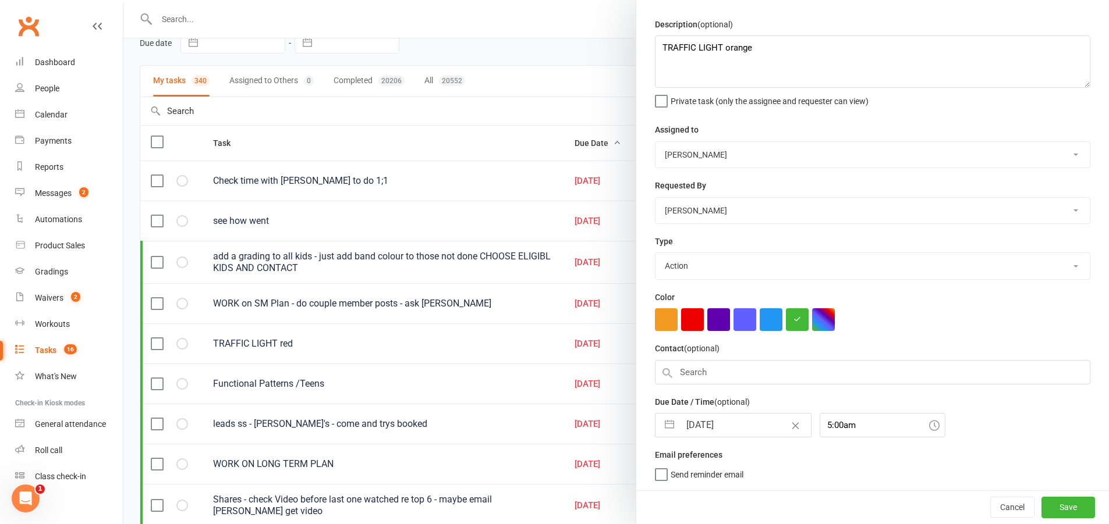
scroll to position [37, 0]
click at [1051, 504] on button "Save" at bounding box center [1068, 507] width 54 height 21
